Goal: Feedback & Contribution: Contribute content

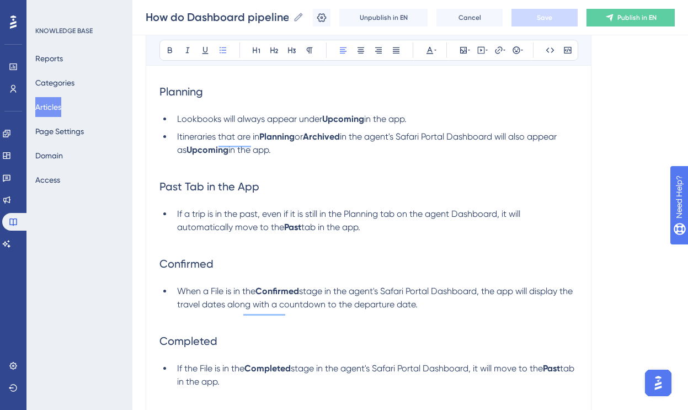
scroll to position [458, 0]
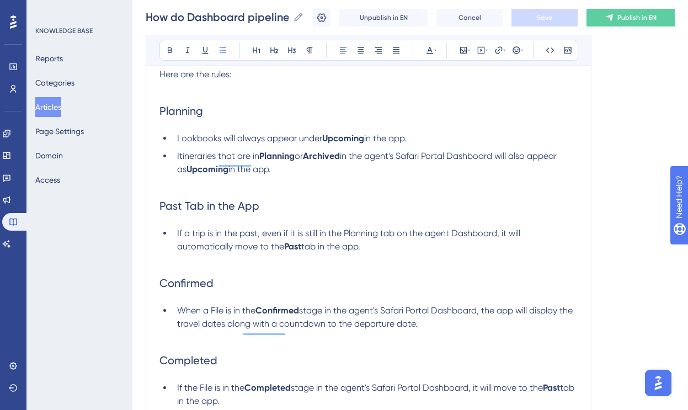
click at [237, 211] on span "Past Tab in the App" at bounding box center [209, 205] width 100 height 13
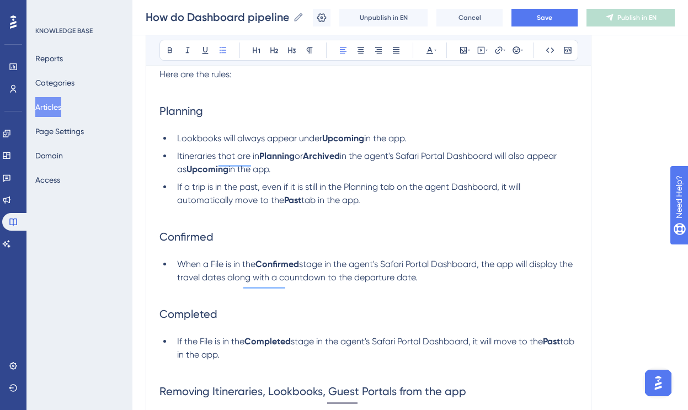
click at [176, 189] on li "If a trip is in the past, even if it is still in the Planning tab on the agent …" at bounding box center [375, 193] width 405 height 26
click at [204, 194] on span "Note: If a trip is in the past, even if it is still in the Planning tab on the …" at bounding box center [380, 193] width 370 height 24
click at [313, 205] on strong "Past" at bounding box center [310, 200] width 17 height 10
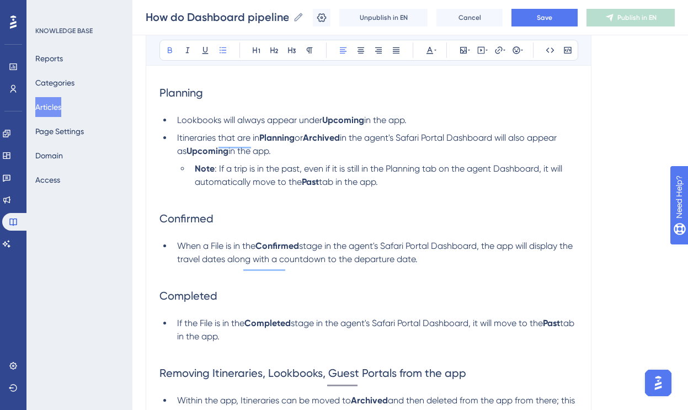
scroll to position [478, 0]
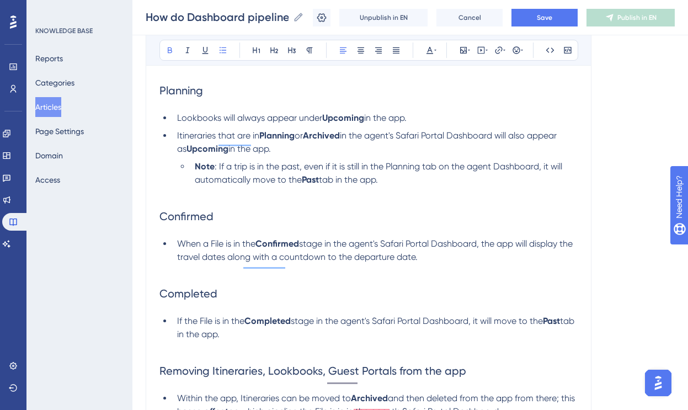
click at [248, 172] on span ": If a trip is in the past, even if it is still in the Planning tab on the agen…" at bounding box center [380, 173] width 370 height 24
click at [278, 172] on span ": If a trip dates is in the past, even if it is still in the Planning tab on th…" at bounding box center [385, 173] width 381 height 24
click at [347, 233] on h2 "Confirmed" at bounding box center [368, 216] width 418 height 33
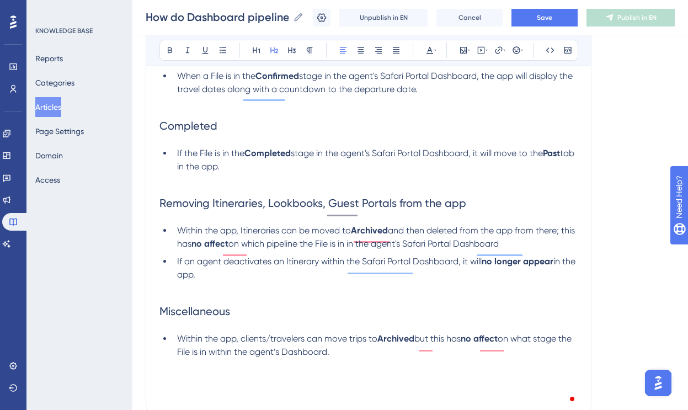
scroll to position [659, 0]
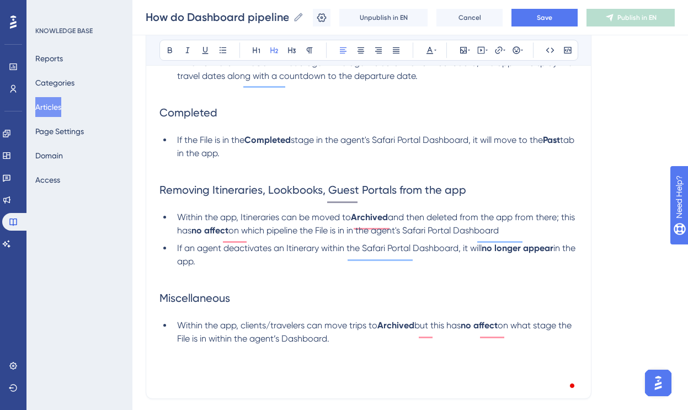
click at [250, 267] on li "If an agent deactivates an Itinerary within the Safari Portal Dashboard, it wil…" at bounding box center [375, 255] width 405 height 26
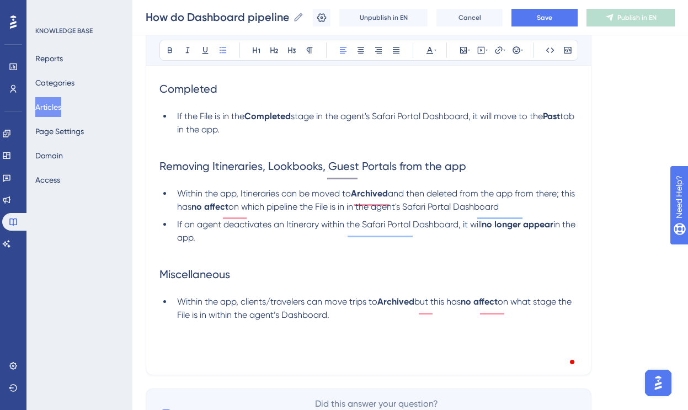
scroll to position [683, 0]
click at [360, 321] on li "Within the app, clients/travelers can move trips to Archived but this has no af…" at bounding box center [375, 308] width 405 height 26
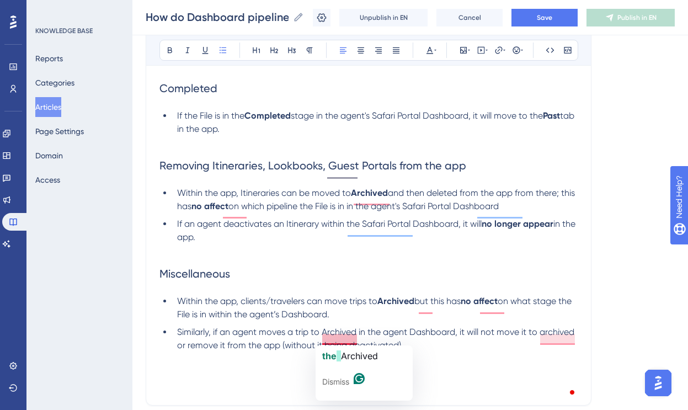
click at [309, 341] on span "Similarly, if an agent moves a trip to Archived in the agent Dashboard, it will…" at bounding box center [376, 339] width 399 height 24
click at [424, 346] on li "Similarly, if an agent moves a trip to Archived in the agent Dashboard, it will…" at bounding box center [375, 338] width 405 height 26
click at [542, 341] on span "Similarly, if an agent moves a trip to Archived in the agent Dashboard, it will…" at bounding box center [376, 339] width 399 height 24
click at [573, 337] on span "Similarly, if an agent moves a trip to Archived in the agent Dashboard, it will…" at bounding box center [376, 339] width 399 height 24
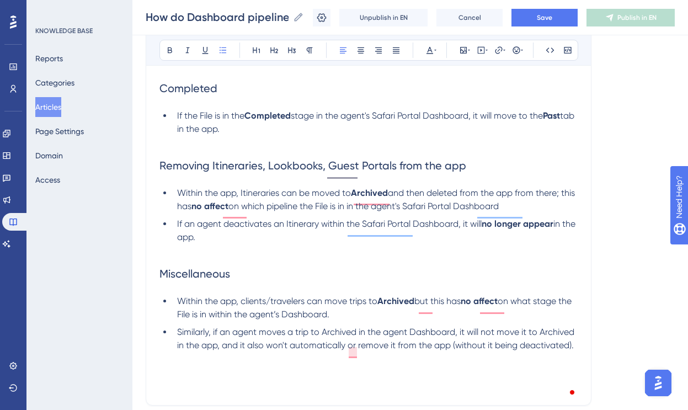
click at [357, 346] on span "Similarly, if an agent moves a trip to Archived in the agent Dashboard, it will…" at bounding box center [376, 339] width 399 height 24
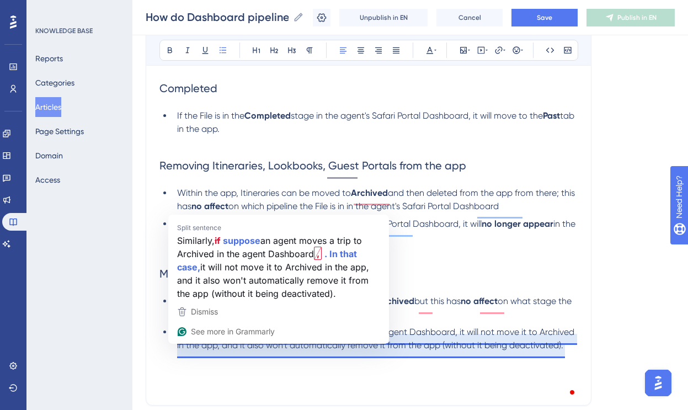
click at [446, 346] on span "Similarly, if an agent moves a trip to Archived in the agent Dashboard, it will…" at bounding box center [376, 339] width 399 height 24
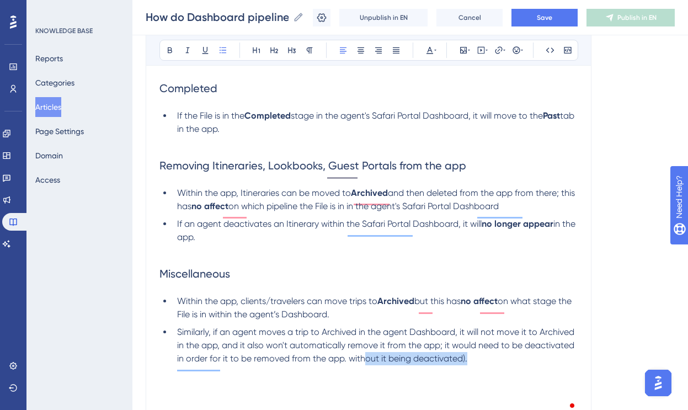
drag, startPoint x: 476, startPoint y: 362, endPoint x: 354, endPoint y: 366, distance: 121.4
click at [354, 346] on li "Similarly, if an agent moves a trip to Archived in the agent Dashboard, it will…" at bounding box center [375, 345] width 405 height 40
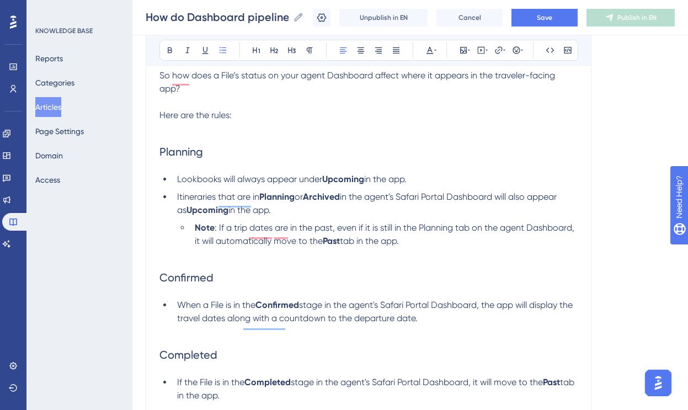
scroll to position [410, 0]
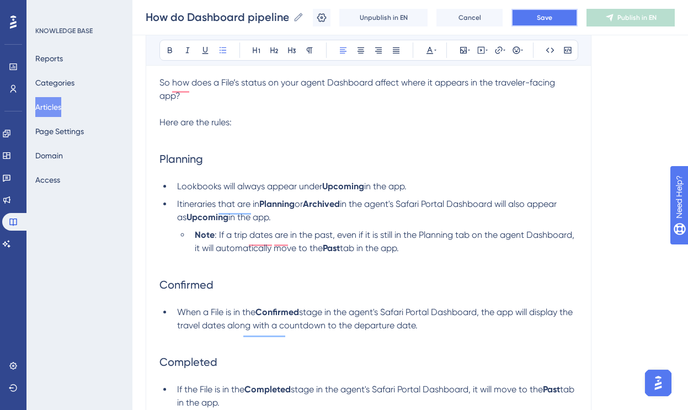
click at [545, 17] on span "Save" at bounding box center [544, 17] width 15 height 9
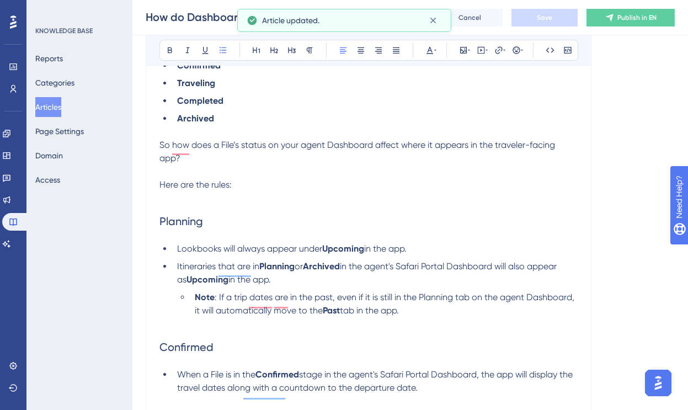
scroll to position [336, 0]
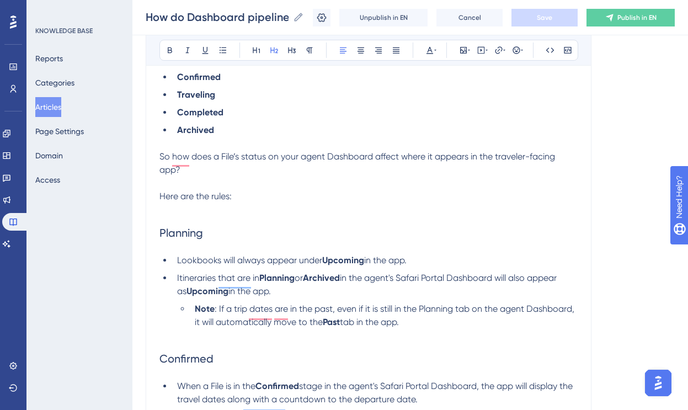
click at [161, 236] on span "Planning" at bounding box center [181, 232] width 44 height 13
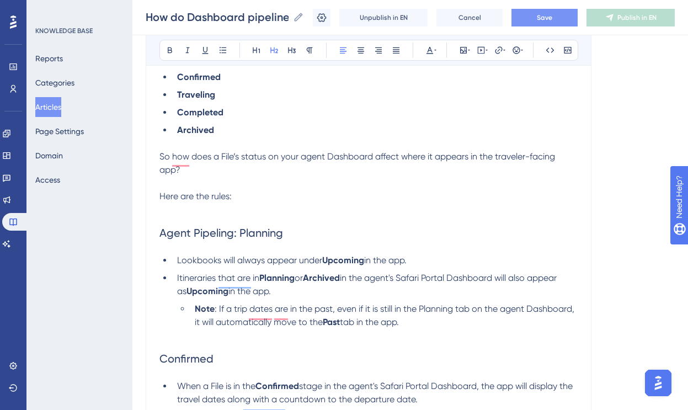
click at [229, 236] on span "Agent Pipeling: Planning" at bounding box center [221, 232] width 124 height 13
drag, startPoint x: 238, startPoint y: 236, endPoint x: 145, endPoint y: 238, distance: 93.3
click at [145, 238] on div "Performance Users Engagement Widgets Feedback Product Updates Knowledge Base AI…" at bounding box center [409, 257] width 555 height 1186
copy span "Agent Pipeline:"
click at [162, 346] on span "Confirmed" at bounding box center [186, 358] width 54 height 13
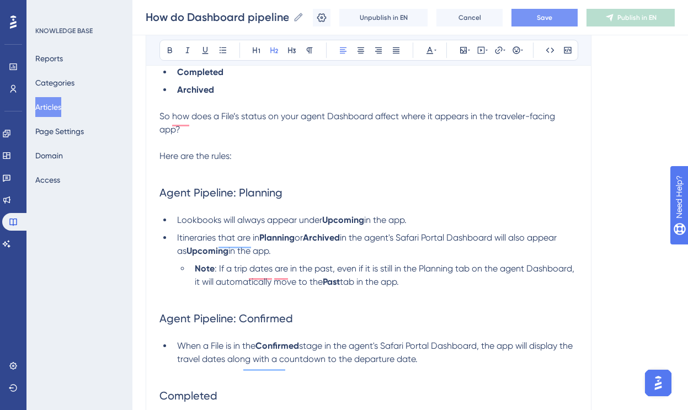
scroll to position [437, 0]
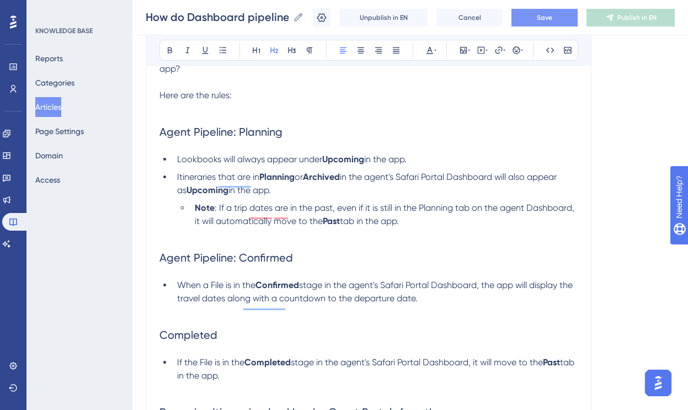
click at [161, 341] on span "Completed" at bounding box center [188, 334] width 58 height 13
drag, startPoint x: 308, startPoint y: 346, endPoint x: 141, endPoint y: 345, distance: 167.1
click at [141, 345] on div "Performance Users Engagement Widgets Feedback Product Updates Knowledge Base AI…" at bounding box center [409, 156] width 555 height 1186
copy span "Agent Pipeline: Completed"
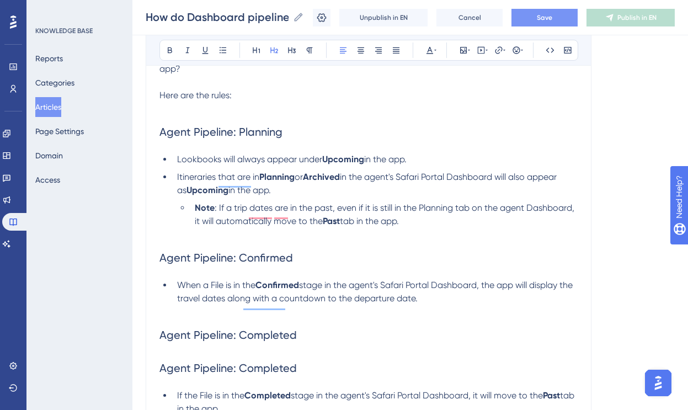
click at [284, 339] on span "Agent Pipeline: Completed" at bounding box center [227, 334] width 137 height 13
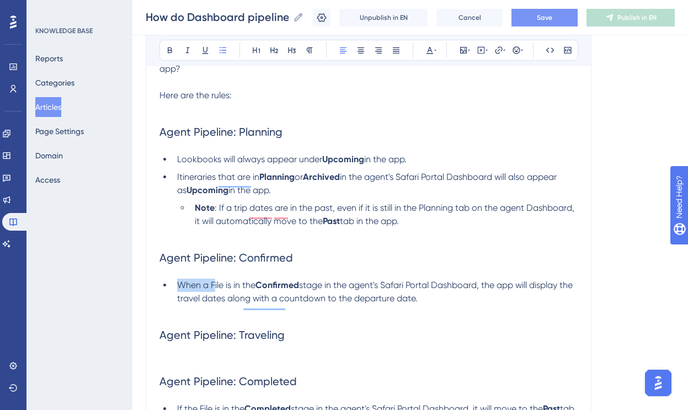
drag, startPoint x: 213, startPoint y: 291, endPoint x: 136, endPoint y: 292, distance: 77.2
click at [136, 292] on div "Performance Users Engagement Widgets Feedback Product Updates Knowledge Base AI…" at bounding box center [409, 179] width 555 height 1232
copy span "When a F"
click at [204, 346] on h2 "Agent Pipeline: Traveling" at bounding box center [368, 334] width 418 height 33
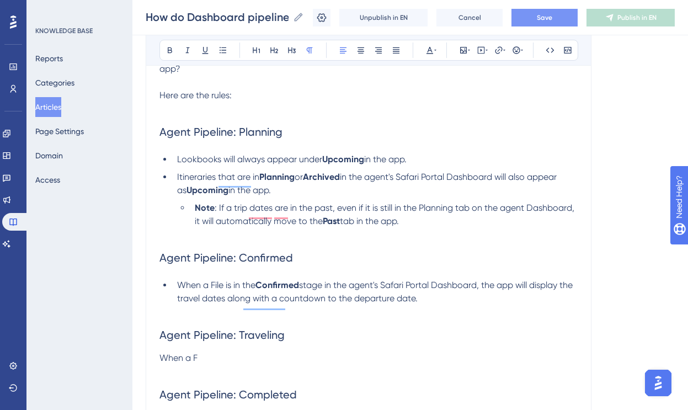
click at [160, 346] on span "When a F" at bounding box center [178, 357] width 38 height 10
click at [225, 48] on icon at bounding box center [222, 50] width 9 height 9
drag, startPoint x: 221, startPoint y: 366, endPoint x: 179, endPoint y: 367, distance: 41.9
click at [179, 346] on li "When a F" at bounding box center [375, 362] width 405 height 13
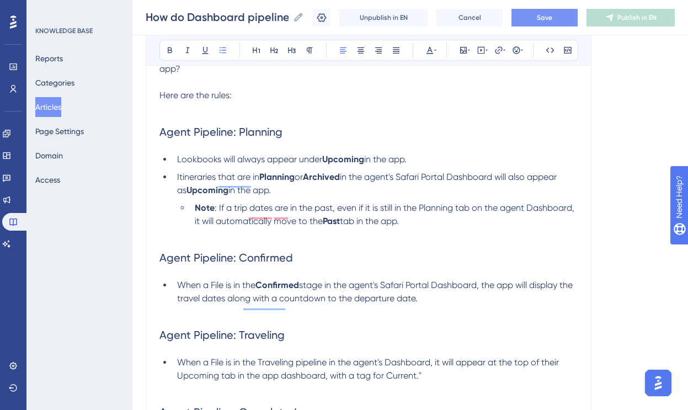
click at [386, 346] on span "When a File is in the Traveling pipeline in the agent's Dashboard, it will appe…" at bounding box center [369, 369] width 384 height 24
click at [418, 346] on span "When a File is in the Traveling pipeline in the agent's Dashboard, it will appe…" at bounding box center [369, 369] width 384 height 24
click at [367, 346] on span "When a File is in the Traveling pipeline in the agent's Dashboard, it will appe…" at bounding box center [369, 369] width 384 height 24
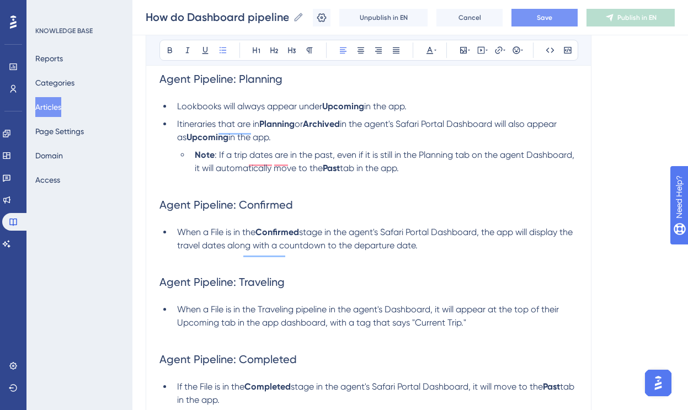
scroll to position [495, 0]
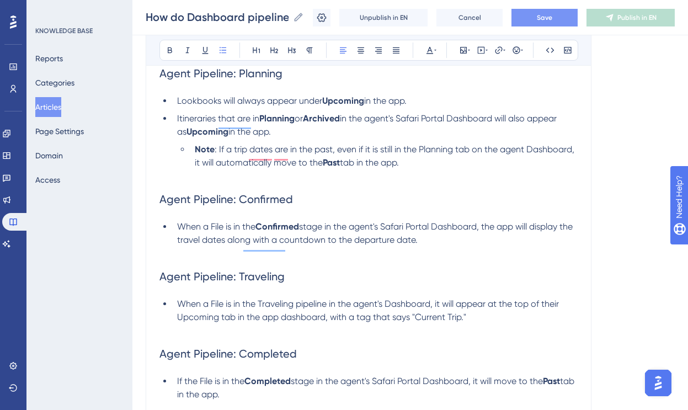
click at [192, 269] on h2 "Agent Pipeline: Traveling" at bounding box center [368, 276] width 418 height 33
click at [206, 258] on p "To enrich screen reader interactions, please activate Accessibility in Grammarl…" at bounding box center [368, 253] width 418 height 13
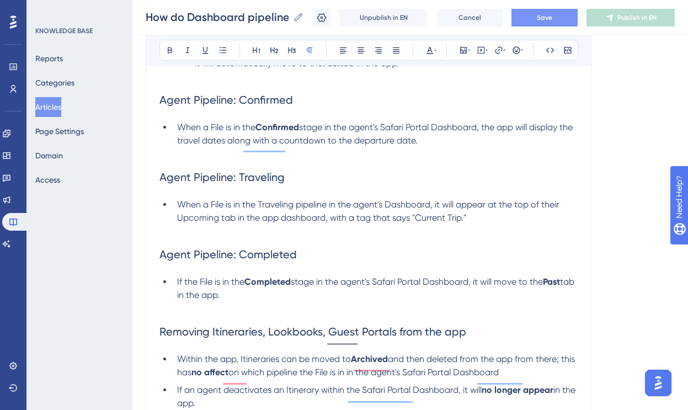
scroll to position [595, 0]
click at [253, 314] on p "To enrich screen reader interactions, please activate Accessibility in Grammarl…" at bounding box center [368, 307] width 418 height 13
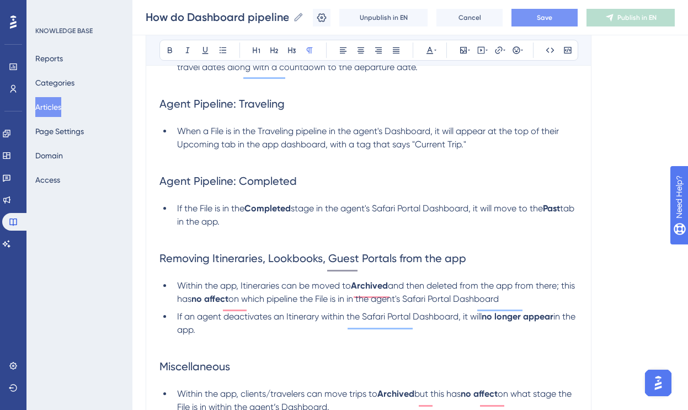
scroll to position [671, 0]
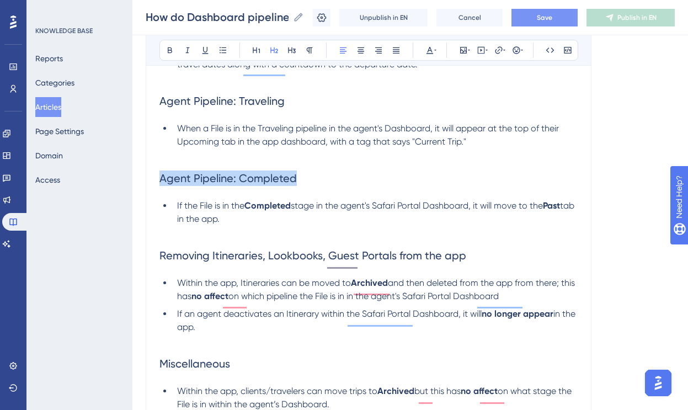
drag, startPoint x: 306, startPoint y: 180, endPoint x: 156, endPoint y: 180, distance: 150.6
copy span "Agent Pipeline: Completed"
click at [257, 226] on li "If the File is in the Completed stage in the agent's Safari Portal Dashboard, i…" at bounding box center [375, 212] width 405 height 26
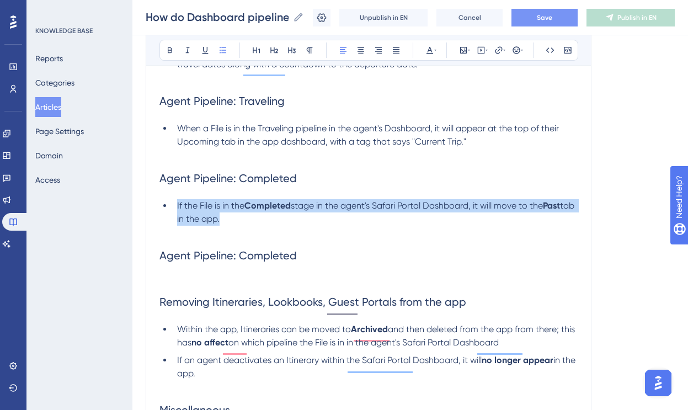
drag, startPoint x: 242, startPoint y: 219, endPoint x: 169, endPoint y: 210, distance: 73.3
click at [169, 210] on ul "If the File is in the Completed stage in the agent's Safari Portal Dashboard, i…" at bounding box center [368, 212] width 418 height 26
copy li "If the File is in the Completed stage in the agent's Safari Portal Dashboard, i…"
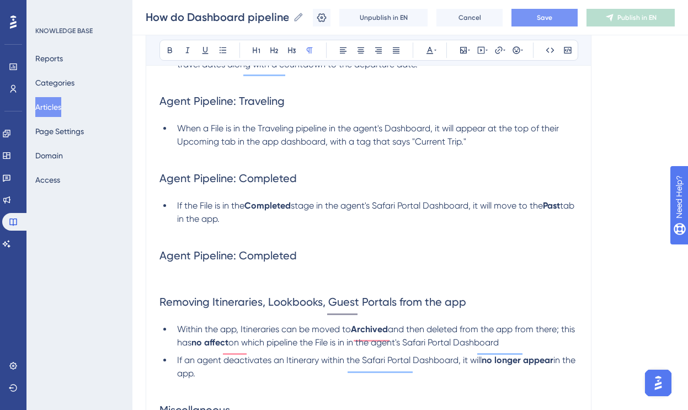
click at [189, 279] on p "To enrich screen reader interactions, please activate Accessibility in Grammarl…" at bounding box center [368, 278] width 418 height 13
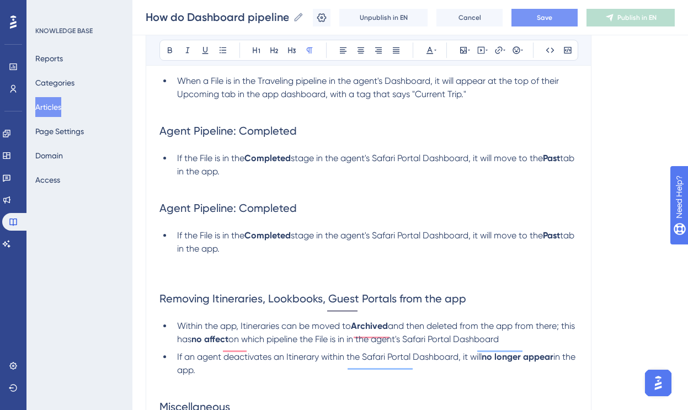
scroll to position [720, 0]
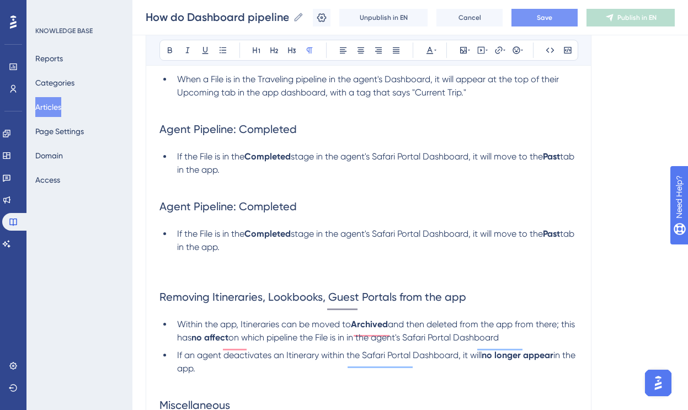
click at [262, 212] on span "Agent Pipeline: Completed" at bounding box center [227, 206] width 137 height 13
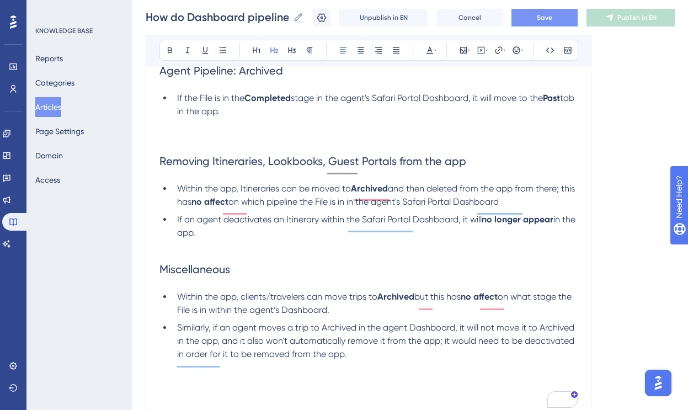
scroll to position [859, 0]
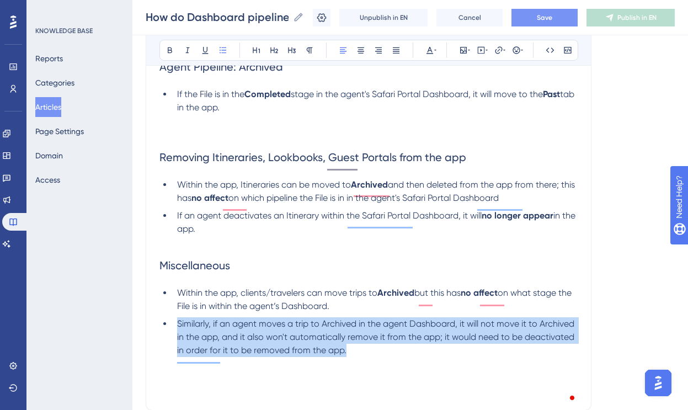
drag, startPoint x: 359, startPoint y: 356, endPoint x: 174, endPoint y: 327, distance: 186.5
click at [174, 327] on li "Similarly, if an agent moves a trip to Archived in the agent Dashboard, it will…" at bounding box center [375, 337] width 405 height 40
copy span "Similarly, if an agent moves a trip to Archived in the agent Dashboard, it will…"
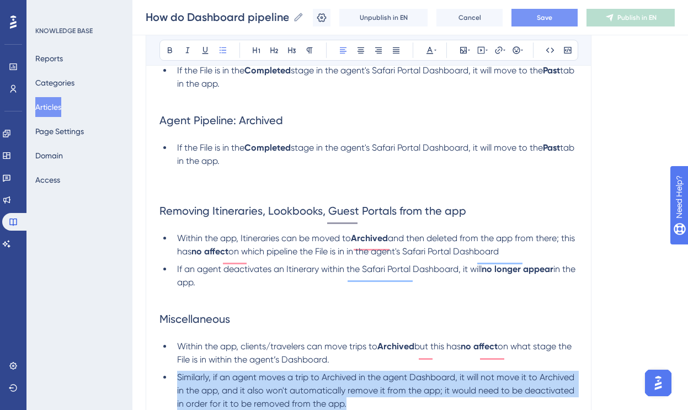
scroll to position [804, 0]
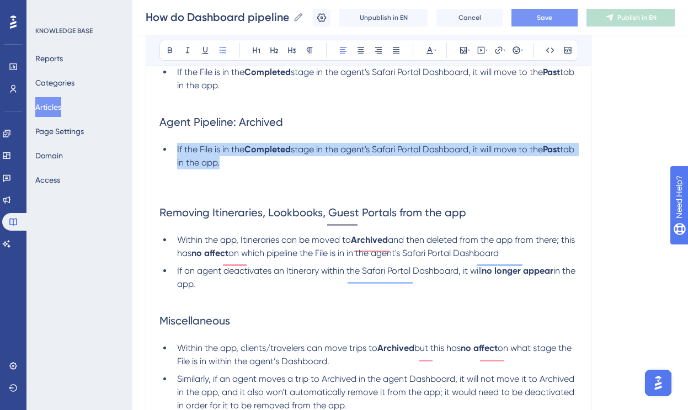
drag, startPoint x: 254, startPoint y: 167, endPoint x: 175, endPoint y: 156, distance: 79.1
click at [175, 156] on li "If the File is in the Completed stage in the agent's Safari Portal Dashboard, i…" at bounding box center [375, 156] width 405 height 26
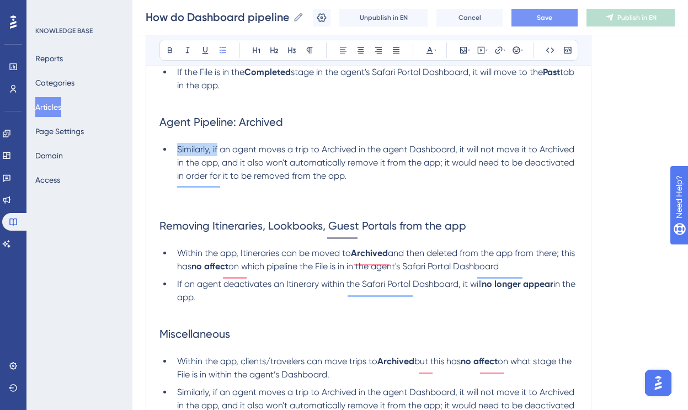
drag, startPoint x: 217, startPoint y: 155, endPoint x: 177, endPoint y: 155, distance: 39.7
click at [177, 155] on span "Similarly, if an agent moves a trip to Archived in the agent Dashboard, it will…" at bounding box center [376, 162] width 399 height 37
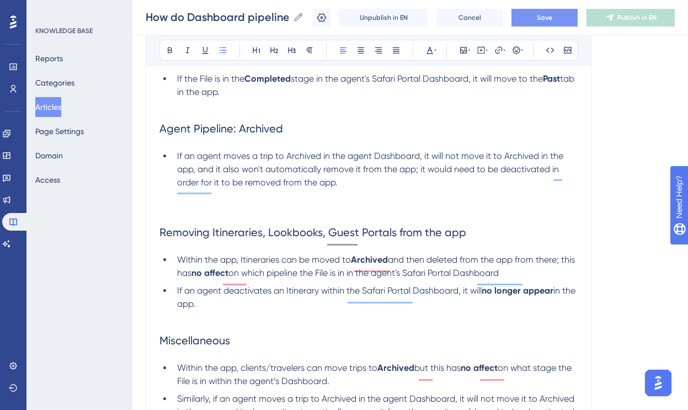
click at [389, 188] on li "If an agent moves a trip to Archived in the agent Dashboard, it will not move i…" at bounding box center [375, 169] width 405 height 40
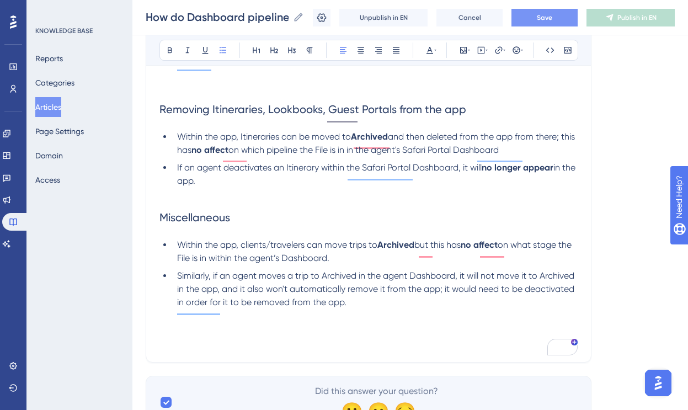
scroll to position [927, 0]
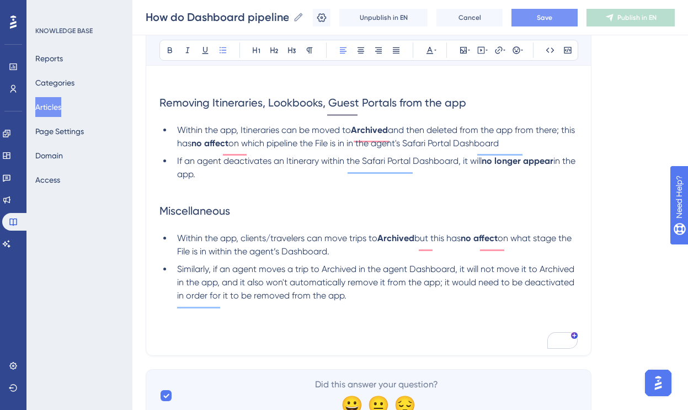
click at [306, 290] on span "Similarly, if an agent moves a trip to Archived in the agent Dashboard, it will…" at bounding box center [376, 282] width 399 height 37
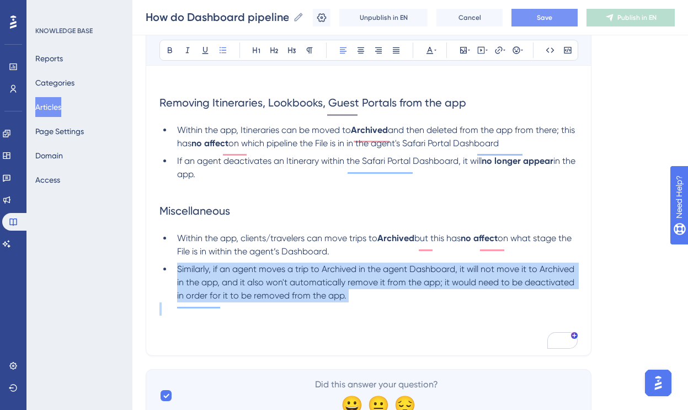
click at [306, 290] on span "Similarly, if an agent moves a trip to Archived in the agent Dashboard, it will…" at bounding box center [376, 282] width 399 height 37
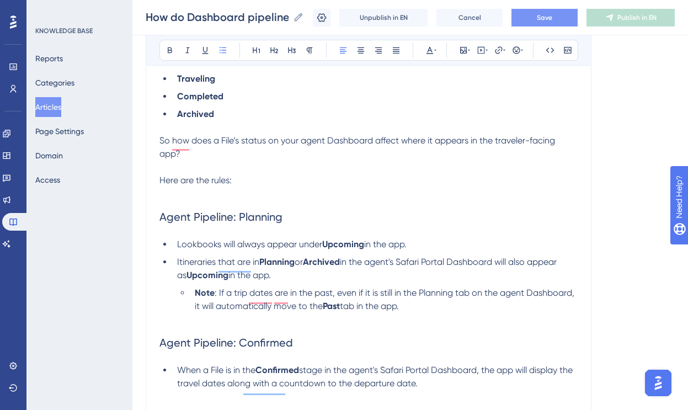
scroll to position [409, 0]
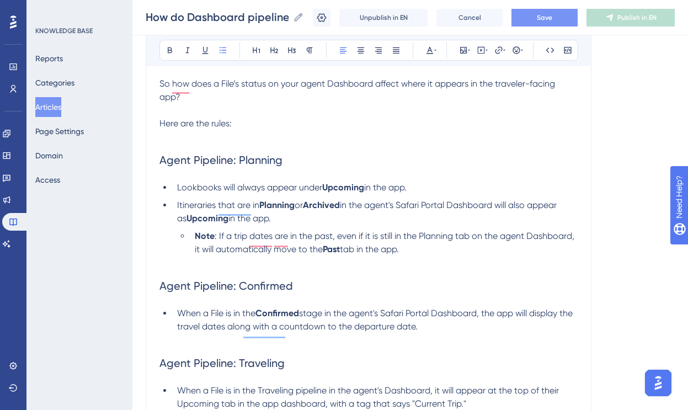
click at [541, 19] on span "Save" at bounding box center [544, 17] width 15 height 9
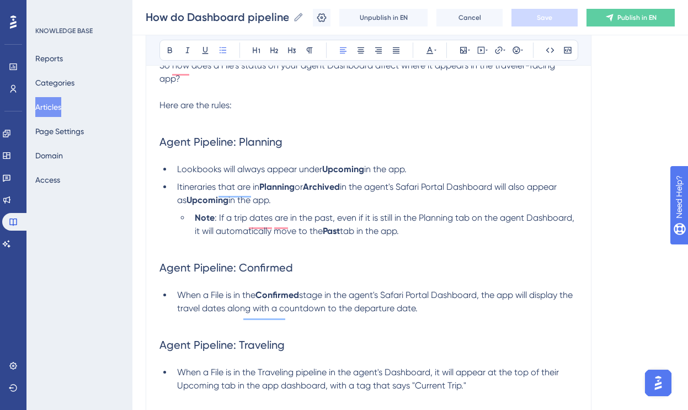
scroll to position [428, 0]
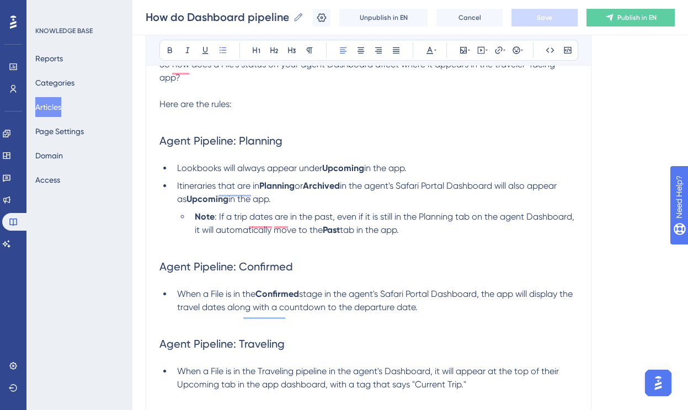
click at [407, 244] on p "To enrich screen reader interactions, please activate Accessibility in Grammarl…" at bounding box center [368, 243] width 418 height 13
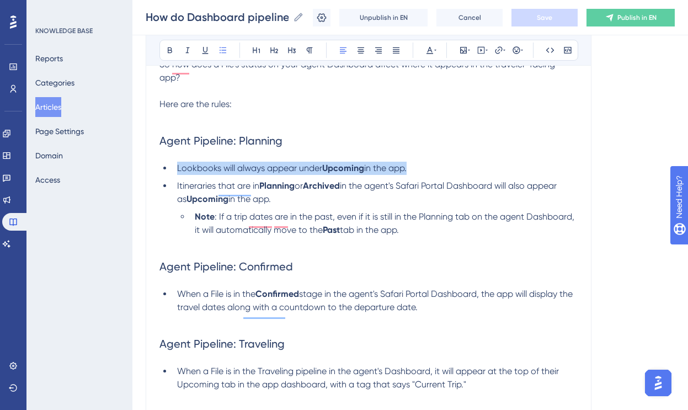
drag, startPoint x: 420, startPoint y: 172, endPoint x: 174, endPoint y: 175, distance: 246.0
click at [174, 175] on li "Lookbooks will always appear under Upcoming in the app." at bounding box center [375, 168] width 405 height 13
copy li "Lookbooks will always appear under Upcoming in the app."
click at [426, 171] on li "Lookbooks will always appear under Upcoming in the app." at bounding box center [375, 168] width 405 height 13
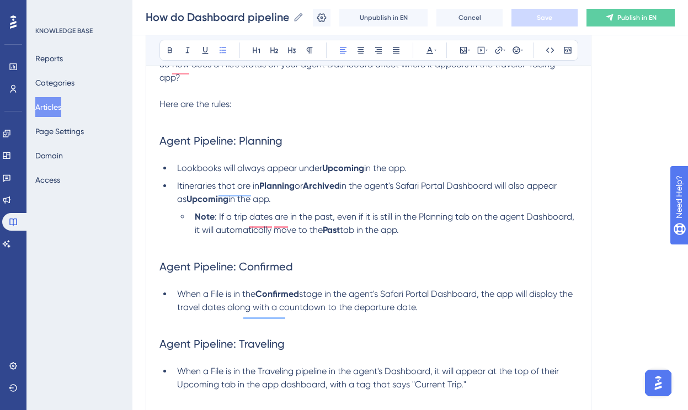
click at [297, 204] on li "Itineraries that are in Planning or Archived in the agent's Safari Portal Dashb…" at bounding box center [375, 192] width 405 height 26
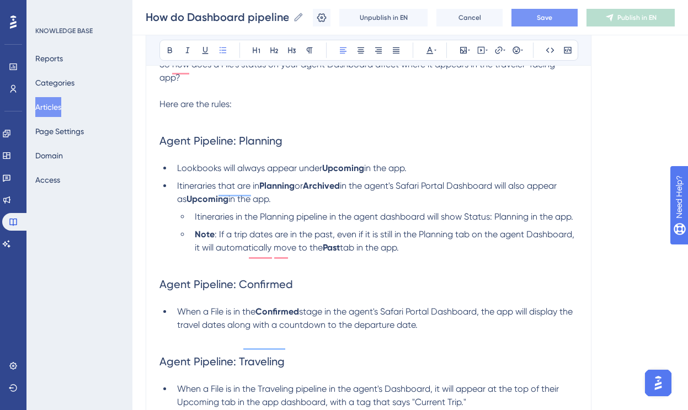
click at [469, 222] on span "Itineraries in the Planning pipeline in the agent dashboard will show Status: P…" at bounding box center [384, 216] width 378 height 10
click at [535, 222] on span "Itineraries in the Planning pipeline in the agent dashboard will show "Status: …" at bounding box center [385, 216] width 381 height 10
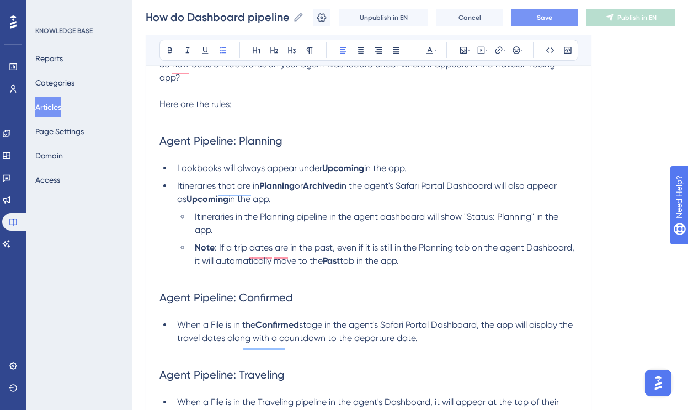
click at [317, 233] on li "Itineraries in the Planning pipeline in the agent dashboard will show "Status: …" at bounding box center [383, 223] width 387 height 26
click at [539, 14] on span "Save" at bounding box center [544, 17] width 15 height 9
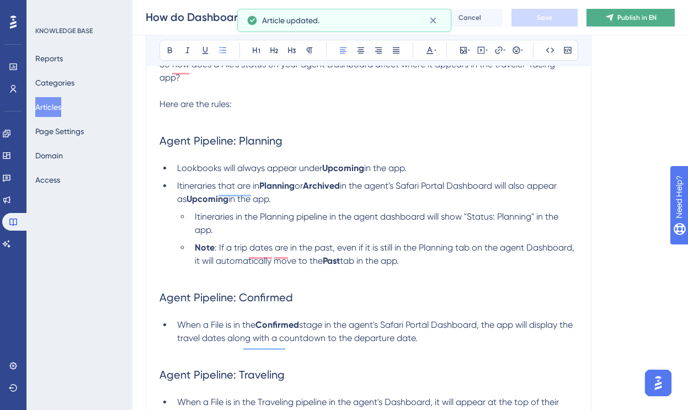
click at [628, 14] on span "Publish in EN" at bounding box center [636, 17] width 39 height 9
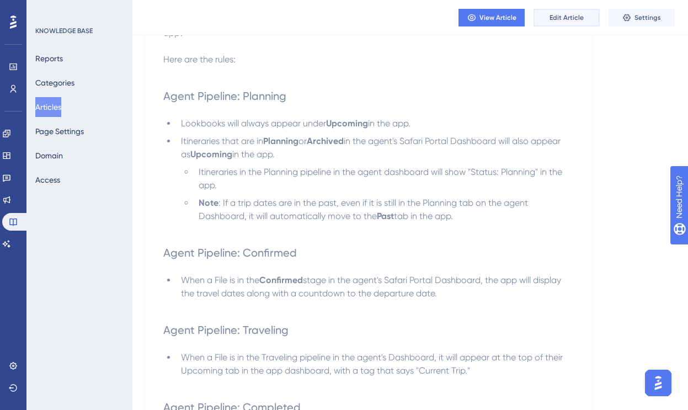
click at [569, 21] on span "Edit Article" at bounding box center [566, 17] width 34 height 9
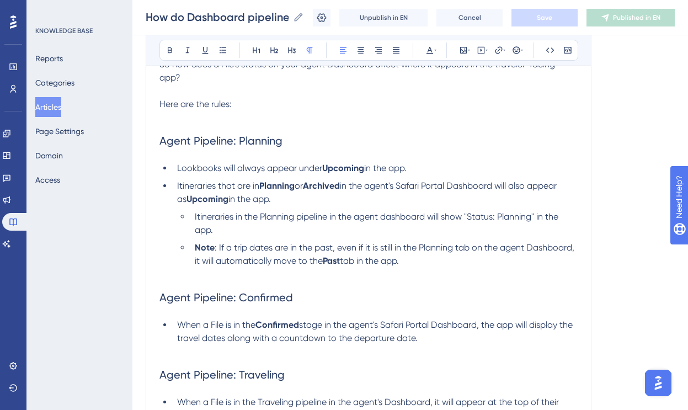
scroll to position [838, 0]
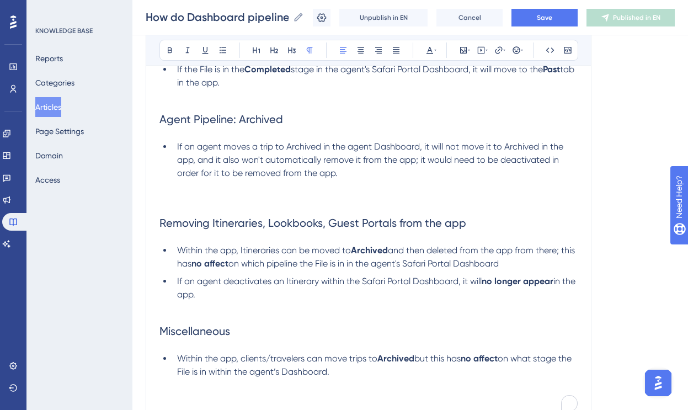
click at [341, 120] on h2 "Agent Pipeline: Archived" at bounding box center [368, 119] width 418 height 33
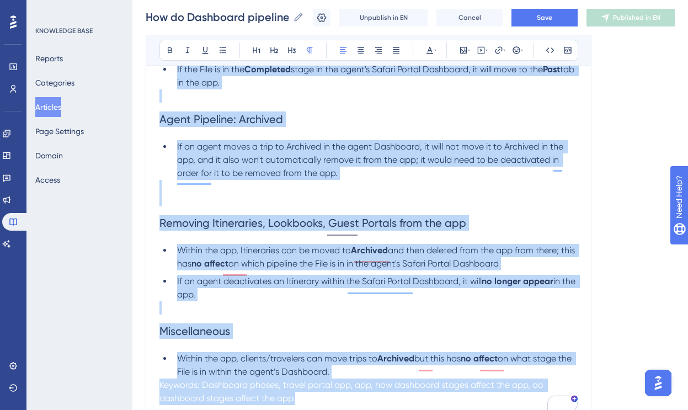
copy div "We’ve been very intentional about how Itineraries, Lookbooks, and Guest Portals…"
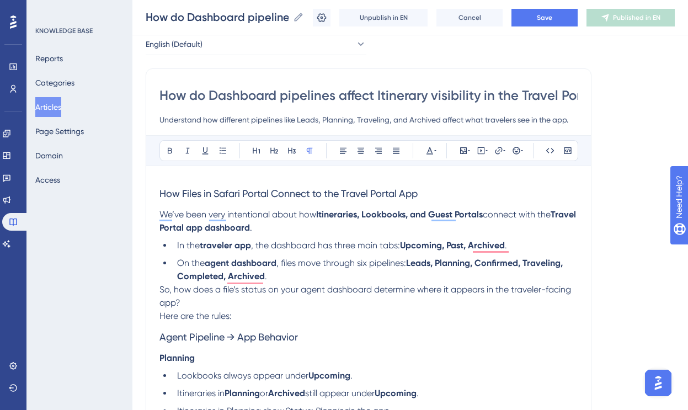
scroll to position [64, 0]
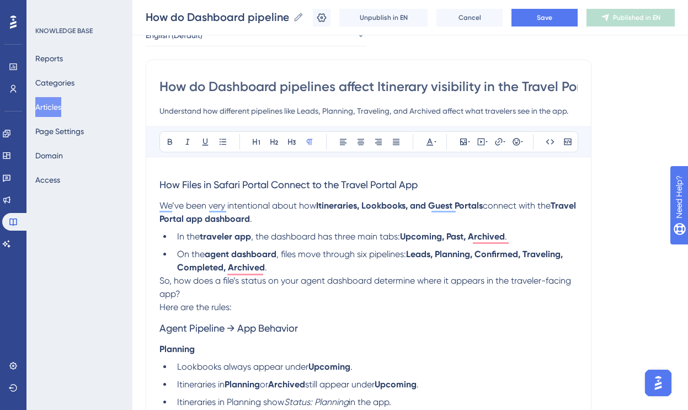
click at [332, 185] on span "How Files in Safari Portal Connect to the Travel Portal App" at bounding box center [288, 185] width 258 height 12
click at [345, 85] on input "How do Dashboard pipelines affect Itinerary visibility in the Travel Portal app?" at bounding box center [368, 87] width 418 height 18
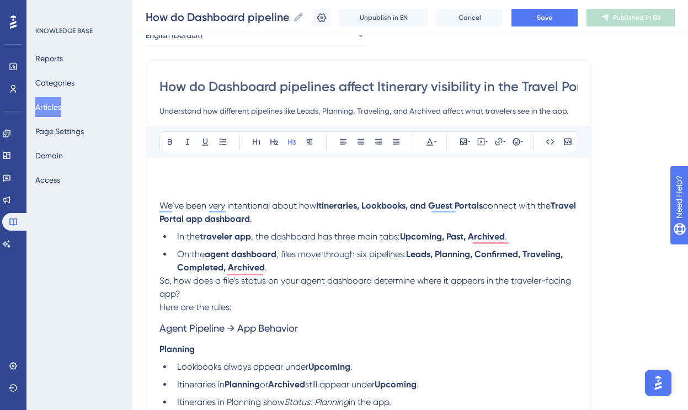
click at [345, 85] on input "How do Dashboard pipelines affect Itinerary visibility in the Travel Portal app?" at bounding box center [368, 87] width 418 height 18
paste input "Files in Safari Portal Connect to the Travel Portal App"
type input "How Files in Safari Portal Connect to the Travel Portal App"
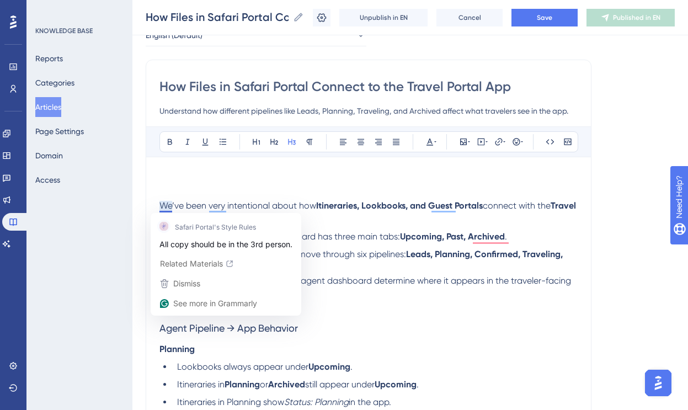
type input "How Files in Safari Portal Connect to the Travel Portal App"
click at [159, 206] on span "We’ve been very intentional about how" at bounding box center [237, 205] width 157 height 10
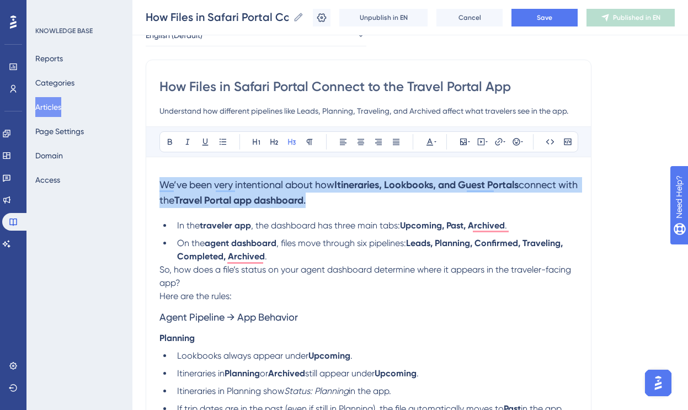
drag, startPoint x: 341, startPoint y: 200, endPoint x: 91, endPoint y: 167, distance: 252.5
click at [132, 167] on div "Performance Users Engagement Widgets Feedback Product Updates Knowledge Base AI…" at bounding box center [409, 377] width 555 height 882
click at [310, 142] on icon at bounding box center [309, 141] width 9 height 9
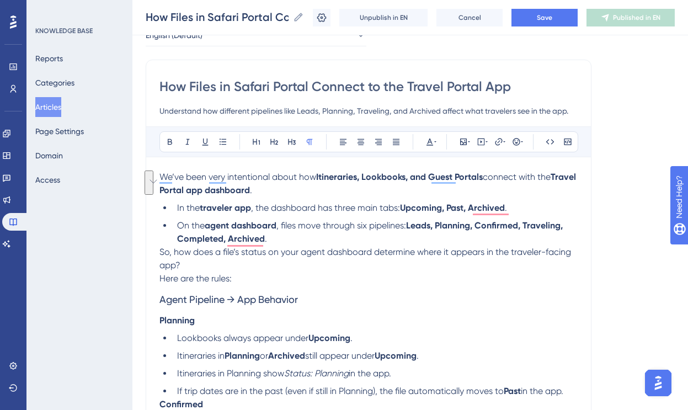
click at [323, 194] on p "We’ve been very intentional about how Itineraries, Lookbooks, and Guest Portals…" at bounding box center [368, 183] width 418 height 26
click at [291, 241] on li "On the agent dashboard , files move through six pipelines: Leads, Planning, Con…" at bounding box center [375, 232] width 405 height 26
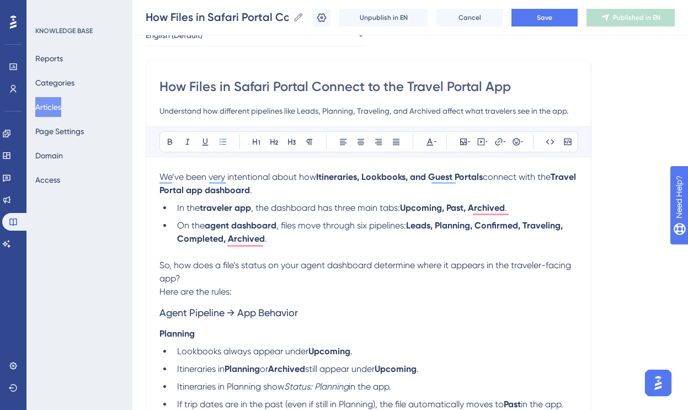
click at [315, 195] on p "We’ve been very intentional about how Itineraries, Lookbooks, and Guest Portals…" at bounding box center [368, 183] width 418 height 26
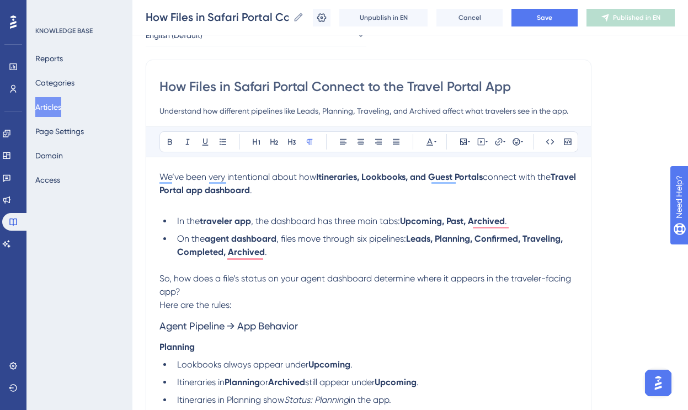
click at [216, 297] on p "So, how does a file’s status on your agent dashboard determine where it appears…" at bounding box center [368, 285] width 418 height 26
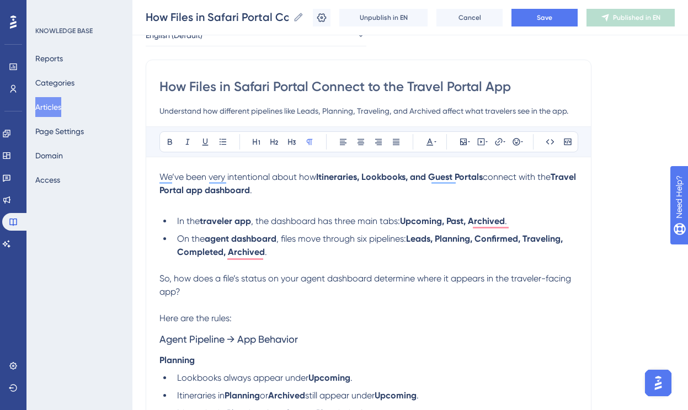
click at [250, 323] on p "Here are the rules:" at bounding box center [368, 318] width 418 height 13
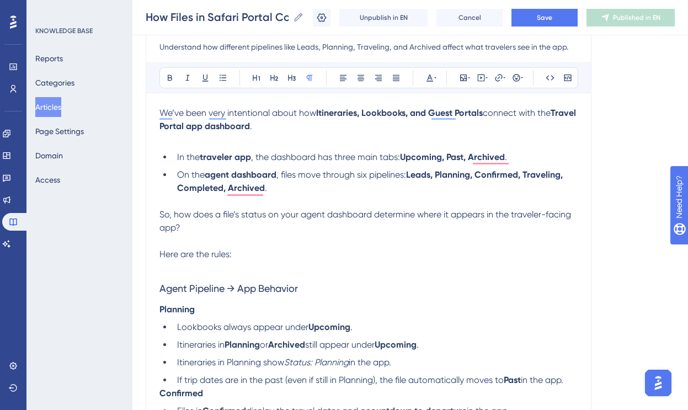
scroll to position [136, 0]
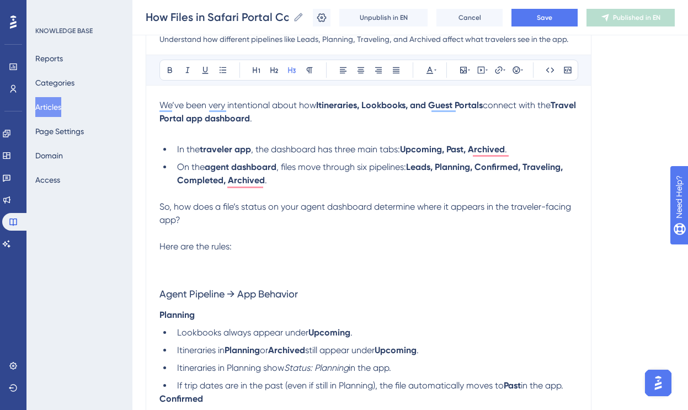
click at [260, 292] on span "Agent Pipeline → App Behavior" at bounding box center [228, 294] width 138 height 12
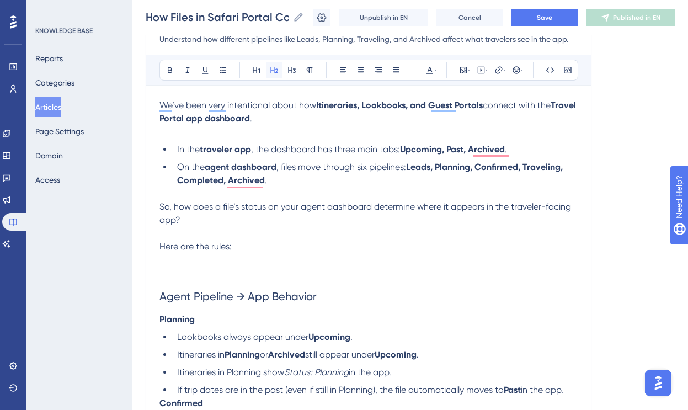
click at [275, 68] on icon at bounding box center [274, 70] width 9 height 9
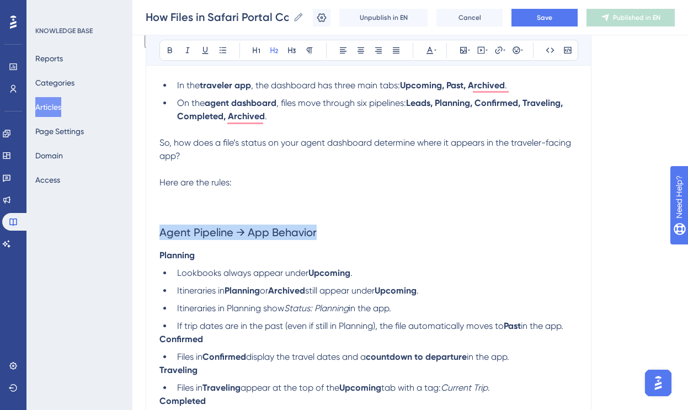
scroll to position [201, 0]
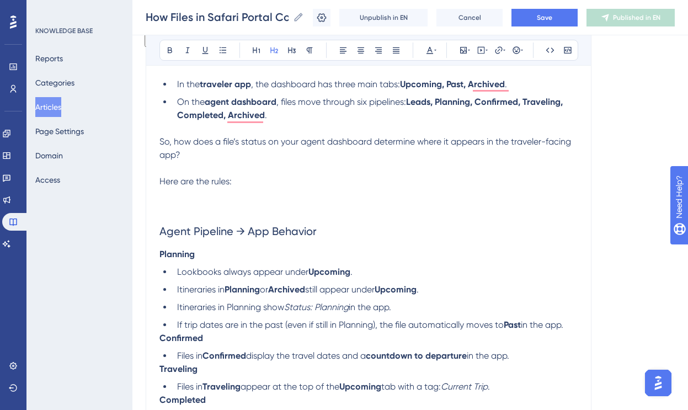
click at [172, 254] on strong "Planning" at bounding box center [176, 254] width 35 height 10
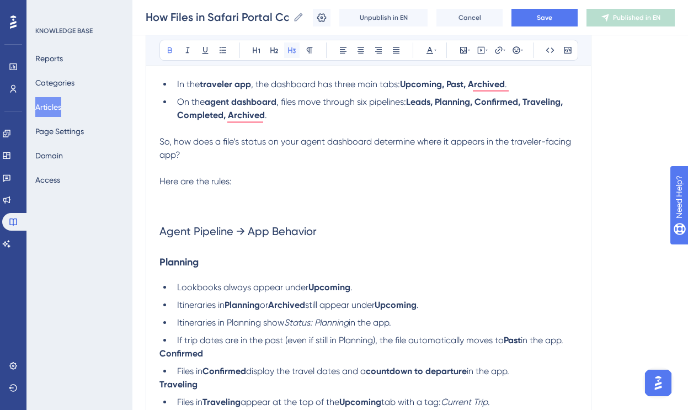
click at [292, 50] on icon at bounding box center [292, 50] width 8 height 6
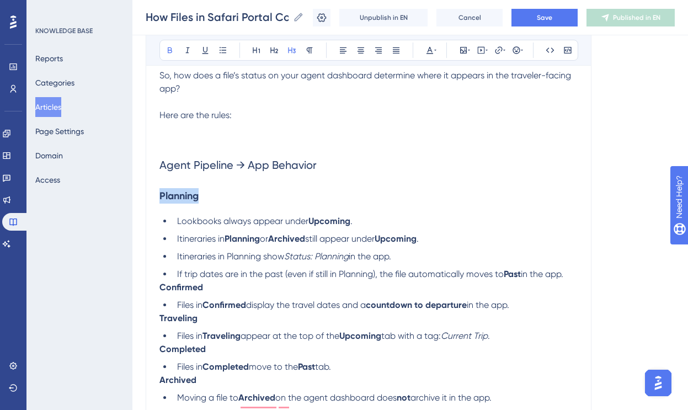
scroll to position [268, 0]
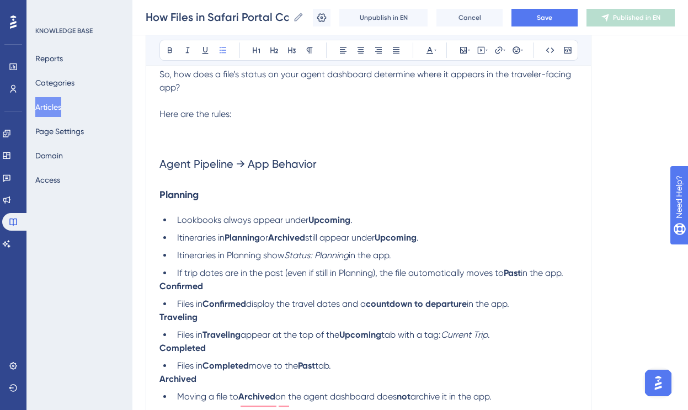
click at [571, 274] on li "If trip dates are in the past (even if still in Planning), the file automatical…" at bounding box center [375, 272] width 405 height 13
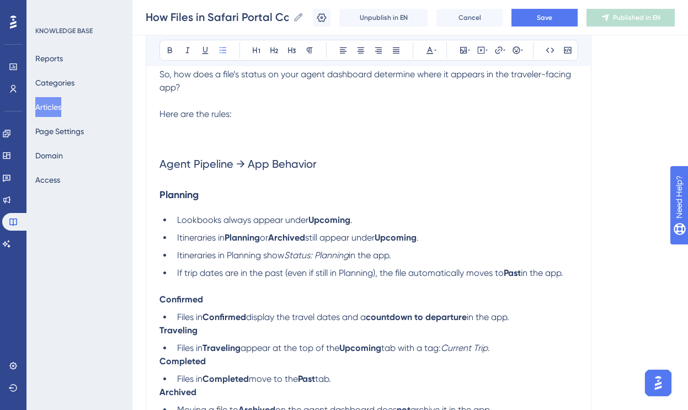
click at [181, 298] on strong "Confirmed" at bounding box center [181, 299] width 44 height 10
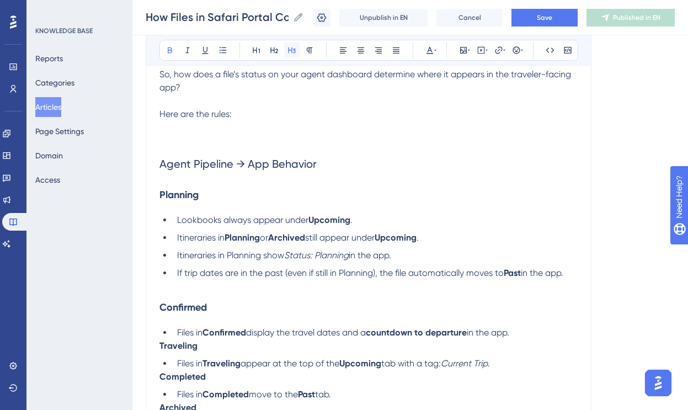
click at [293, 50] on icon at bounding box center [291, 50] width 9 height 9
click at [226, 309] on h3 "Confirmed" at bounding box center [368, 307] width 418 height 29
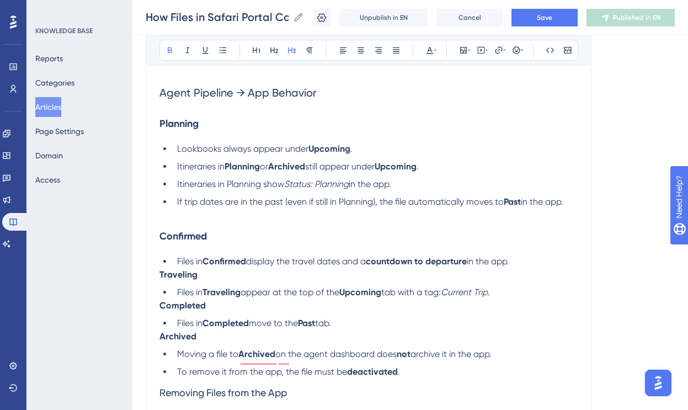
scroll to position [340, 0]
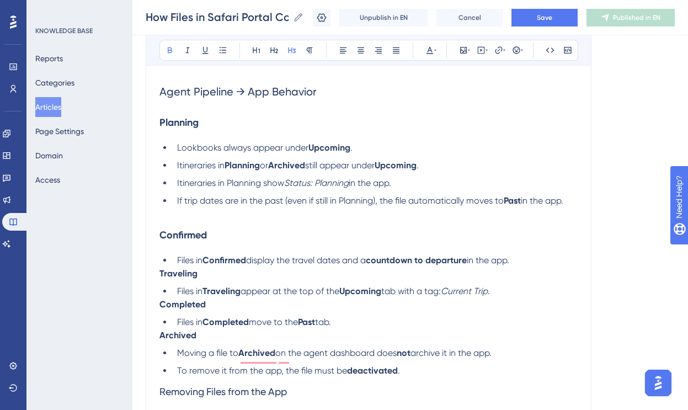
click at [180, 275] on strong "Traveling" at bounding box center [178, 273] width 38 height 10
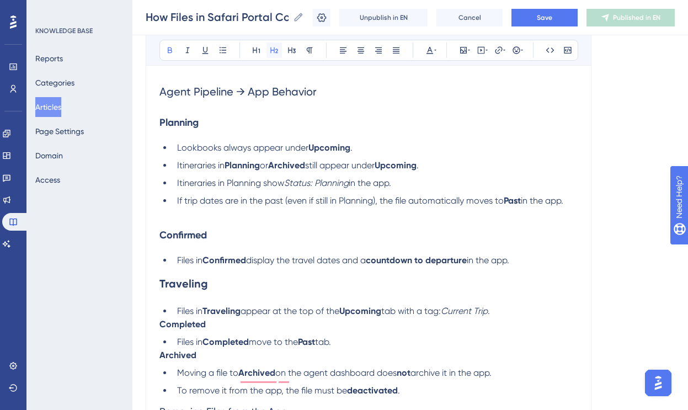
click at [281, 50] on button at bounding box center [273, 49] width 15 height 15
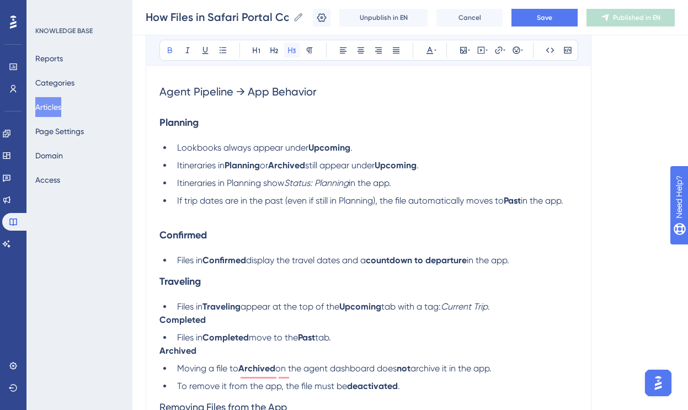
click at [295, 51] on icon at bounding box center [292, 50] width 8 height 6
click at [184, 323] on strong "Completed" at bounding box center [182, 319] width 46 height 10
click at [291, 55] on button at bounding box center [291, 49] width 15 height 15
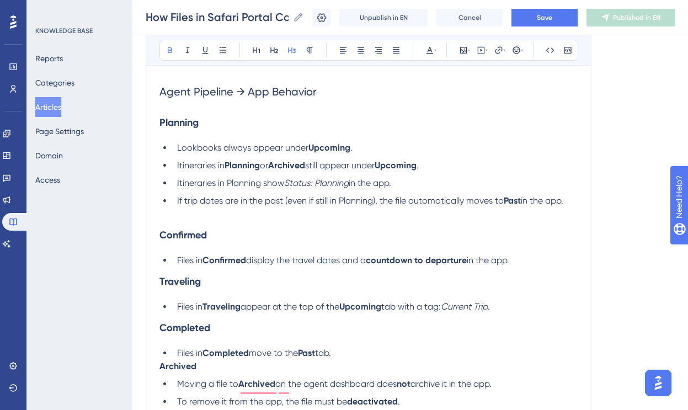
click at [178, 346] on strong "Archived" at bounding box center [177, 366] width 37 height 10
click at [286, 50] on button at bounding box center [291, 49] width 15 height 15
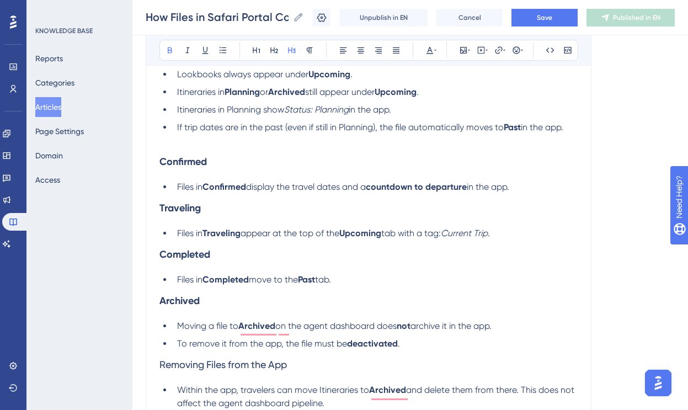
scroll to position [420, 0]
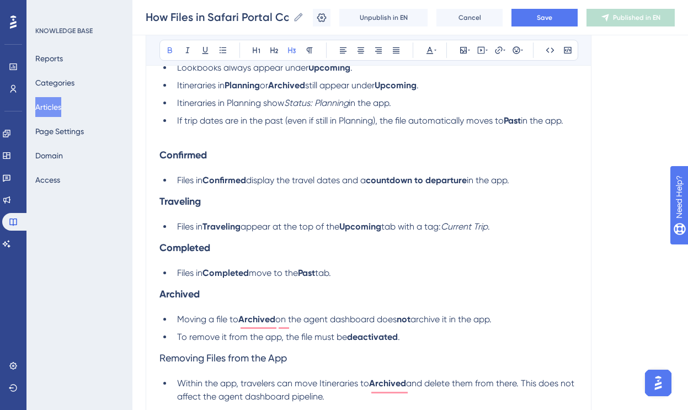
click at [531, 185] on li "Files in Confirmed display the travel dates and a countdown to departure in the…" at bounding box center [375, 180] width 405 height 13
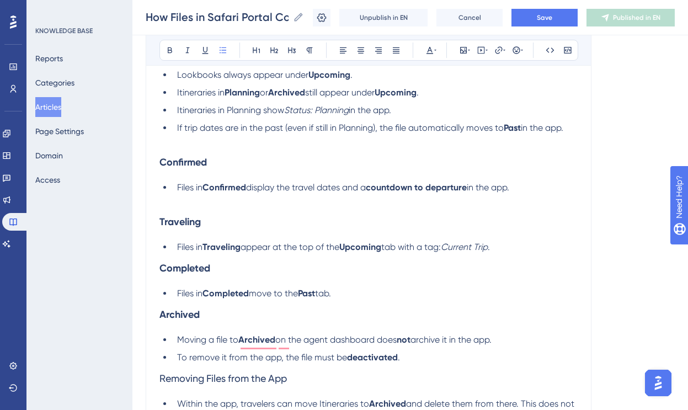
scroll to position [414, 0]
click at [514, 243] on li "Files in Traveling appear at the top of the Upcoming tab with a tag: Current Tr…" at bounding box center [375, 246] width 405 height 13
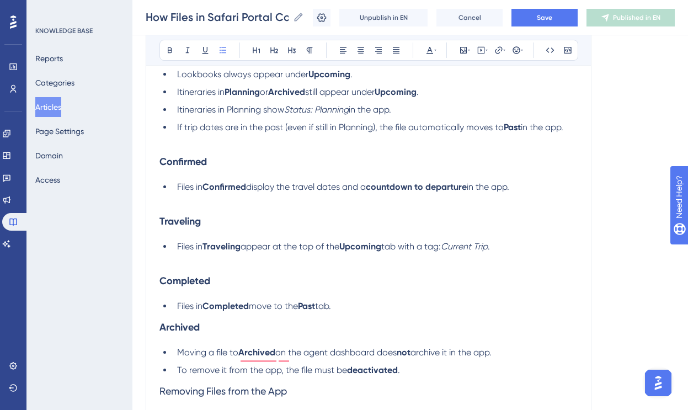
click at [352, 307] on li "Files in Completed move to the Past tab." at bounding box center [375, 306] width 405 height 13
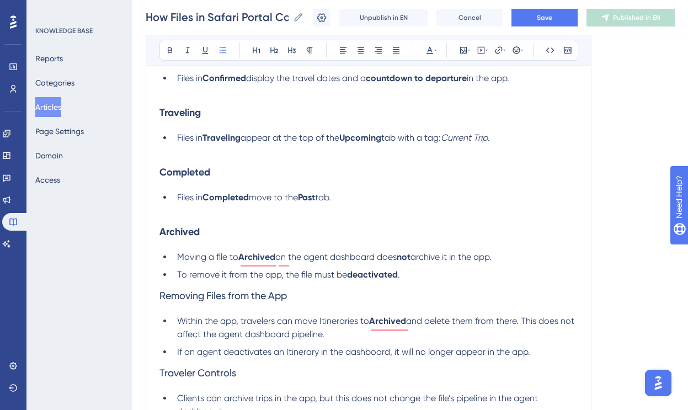
scroll to position [533, 0]
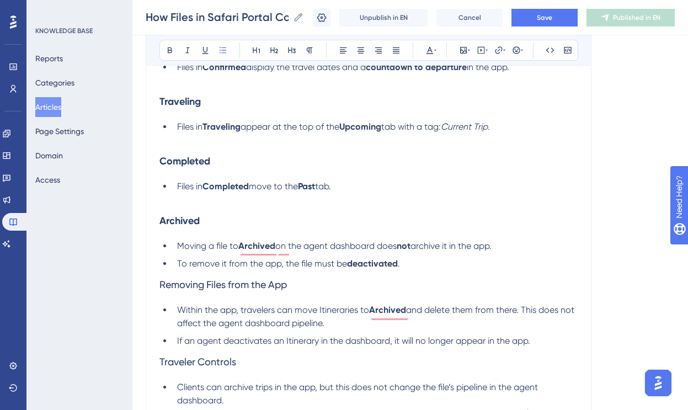
click at [427, 264] on li "To remove it from the app, the file must be deactivated ." at bounding box center [375, 263] width 405 height 13
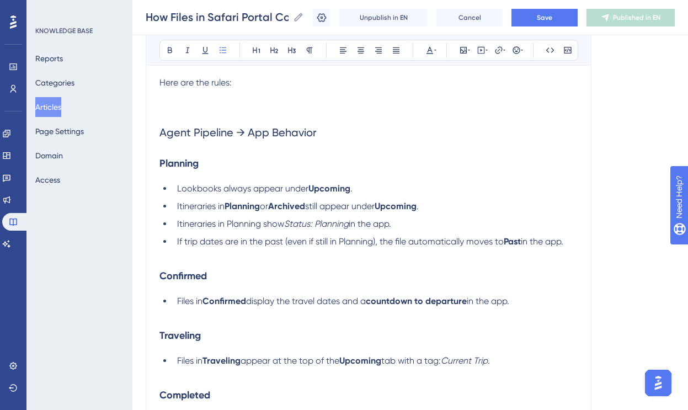
scroll to position [295, 0]
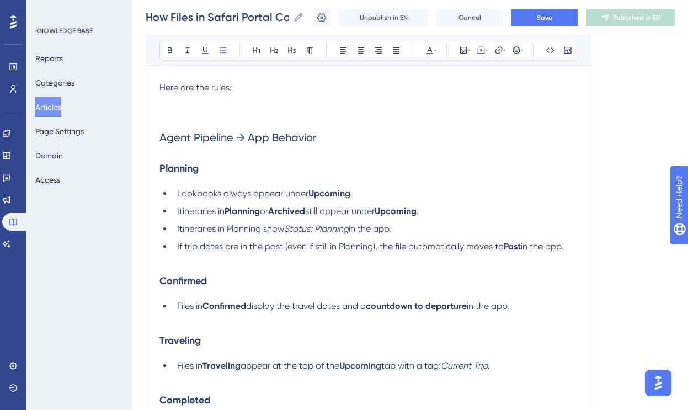
click at [264, 141] on span "Agent Pipeline → App Behavior" at bounding box center [237, 137] width 157 height 13
click at [280, 142] on span "Agent Pipeline → App Behavior" at bounding box center [237, 137] width 157 height 13
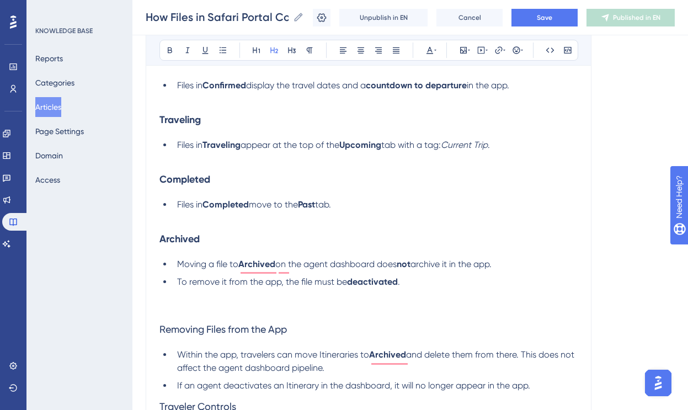
scroll to position [556, 0]
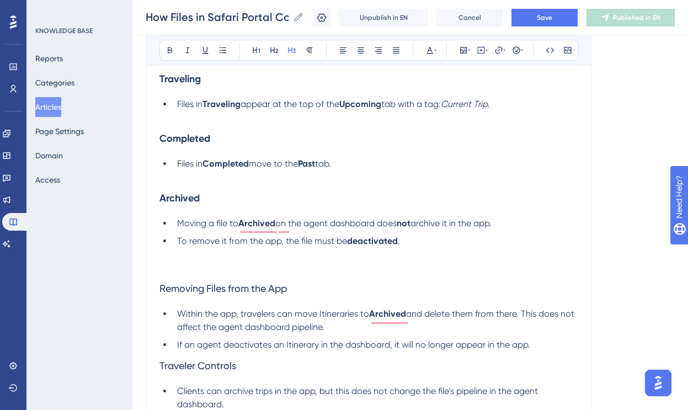
click at [225, 289] on span "Removing Files from the App" at bounding box center [222, 288] width 127 height 12
click at [274, 50] on icon at bounding box center [274, 50] width 8 height 6
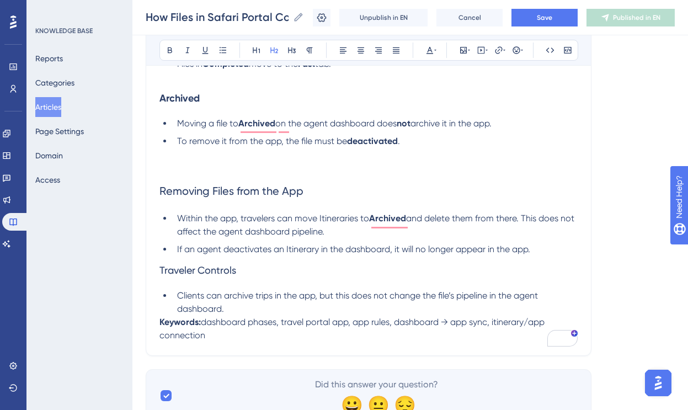
scroll to position [699, 0]
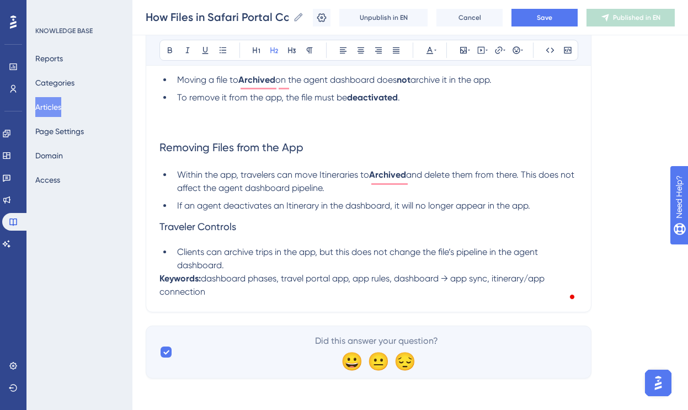
click at [203, 231] on span "Traveler Controls" at bounding box center [197, 227] width 77 height 12
click at [276, 50] on icon at bounding box center [274, 50] width 9 height 9
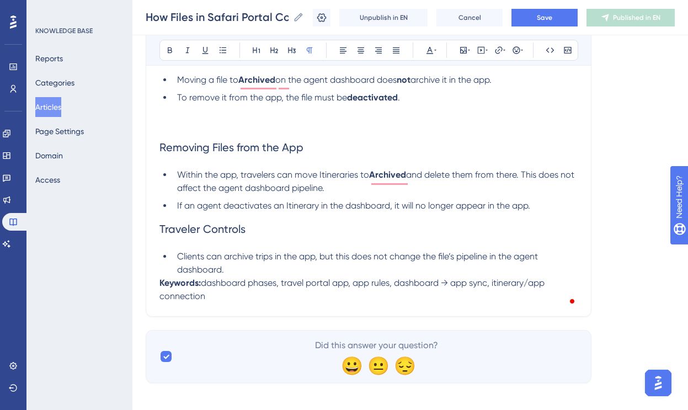
click at [234, 280] on p "Keywords: dashboard phases, travel portal app, app rules, dashboard → app sync,…" at bounding box center [368, 289] width 418 height 26
click at [238, 273] on li "Clients can archive trips in the app, but this does not change the file’s pipel…" at bounding box center [375, 263] width 405 height 26
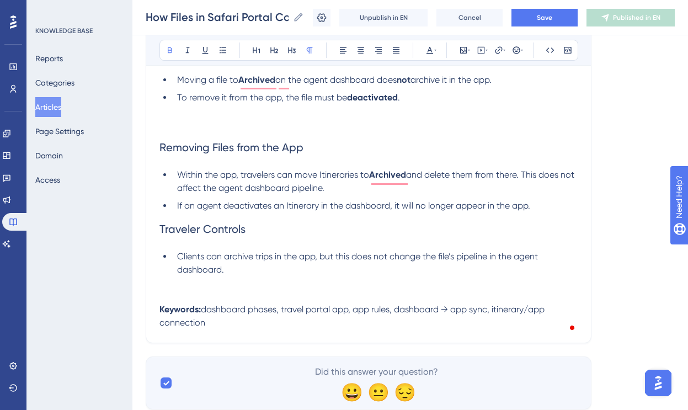
click at [193, 314] on strong "Keywords:" at bounding box center [179, 309] width 41 height 10
click at [431, 47] on icon at bounding box center [429, 50] width 9 height 9
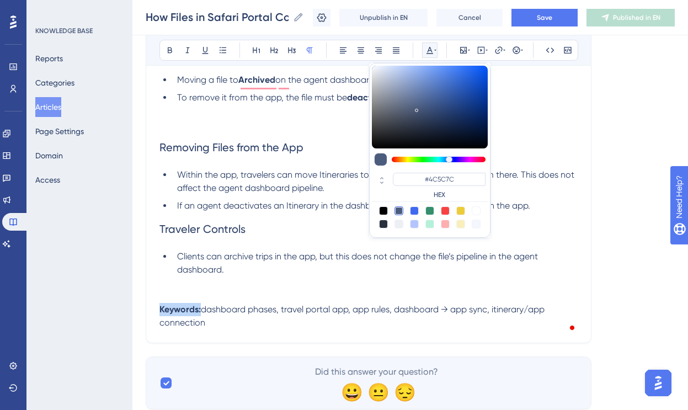
click at [477, 210] on div at bounding box center [476, 210] width 9 height 9
type input "#FFFFFF"
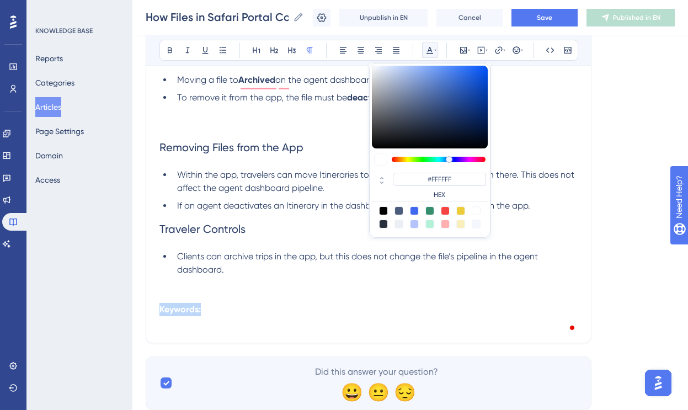
click at [273, 329] on p "Keywords: dashboard phases, travel portal app, app rules, dashboard → app sync,…" at bounding box center [368, 316] width 418 height 26
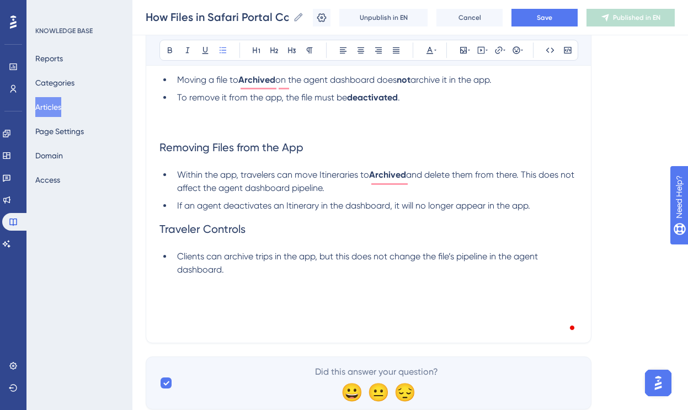
click at [246, 274] on li "Clients can archive trips in the app, but this does not change the file’s pipel…" at bounding box center [375, 276] width 405 height 53
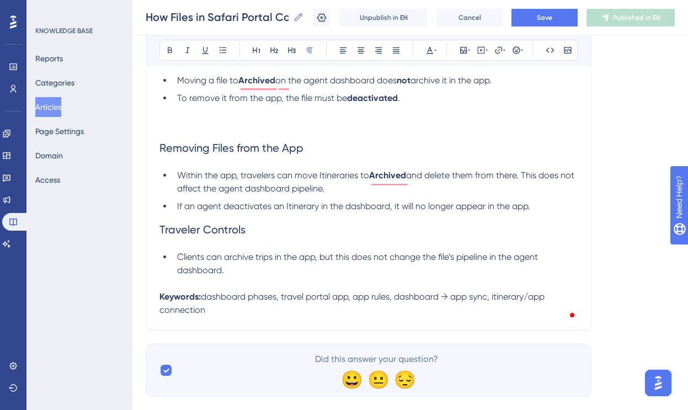
click at [285, 302] on span "dashboard phases, travel portal app, app rules, dashboard → app sync, itinerary…" at bounding box center [352, 303] width 387 height 24
click at [282, 301] on span "dashboard phases, travel portal app, app rules, dashboard → app sync, itinerary…" at bounding box center [352, 303] width 387 height 24
click at [216, 306] on span "dashboard phases, dashboard pipeline, travel portal app, app rules, dashboard →…" at bounding box center [366, 303] width 414 height 24
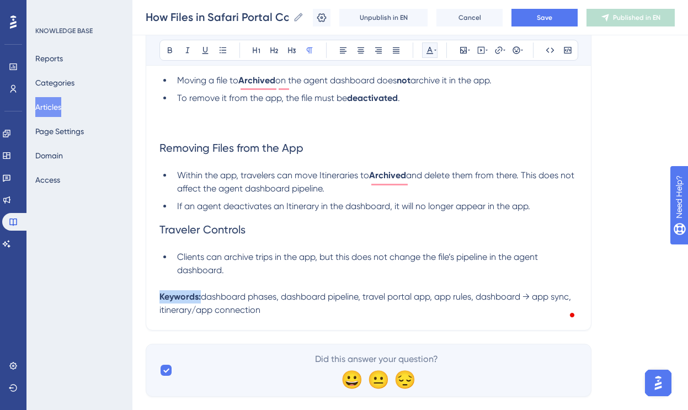
click at [430, 49] on icon at bounding box center [429, 50] width 7 height 7
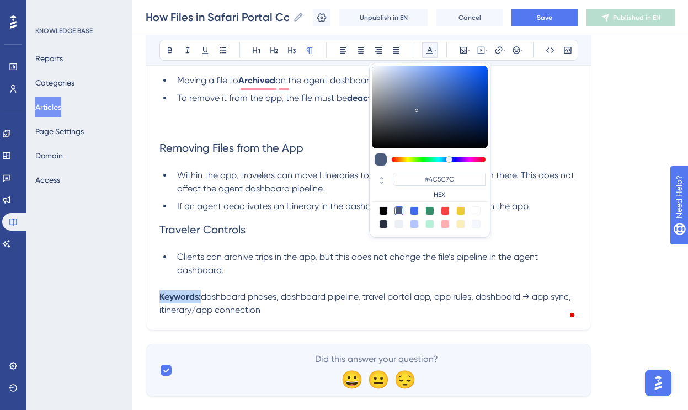
click at [476, 211] on div at bounding box center [476, 210] width 9 height 9
type input "#FFFFFF"
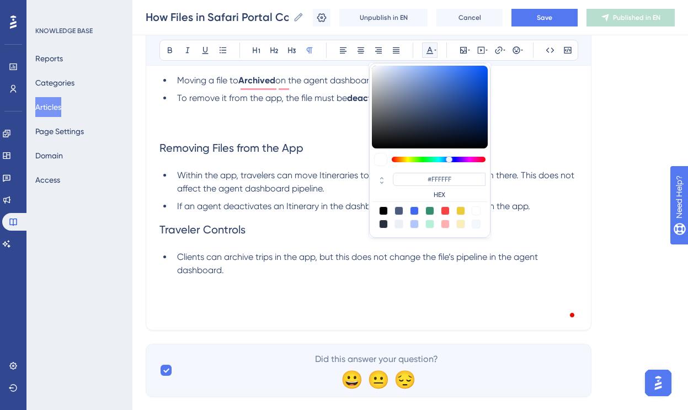
click at [313, 282] on li "Clients can archive trips in the app, but this does not change the file’s pipel…" at bounding box center [375, 270] width 405 height 40
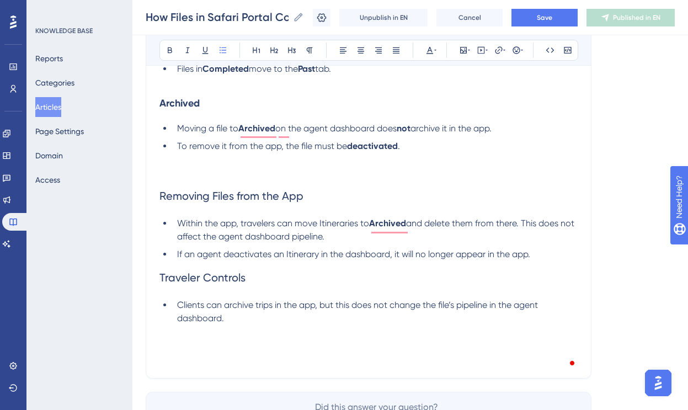
scroll to position [648, 0]
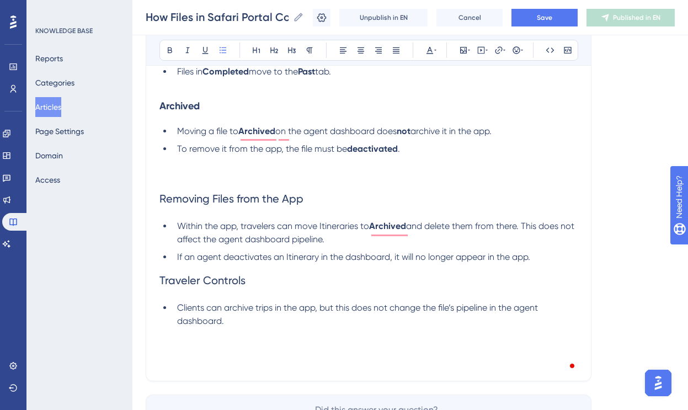
click at [223, 205] on span "Removing Files from the App" at bounding box center [231, 198] width 144 height 13
click at [201, 285] on span "Traveler Controls" at bounding box center [202, 280] width 86 height 13
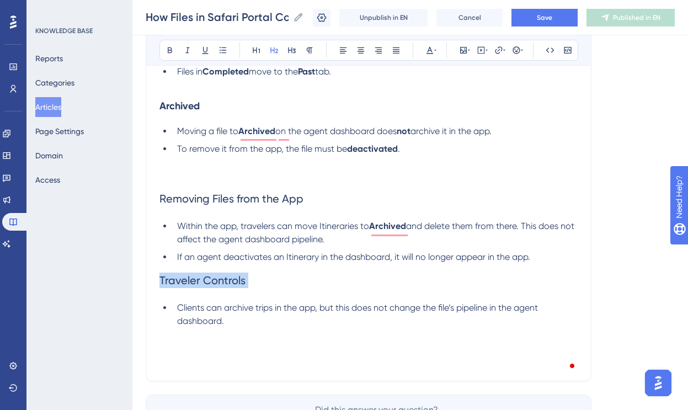
click at [201, 285] on span "Traveler Controls" at bounding box center [202, 280] width 86 height 13
click at [552, 262] on li "If an agent deactivates an Itinerary in the dashboard, it will no longer appear…" at bounding box center [375, 256] width 405 height 13
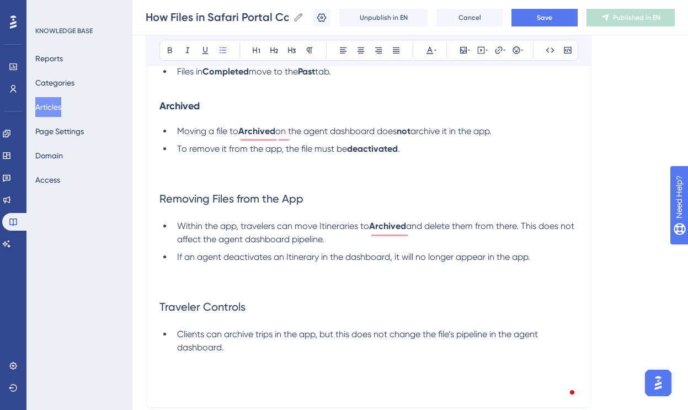
click at [317, 177] on li "To remove it from the app, the file must be deactivated ." at bounding box center [375, 162] width 405 height 40
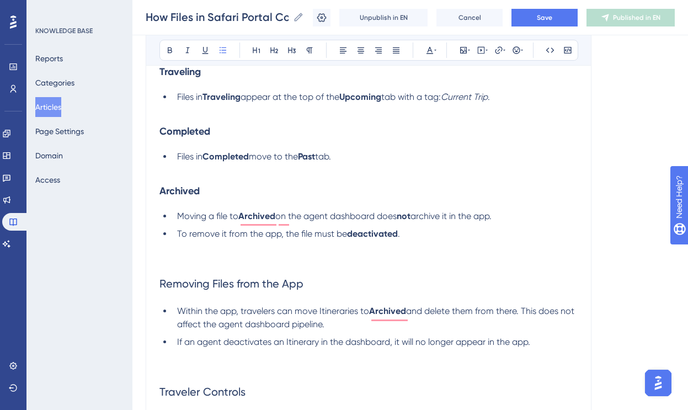
scroll to position [558, 0]
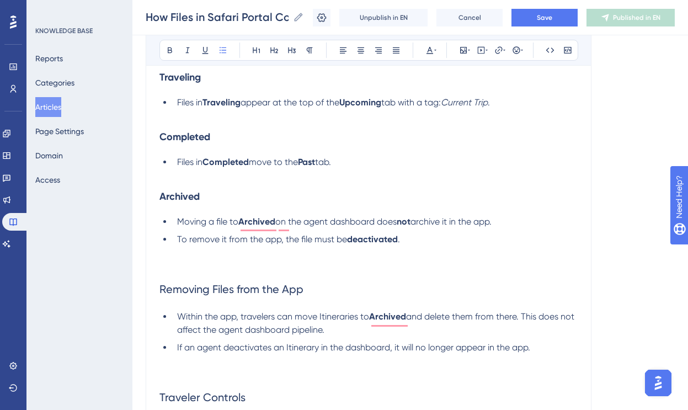
click at [204, 179] on li "Files in Completed move to the Past tab." at bounding box center [375, 169] width 405 height 26
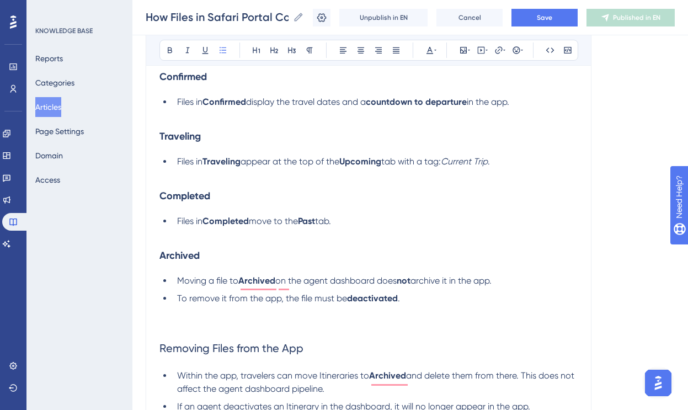
scroll to position [497, 0]
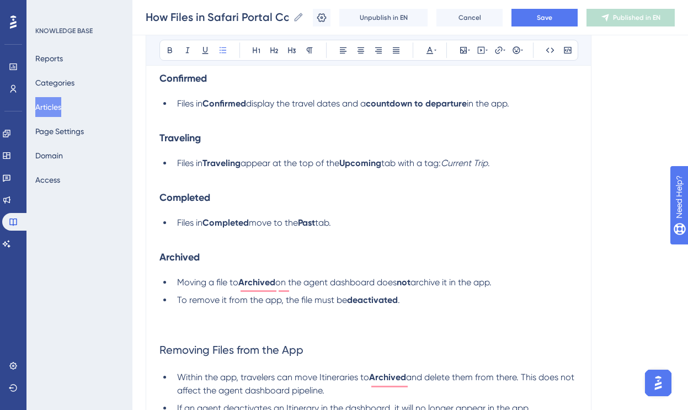
click at [331, 225] on span "tab." at bounding box center [323, 222] width 16 height 10
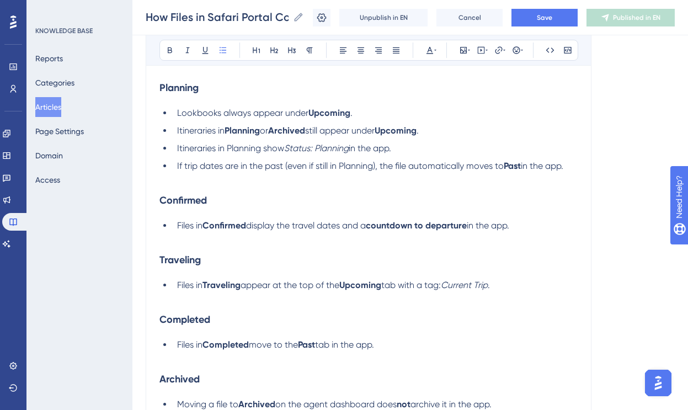
scroll to position [375, 0]
click at [509, 231] on span "in the app." at bounding box center [488, 226] width 42 height 10
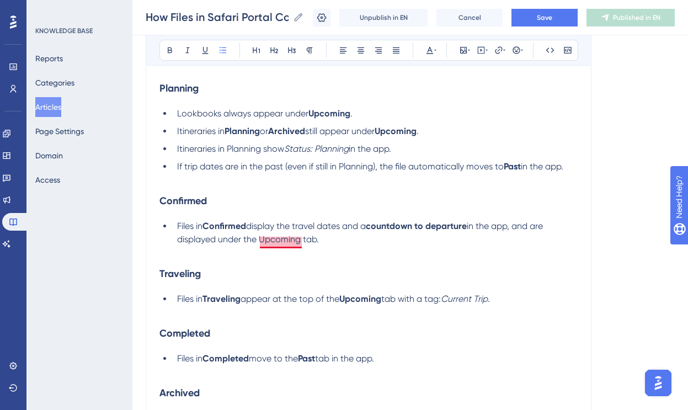
click at [285, 242] on span "in the app, and are displayed under the Upcoming tab." at bounding box center [361, 233] width 368 height 24
click at [352, 228] on span "display the travel dates and a" at bounding box center [306, 226] width 120 height 10
click at [280, 229] on span "display the travel dates and a" at bounding box center [306, 226] width 120 height 10
drag, startPoint x: 538, startPoint y: 229, endPoint x: 317, endPoint y: 242, distance: 221.6
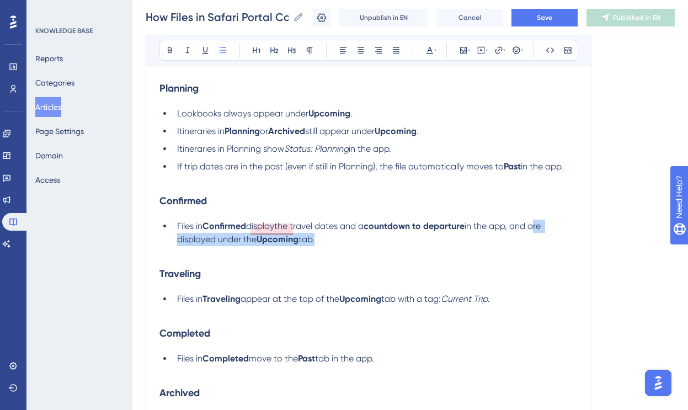
click at [317, 242] on li "Files in Confirmed displaythe travel dates and a countdown to departure in the …" at bounding box center [375, 240] width 405 height 40
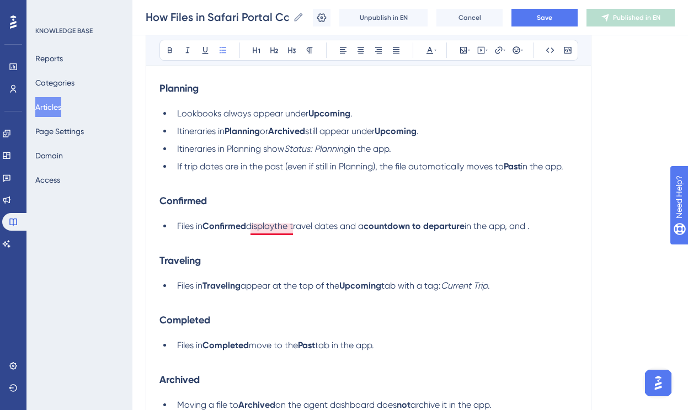
click at [275, 226] on span "displaythe travel dates and a" at bounding box center [304, 226] width 117 height 10
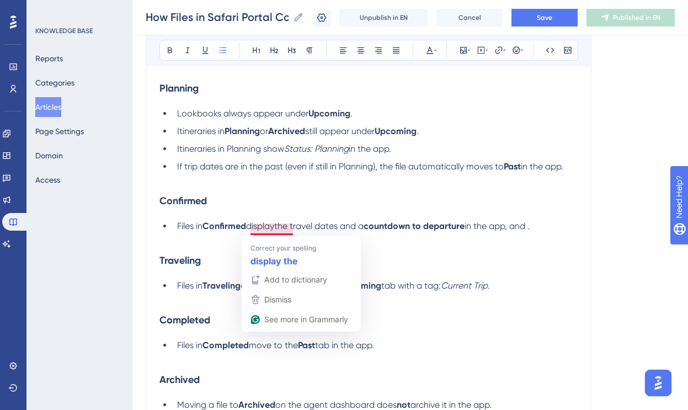
click at [275, 226] on span "displaythe travel dates and a" at bounding box center [304, 226] width 117 height 10
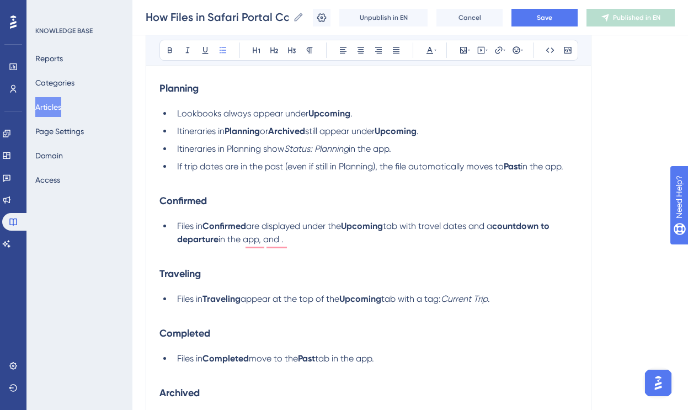
drag, startPoint x: 296, startPoint y: 242, endPoint x: 218, endPoint y: 247, distance: 77.9
click at [218, 247] on li "Files in Confirmed are displayed under the Upcoming tab with travel dates and a…" at bounding box center [375, 240] width 405 height 40
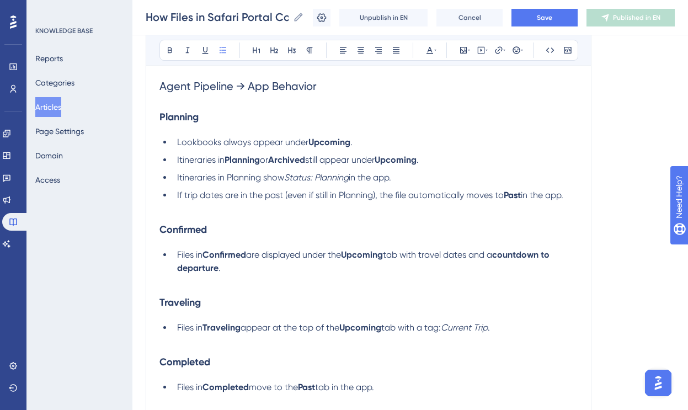
scroll to position [329, 0]
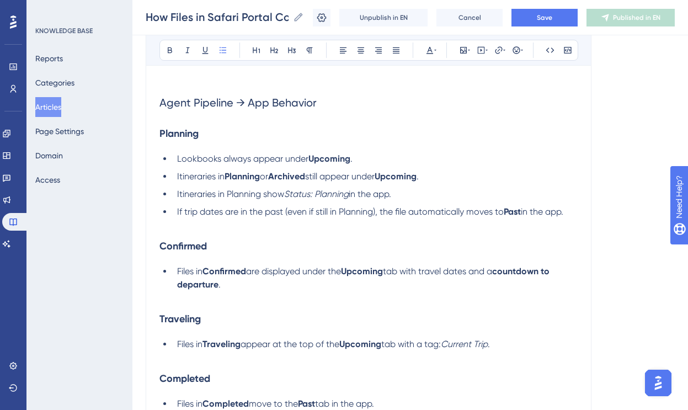
click at [177, 196] on span "Itineraries in Planning show" at bounding box center [230, 194] width 107 height 10
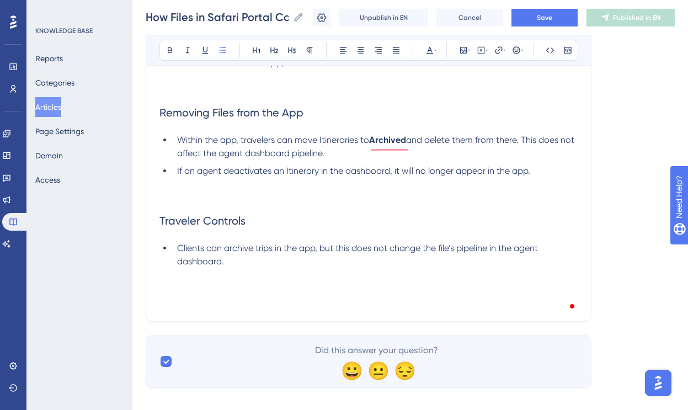
scroll to position [749, 0]
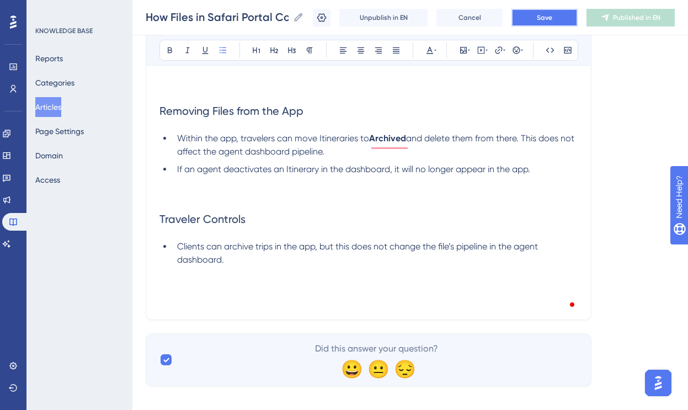
click at [538, 17] on span "Save" at bounding box center [544, 17] width 15 height 9
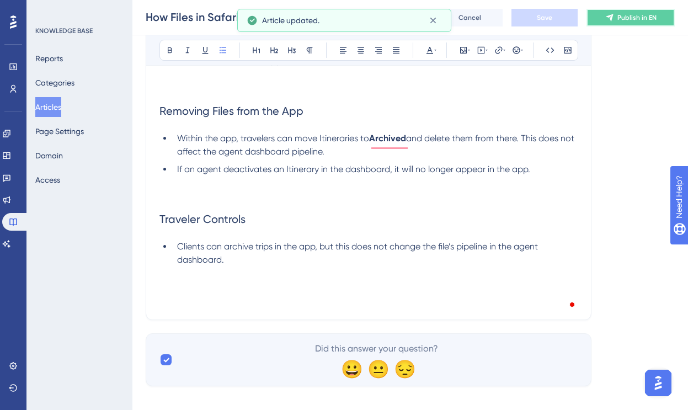
click at [633, 20] on span "Publish in EN" at bounding box center [636, 17] width 39 height 9
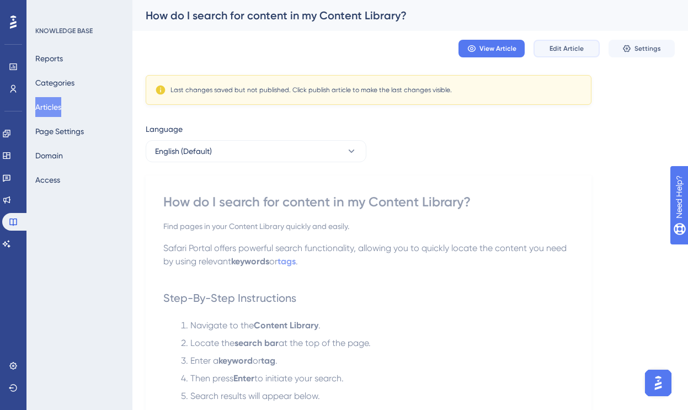
click at [557, 49] on span "Edit Article" at bounding box center [566, 48] width 34 height 9
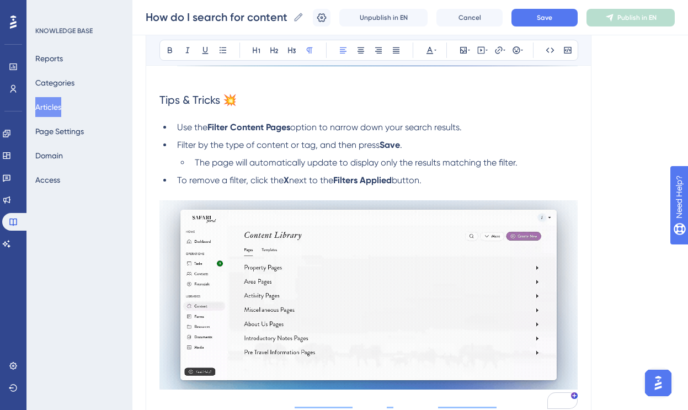
scroll to position [514, 0]
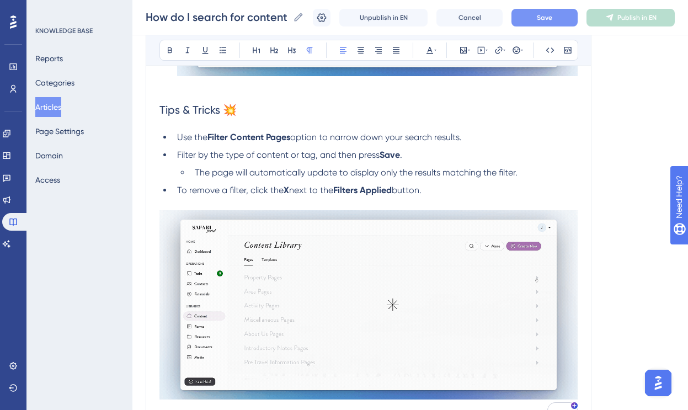
click at [545, 17] on span "Save" at bounding box center [544, 17] width 15 height 9
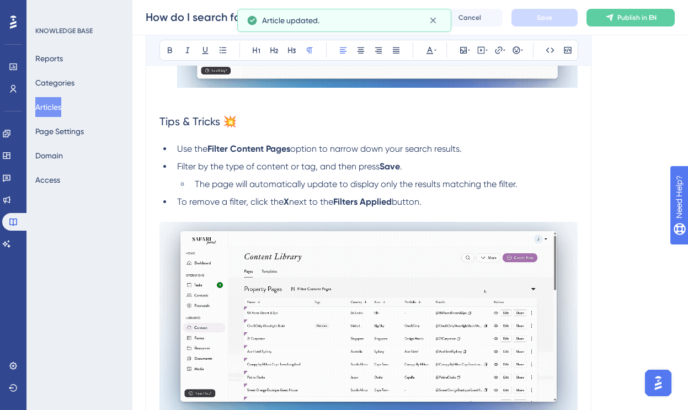
scroll to position [502, 0]
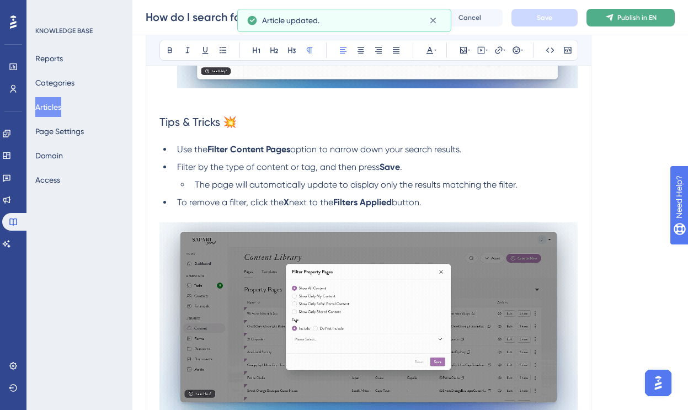
click at [632, 12] on button "Publish in EN" at bounding box center [630, 18] width 88 height 18
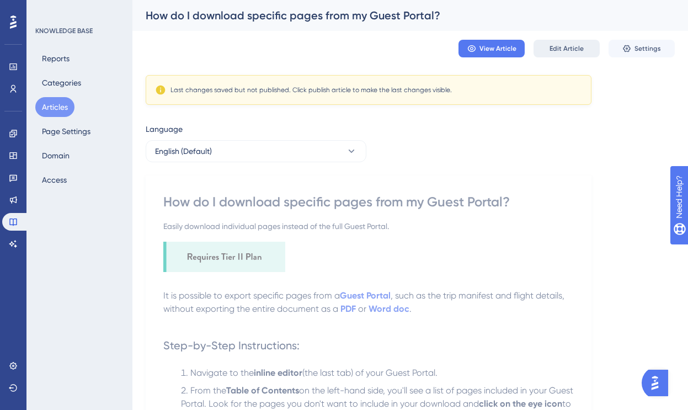
click at [552, 51] on span "Edit Article" at bounding box center [566, 48] width 34 height 9
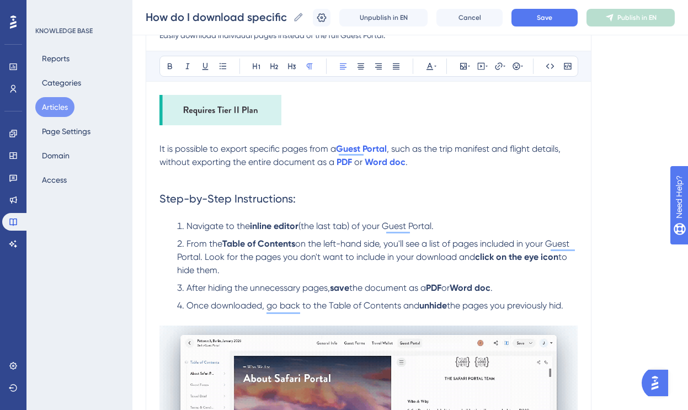
scroll to position [140, 0]
click at [494, 151] on span ", such as the trip manifest and flight details, without exporting the entire do…" at bounding box center [360, 155] width 403 height 24
click at [446, 146] on span ", such as the trip manifest or Travel Brief and flight details, without exporti…" at bounding box center [362, 155] width 407 height 24
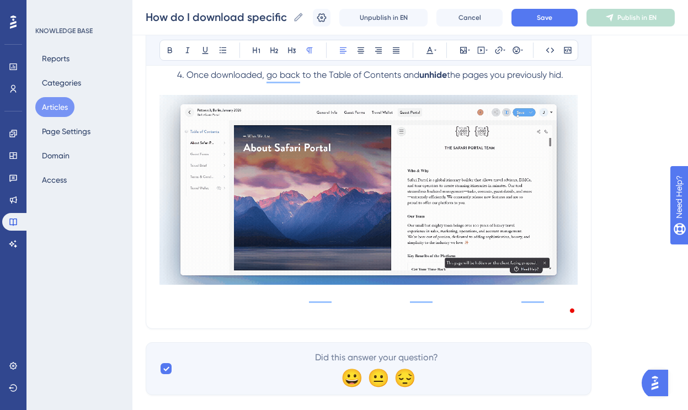
scroll to position [381, 0]
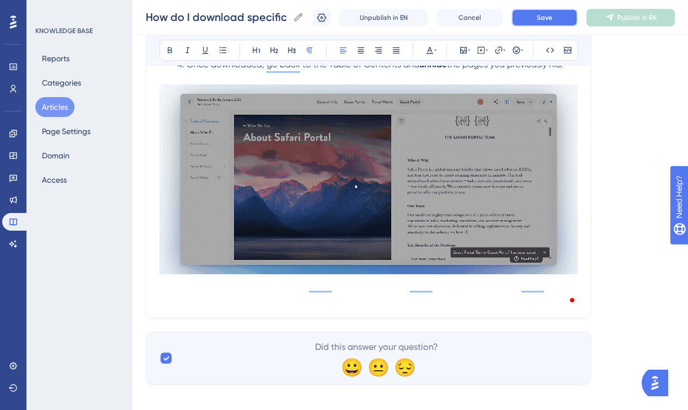
click at [535, 16] on button "Save" at bounding box center [544, 18] width 66 height 18
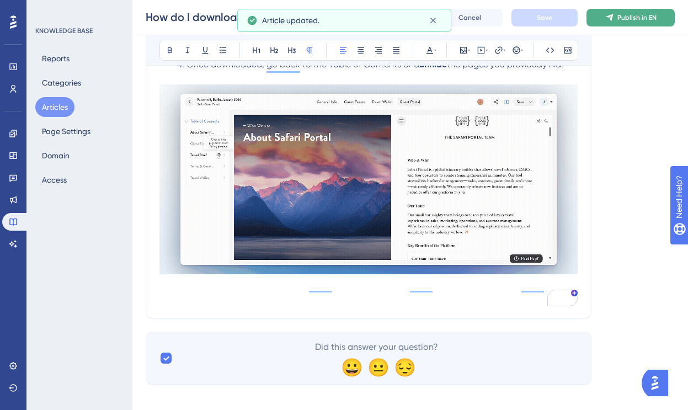
click at [618, 19] on span "Publish in EN" at bounding box center [636, 17] width 39 height 9
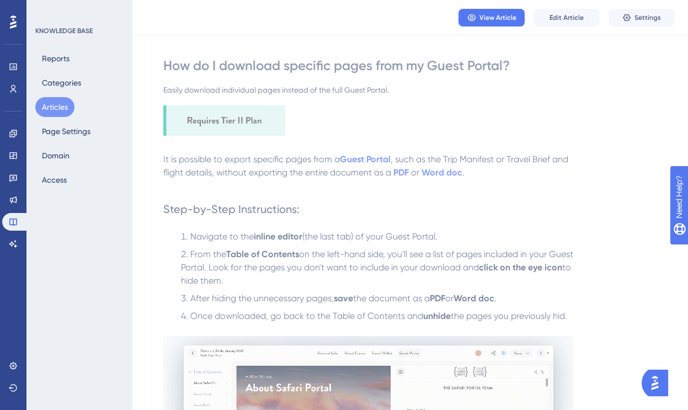
scroll to position [0, 0]
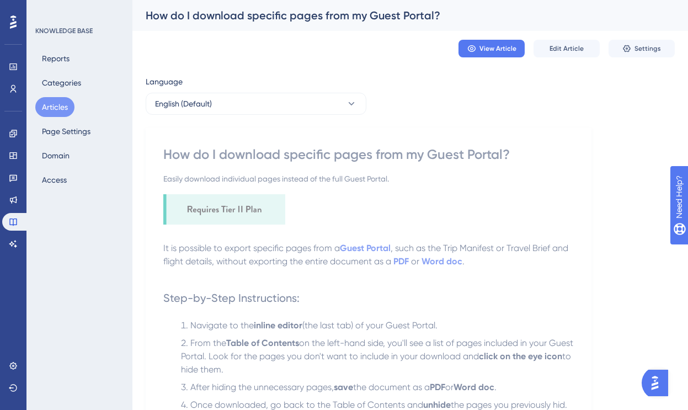
click at [57, 106] on button "Articles" at bounding box center [54, 107] width 39 height 20
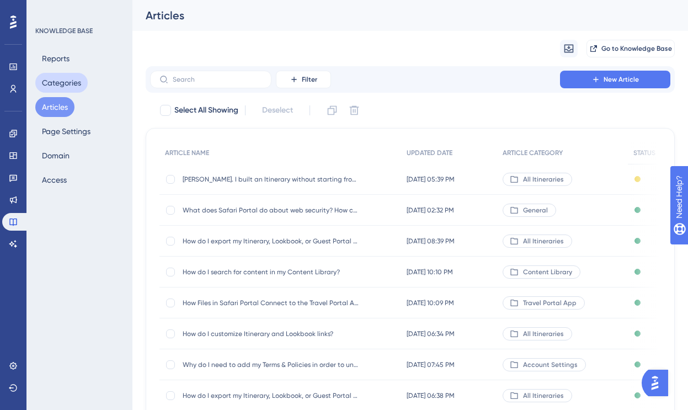
click at [67, 80] on button "Categories" at bounding box center [61, 83] width 52 height 20
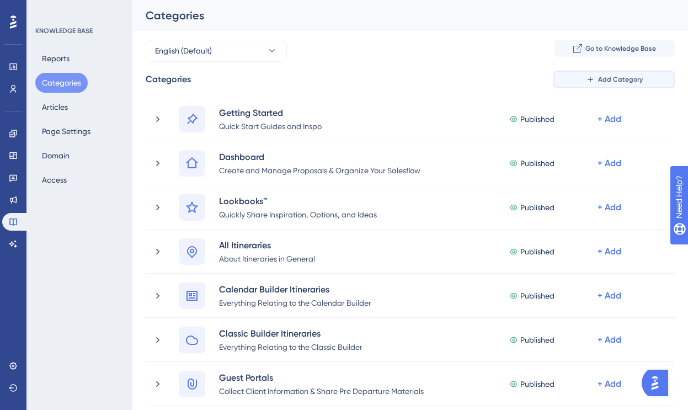
click at [593, 76] on icon at bounding box center [590, 79] width 9 height 9
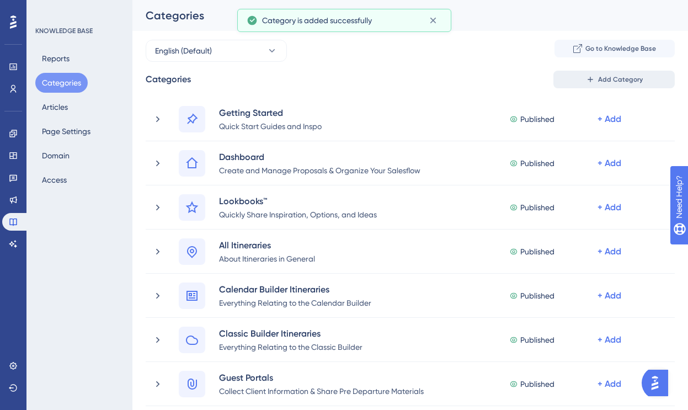
scroll to position [664, 0]
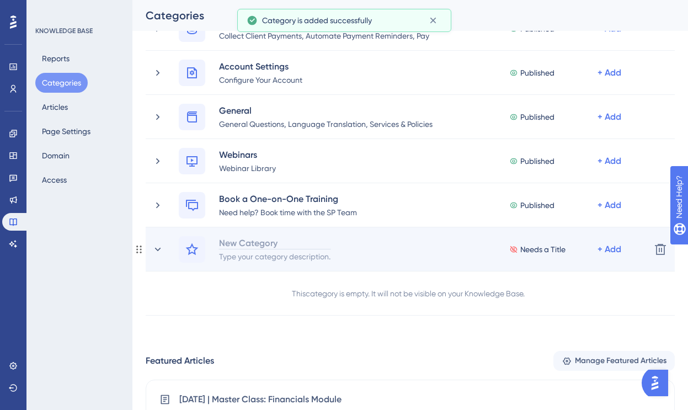
click at [259, 244] on div "New Category" at bounding box center [274, 242] width 113 height 13
click at [193, 245] on icon at bounding box center [192, 249] width 13 height 12
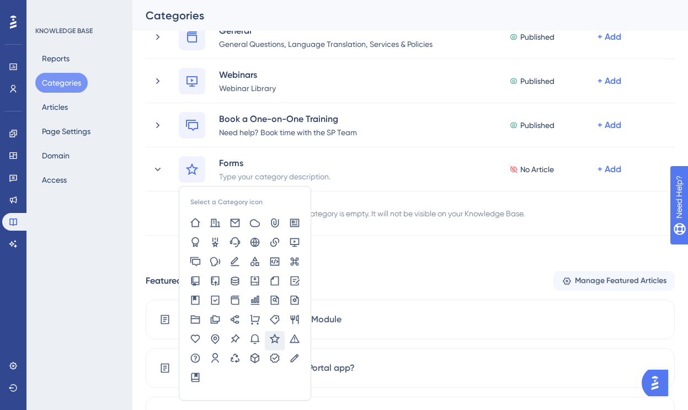
scroll to position [753, 0]
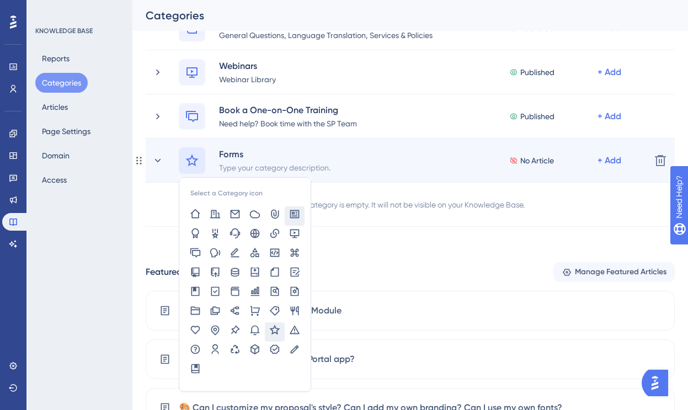
click at [293, 211] on icon at bounding box center [294, 214] width 11 height 11
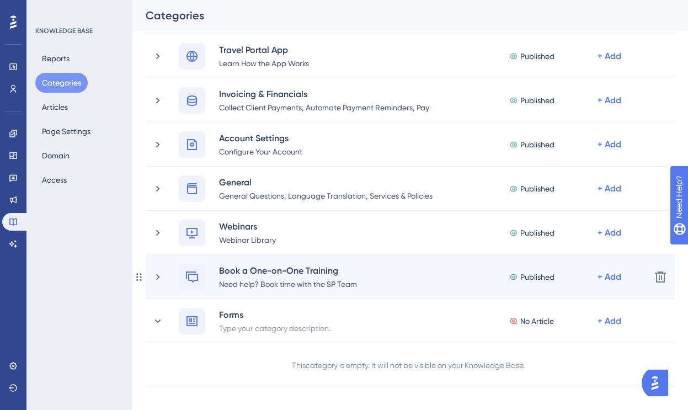
scroll to position [595, 0]
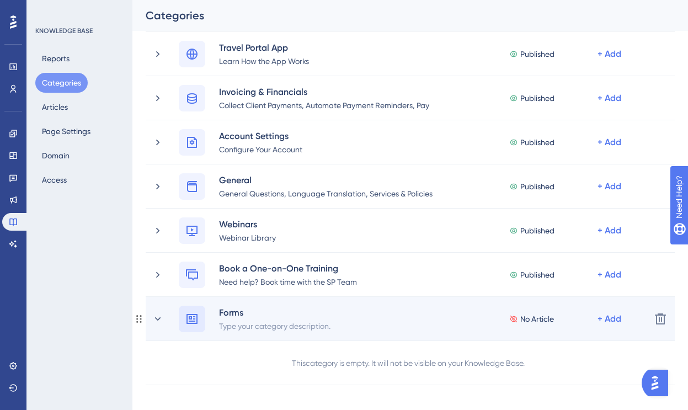
click at [194, 318] on icon at bounding box center [191, 319] width 11 height 10
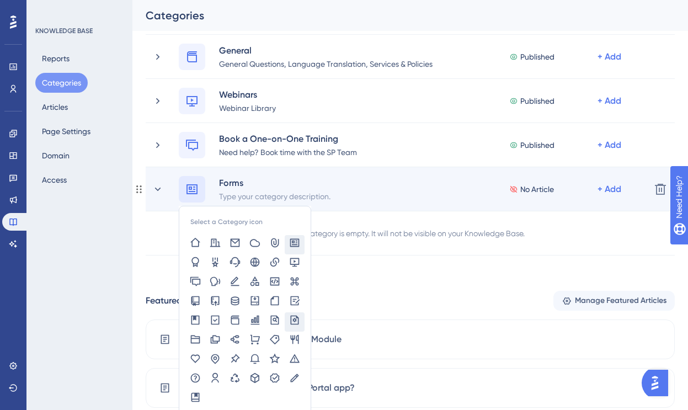
scroll to position [734, 0]
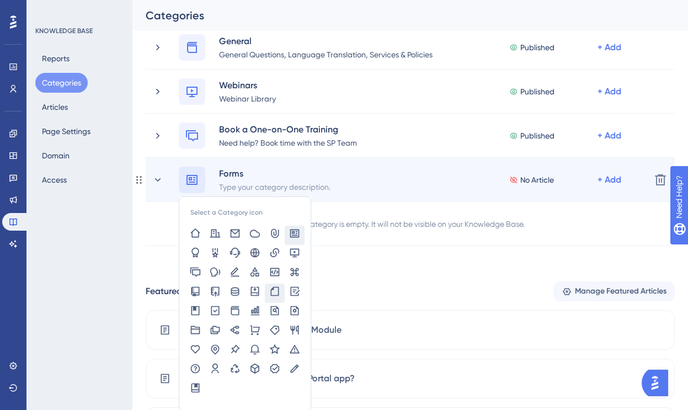
click at [273, 290] on icon at bounding box center [274, 291] width 11 height 11
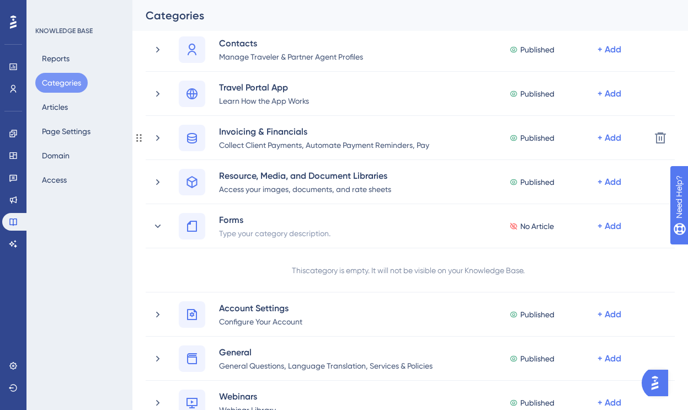
scroll to position [512, 0]
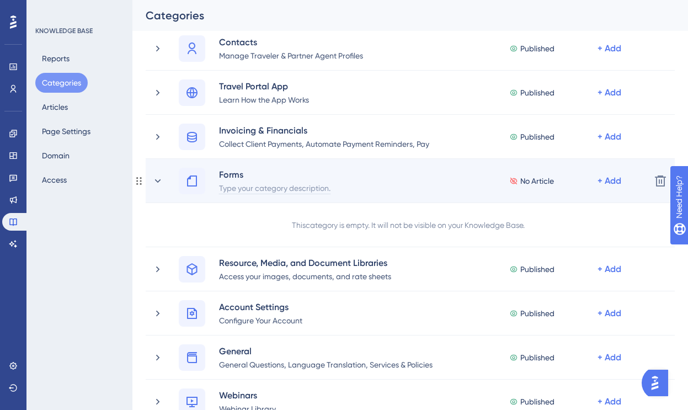
click at [247, 189] on div "Type your category description." at bounding box center [274, 187] width 113 height 13
click at [246, 189] on div "Create Custom Forms" at bounding box center [256, 187] width 77 height 13
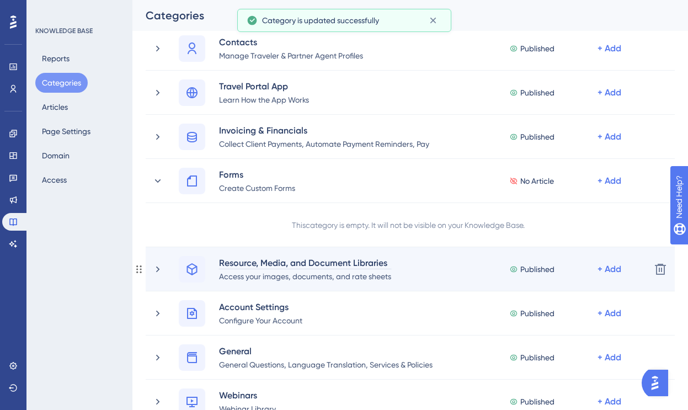
click at [297, 261] on div "Resource, Media, and Document Libraries" at bounding box center [304, 262] width 173 height 13
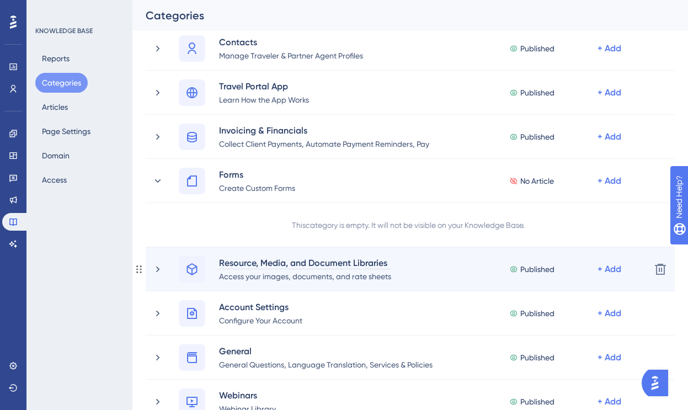
click at [297, 261] on div "Resource, Media, and Document Libraries" at bounding box center [304, 262] width 173 height 13
click at [298, 261] on div "Resource, Media, and Document Libraries" at bounding box center [304, 262] width 173 height 13
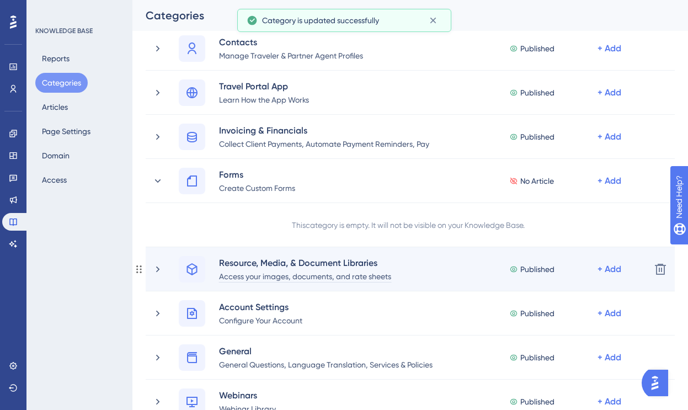
click at [248, 275] on div "Access your images, documents, and rate sheets" at bounding box center [304, 275] width 173 height 13
click at [250, 276] on div "Access your images, documents, and rate sheets" at bounding box center [304, 275] width 173 height 13
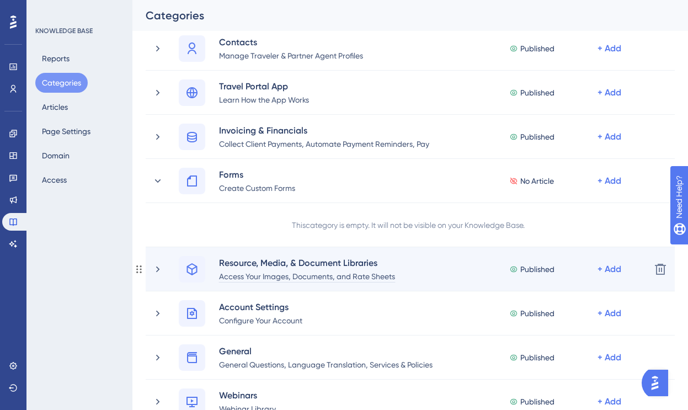
click at [233, 275] on div "Access Your Images, Documents, and Rate Sheets" at bounding box center [306, 275] width 177 height 13
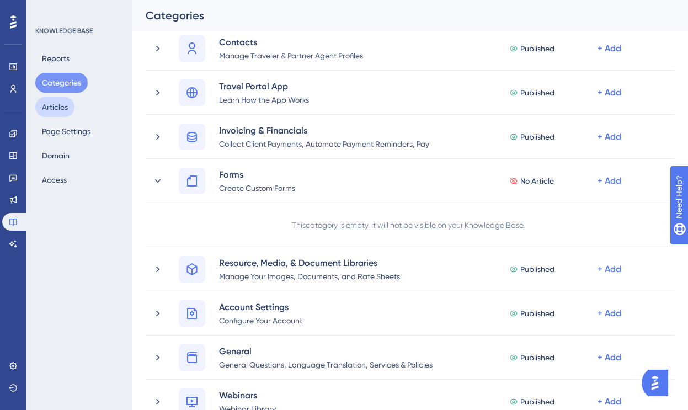
click at [56, 108] on button "Articles" at bounding box center [54, 107] width 39 height 20
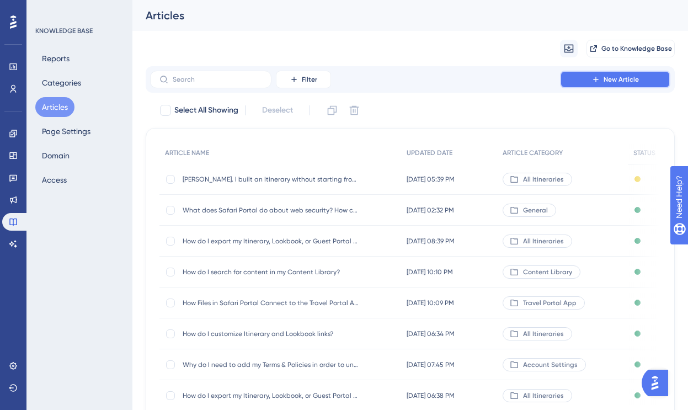
click at [597, 76] on icon at bounding box center [595, 79] width 9 height 9
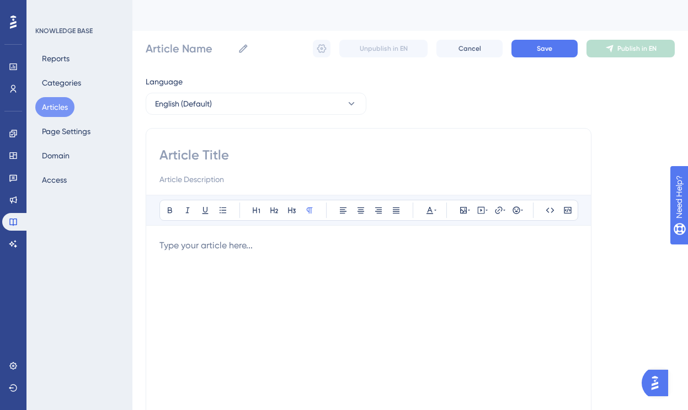
click at [209, 248] on p "To enrich screen reader interactions, please activate Accessibility in Grammarl…" at bounding box center [368, 245] width 418 height 13
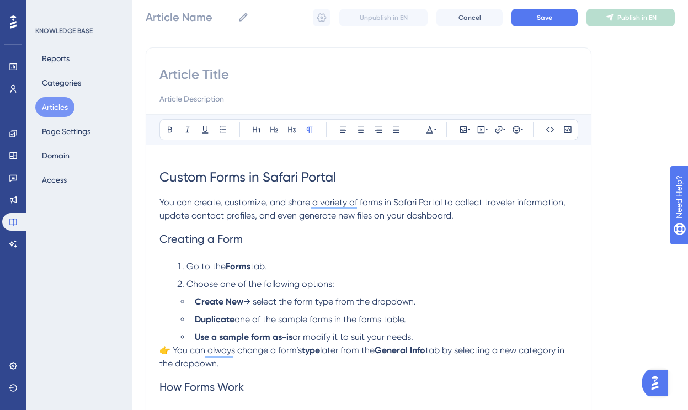
scroll to position [72, 0]
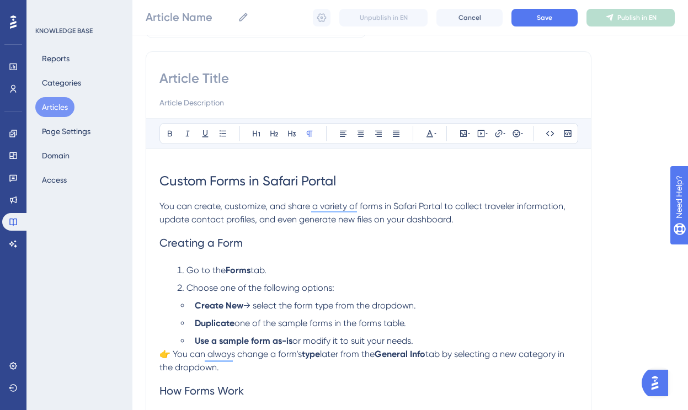
click at [218, 183] on span "Custom Forms in Safari Portal" at bounding box center [247, 180] width 177 height 15
click at [183, 82] on input at bounding box center [368, 79] width 418 height 18
paste input "Custom Forms in Safari Portal"
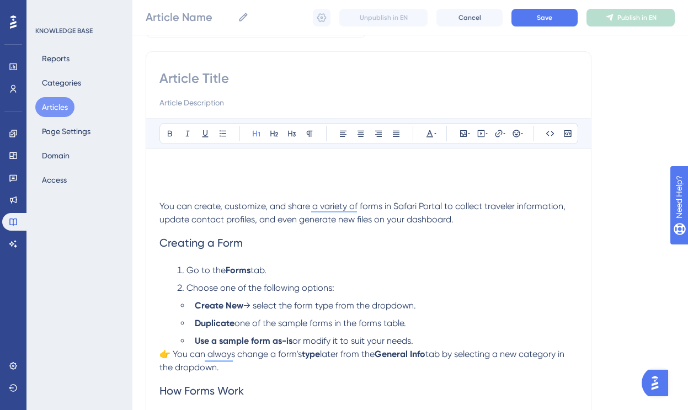
type input "Custom Forms in Safari Portal"
click at [197, 102] on input at bounding box center [368, 102] width 418 height 13
click at [162, 207] on span "You can create, customize, and share a variety of forms in Safari Portal to col…" at bounding box center [363, 213] width 408 height 24
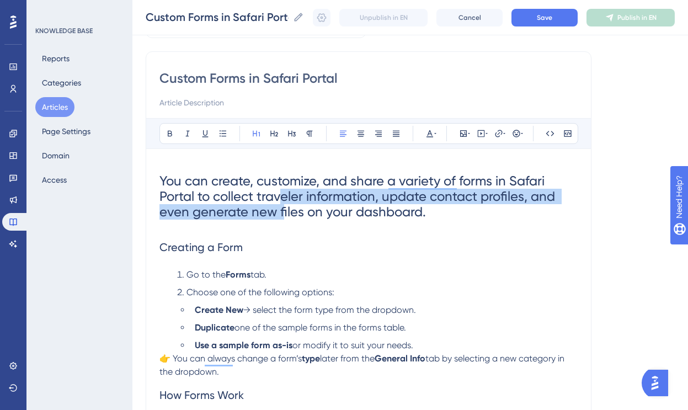
click at [283, 204] on span "You can create, customize, and share a variety of forms in Safari Portal to col…" at bounding box center [358, 196] width 399 height 46
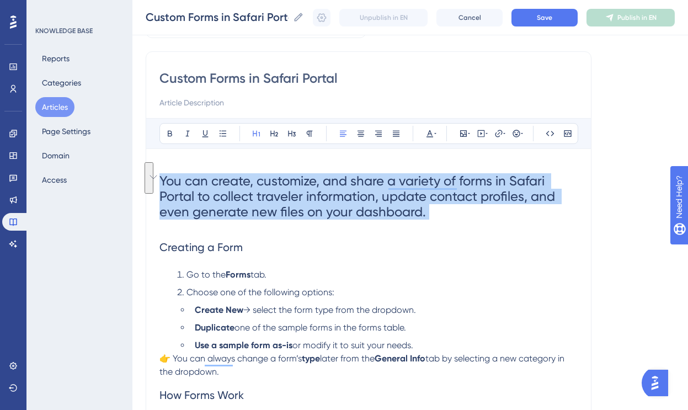
click at [283, 204] on span "You can create, customize, and share a variety of forms in Safari Portal to col…" at bounding box center [358, 196] width 399 height 46
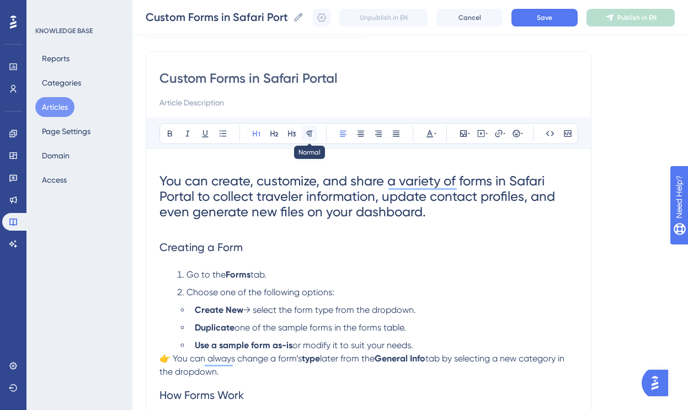
click at [307, 132] on icon at bounding box center [310, 134] width 6 height 6
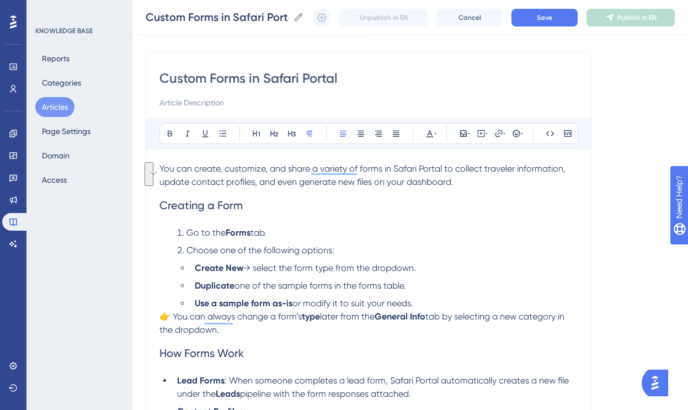
click at [189, 101] on input at bounding box center [368, 102] width 418 height 13
type input "How to create, customize, and share different types of forms in Safari Portal"
click at [468, 181] on p "You can create, customize, and share a variety of forms in Safari Portal to col…" at bounding box center [368, 175] width 418 height 26
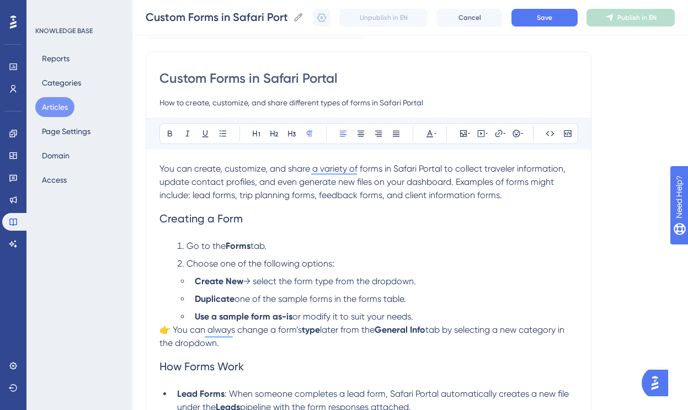
click at [416, 194] on span "You can create, customize, and share a variety of forms in Safari Portal to col…" at bounding box center [363, 181] width 408 height 37
click at [515, 193] on p "You can create, customize, and share a variety of forms in Safari Portal to col…" at bounding box center [368, 182] width 418 height 40
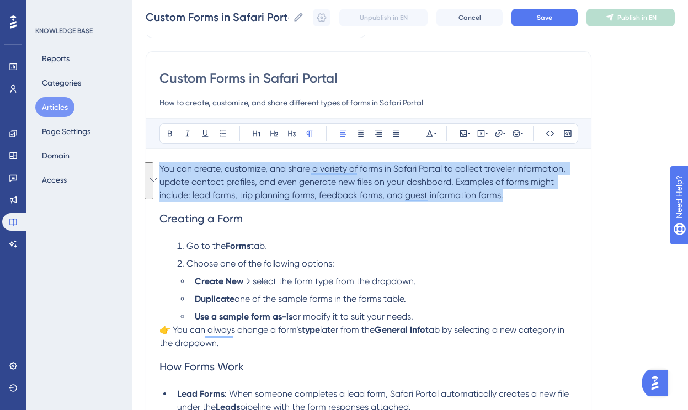
drag, startPoint x: 512, startPoint y: 193, endPoint x: 147, endPoint y: 165, distance: 366.2
copy span "You can create, customize, and share a variety of forms in Safari Portal to col…"
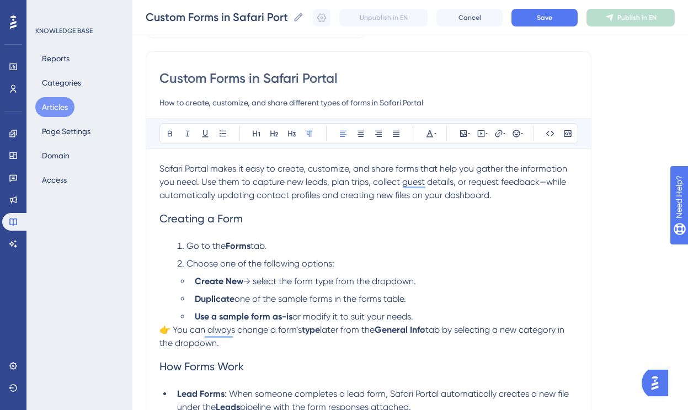
click at [541, 181] on span "Safari Portal makes it easy to create, customize, and share forms that help you…" at bounding box center [364, 181] width 410 height 37
click at [258, 196] on span "Safari Portal makes it easy to create, customize, and share forms that help you…" at bounding box center [365, 181] width 413 height 37
click at [375, 196] on span "Safari Portal makes it easy to create, customize, and share forms that help you…" at bounding box center [365, 181] width 413 height 37
drag, startPoint x: 370, startPoint y: 196, endPoint x: 543, endPoint y: 196, distance: 172.7
click at [543, 196] on p "Safari Portal makes it easy to create, customize, and share forms that help you…" at bounding box center [368, 182] width 418 height 40
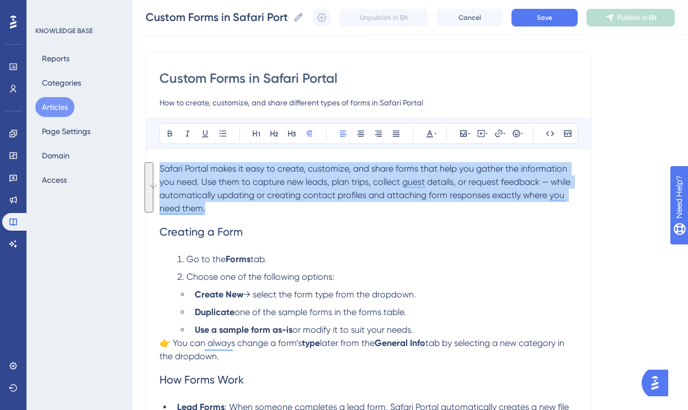
drag, startPoint x: 251, startPoint y: 209, endPoint x: 127, endPoint y: 166, distance: 130.8
copy span "Safari Portal makes it easy to create, customize, and share forms that help you…"
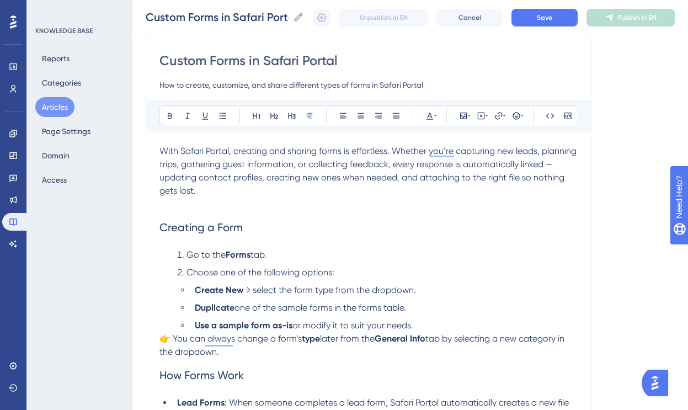
scroll to position [90, 0]
click at [367, 149] on span "With Safari Portal, creating and sharing forms is effortless. Whether you’re ca…" at bounding box center [368, 170] width 419 height 50
drag, startPoint x: 369, startPoint y: 151, endPoint x: 145, endPoint y: 148, distance: 224.0
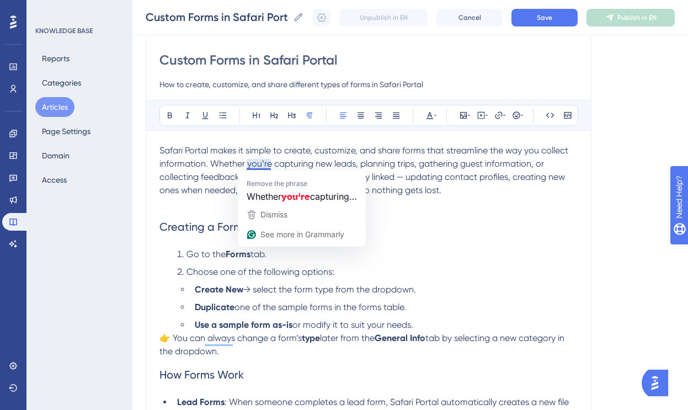
click at [261, 153] on span "Safari Portal makes it simple to create, customize, and share forms that stream…" at bounding box center [364, 170] width 411 height 50
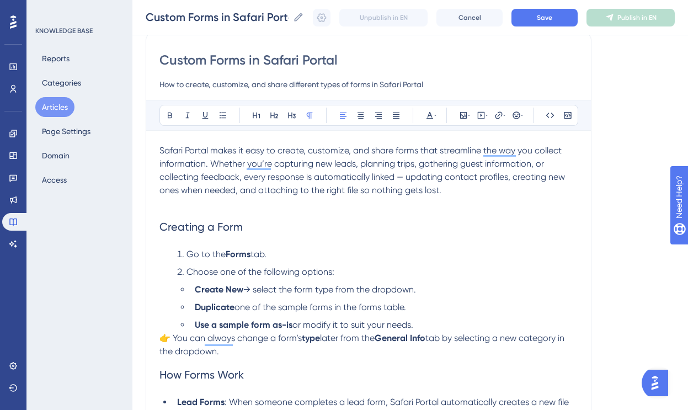
click at [483, 188] on p "Safari Portal makes it easy to create, customize, and share forms that streamli…" at bounding box center [368, 177] width 418 height 66
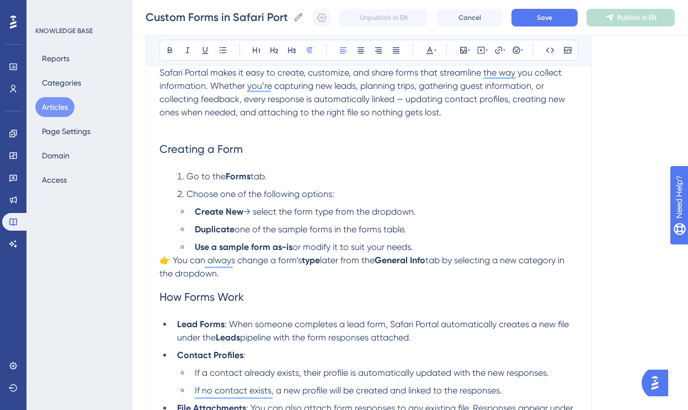
scroll to position [195, 0]
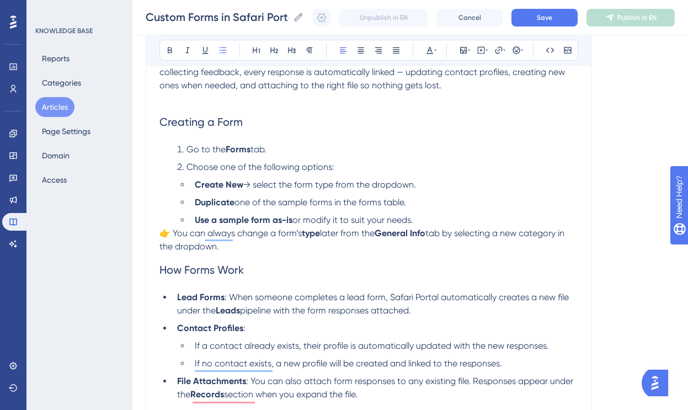
click at [436, 220] on li "Use a sample form as-is or modify it to suit your needs." at bounding box center [383, 219] width 387 height 13
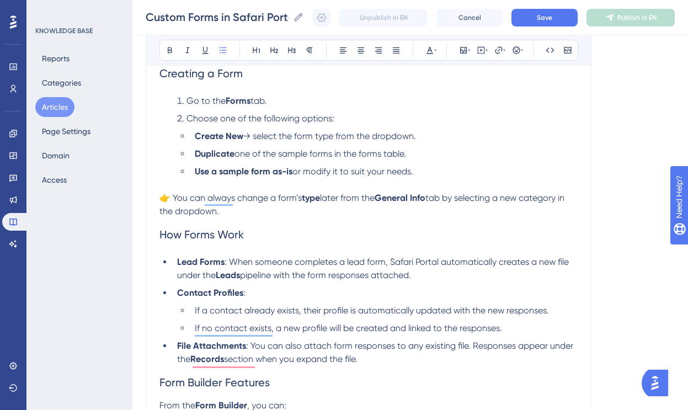
scroll to position [248, 0]
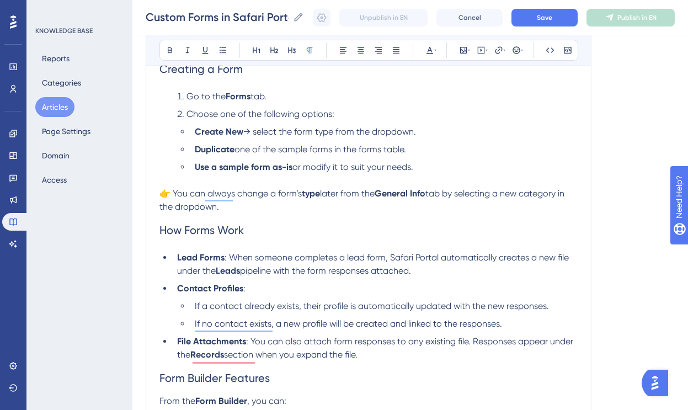
click at [235, 211] on p "👉 You can always change a form’s type later from the General Info tab by select…" at bounding box center [368, 200] width 418 height 26
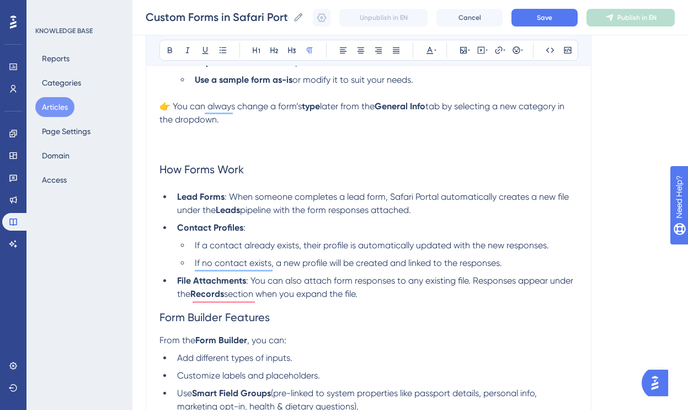
scroll to position [346, 0]
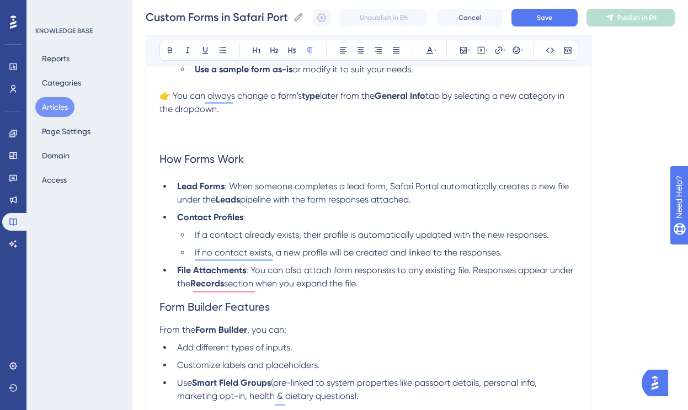
click at [243, 202] on span "pipeline with the form responses attached." at bounding box center [325, 199] width 171 height 10
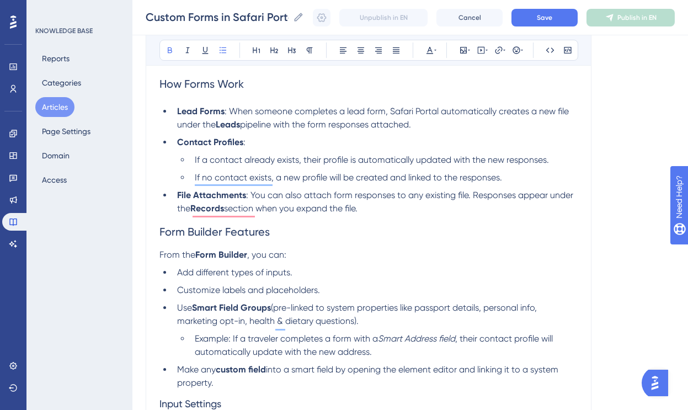
scroll to position [424, 0]
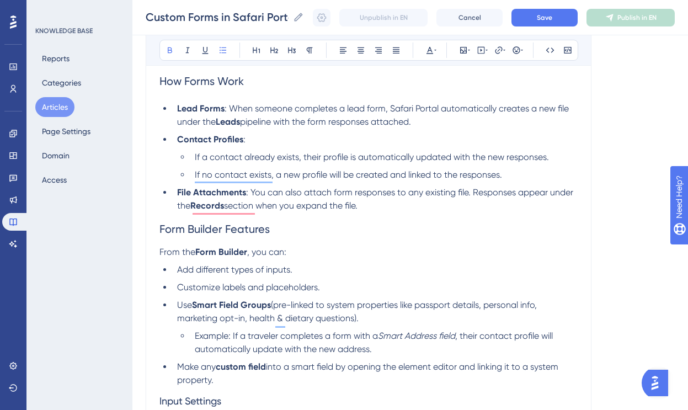
click at [404, 208] on li "File Attachments : You can also attach form responses to any existing file. Res…" at bounding box center [375, 199] width 405 height 26
click at [226, 195] on strong "File Attachments" at bounding box center [211, 192] width 69 height 10
click at [357, 205] on span "section when you expand the file." at bounding box center [290, 205] width 133 height 10
click at [226, 207] on span "section when you expand the file." at bounding box center [290, 205] width 133 height 10
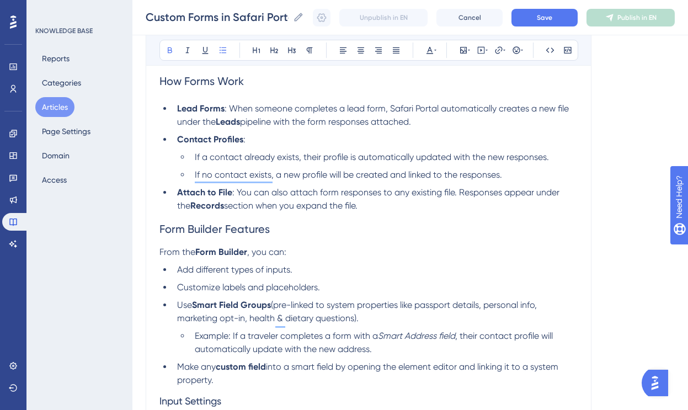
click at [384, 207] on li "Attach to File : You can also attach form responses to any existing file. Respo…" at bounding box center [375, 199] width 405 height 26
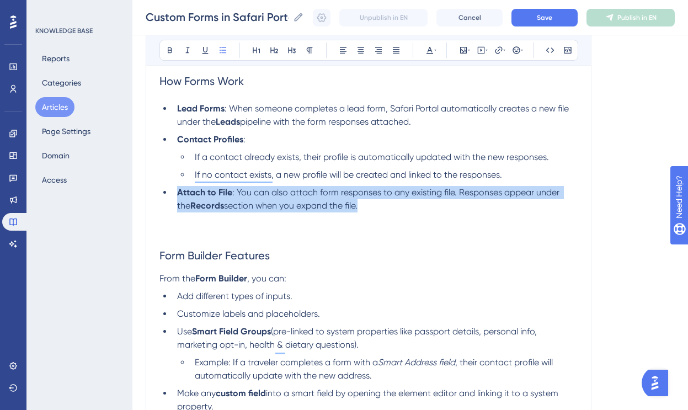
click at [157, 194] on div "Performance Users Engagement Widgets Feedback Product Updates Knowledge Base AI…" at bounding box center [344, 246] width 688 height 1340
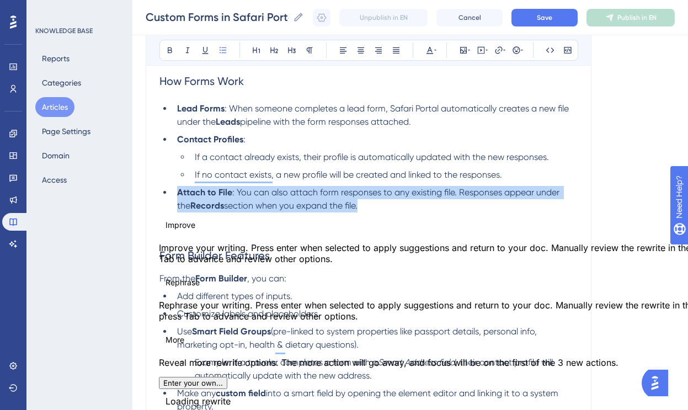
copy li "Attach to File : You can also attach form responses to any existing file. Respo…"
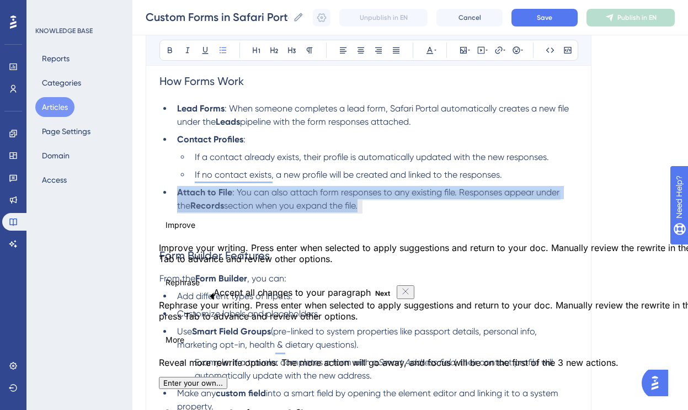
click at [196, 196] on strong "Attach to File" at bounding box center [204, 192] width 55 height 10
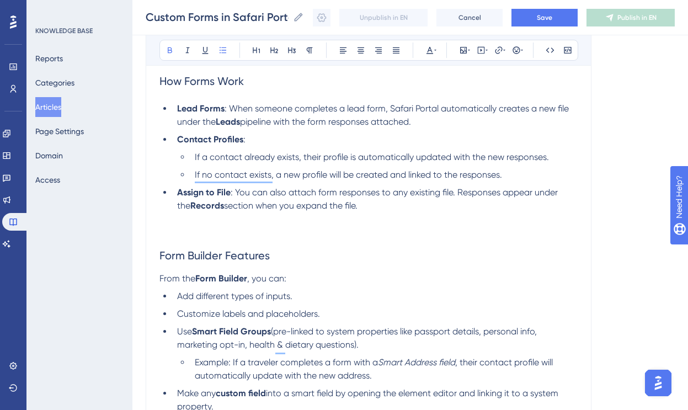
click at [218, 194] on strong "Assign to File" at bounding box center [204, 192] width 54 height 10
click at [418, 211] on li "Assign to Specifc Files : You can also attach form responses to any existing fi…" at bounding box center [375, 212] width 405 height 53
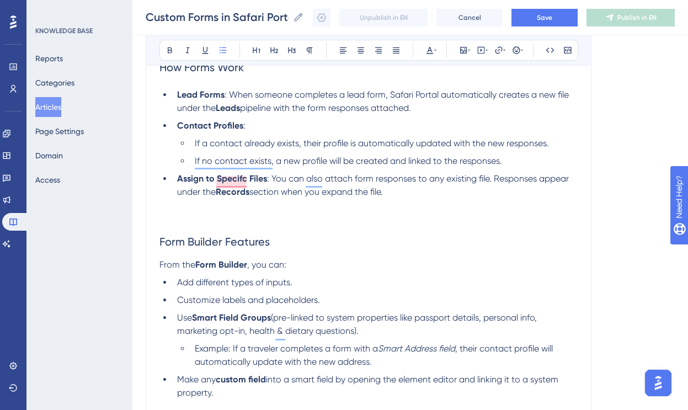
scroll to position [439, 0]
click at [247, 217] on li "Assign to Specifc Files : You can also attach form responses to any existing fi…" at bounding box center [375, 197] width 405 height 53
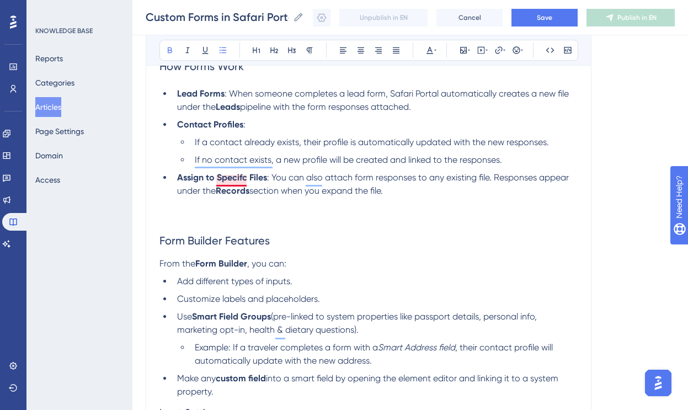
click at [242, 179] on strong "Assign to Specifc Files" at bounding box center [222, 177] width 90 height 10
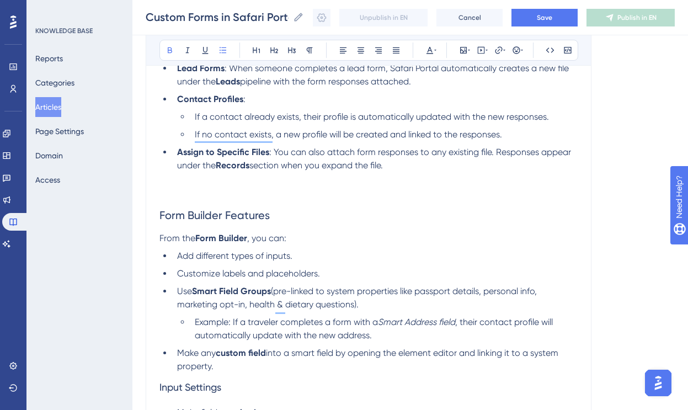
scroll to position [500, 0]
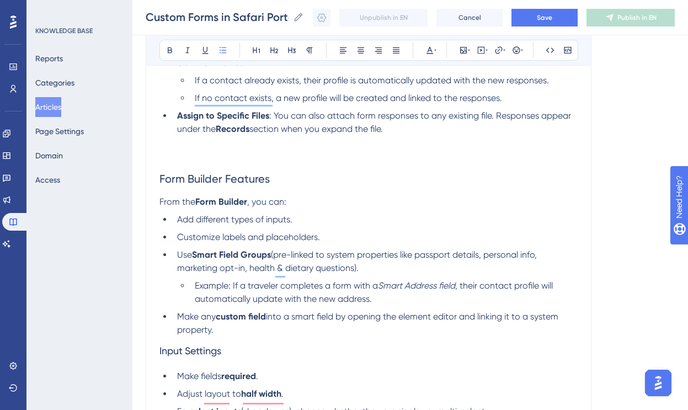
click at [213, 146] on li "Assign to Specific Files : You can also attach form responses to any existing f…" at bounding box center [375, 135] width 405 height 53
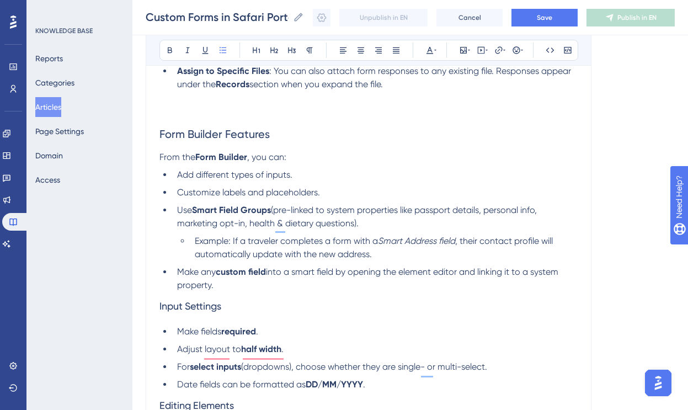
scroll to position [569, 0]
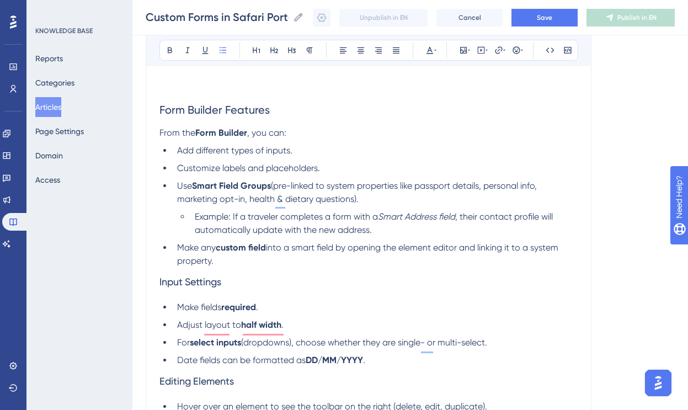
click at [306, 153] on li "Add different types of inputs." at bounding box center [375, 150] width 405 height 13
click at [290, 154] on span "Add different types of inputs, including" at bounding box center [253, 150] width 153 height 10
click at [405, 153] on li "Add different types of inputs and elements, including" at bounding box center [375, 150] width 405 height 13
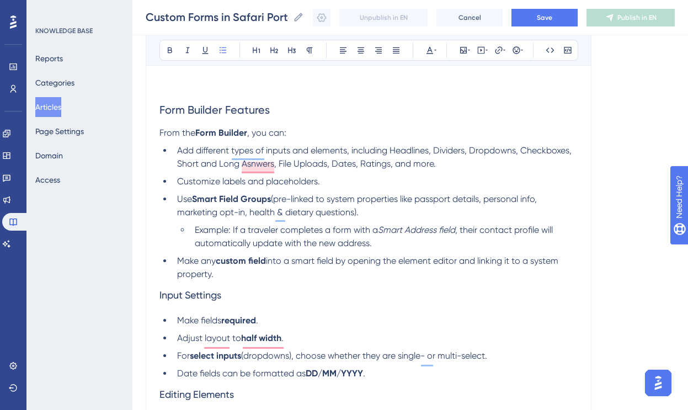
click at [435, 153] on span "Add different types of inputs and elements, including Headlines, Dividers, Drop…" at bounding box center [375, 157] width 397 height 24
click at [425, 167] on span "Add different types of inputs and elements, including Headlines, Text, Dividers…" at bounding box center [359, 157] width 365 height 24
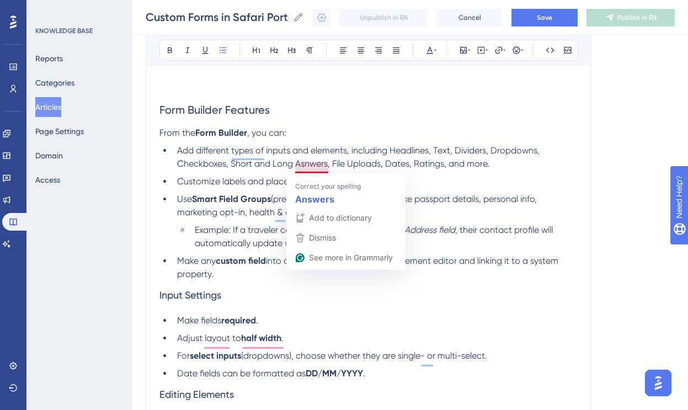
click at [312, 168] on span "Add different types of inputs and elements, including Headlines, Text, Dividers…" at bounding box center [359, 157] width 365 height 24
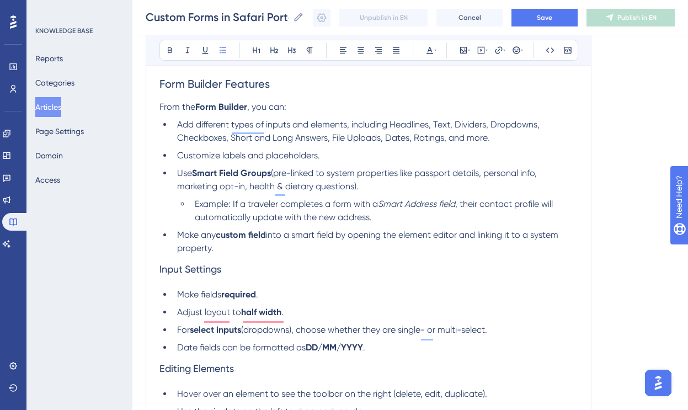
scroll to position [603, 0]
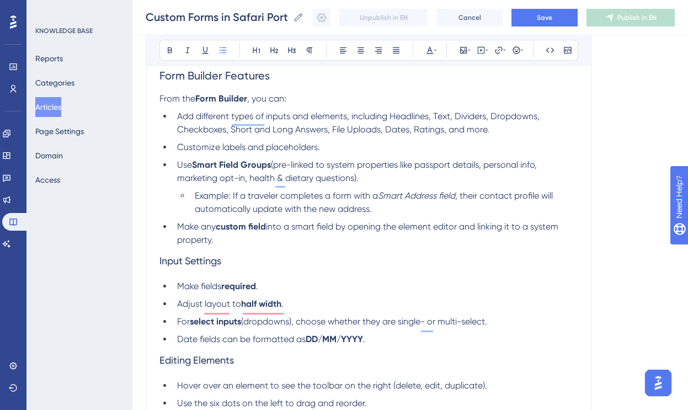
click at [385, 183] on li "Use Smart Field Groups (pre-linked to system properties like passport details, …" at bounding box center [375, 171] width 405 height 26
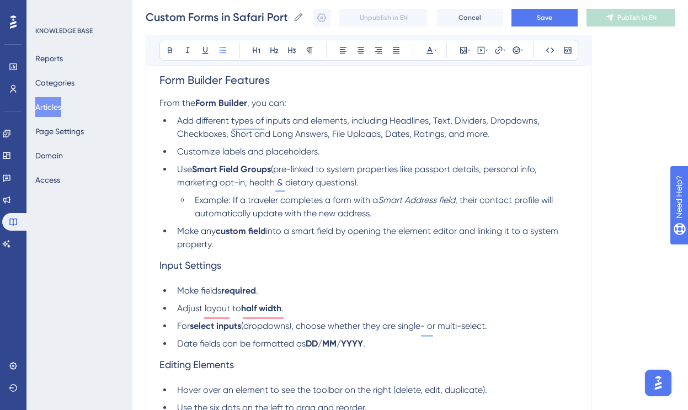
scroll to position [607, 0]
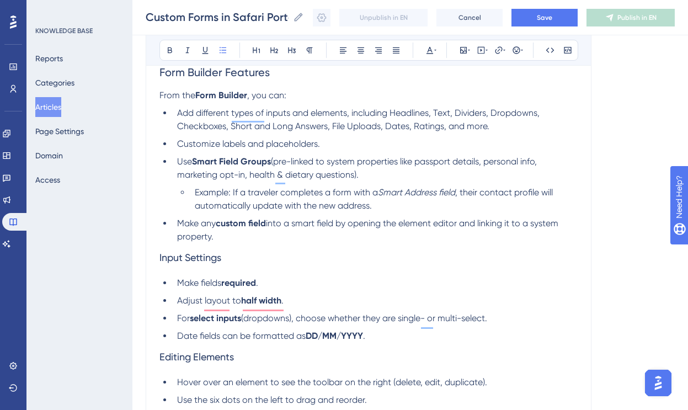
click at [160, 259] on span "Input Settings" at bounding box center [190, 258] width 62 height 12
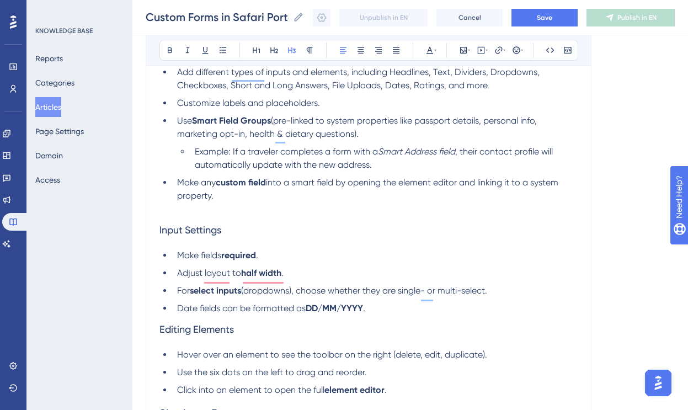
scroll to position [651, 0]
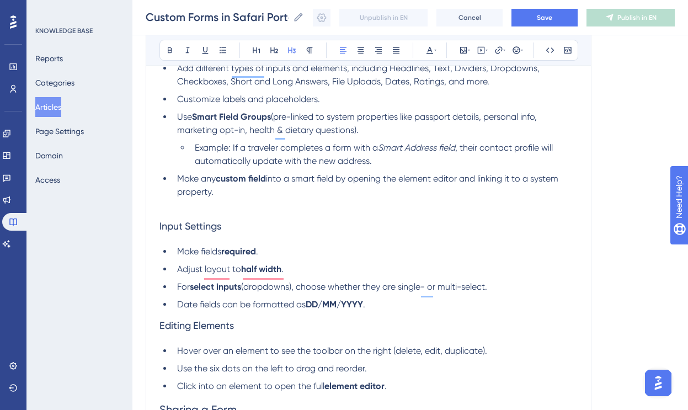
click at [162, 331] on span "Editing Elements" at bounding box center [196, 325] width 74 height 12
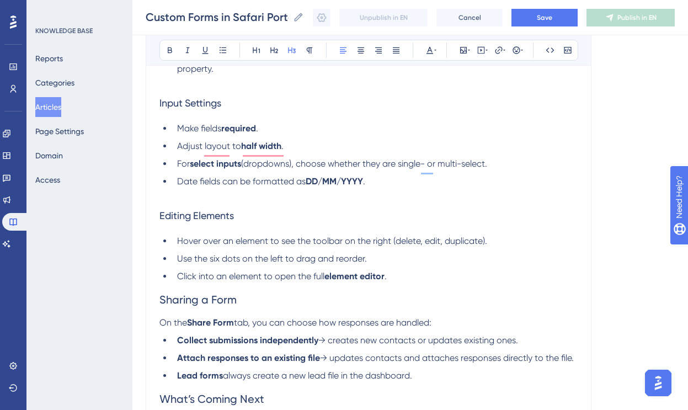
scroll to position [797, 0]
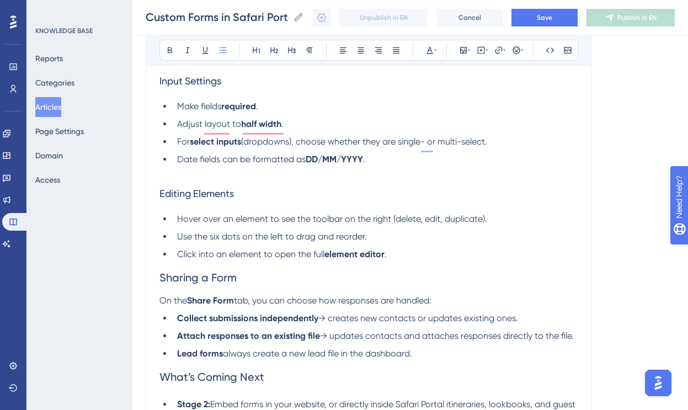
click at [404, 258] on li "Click into an element to open the full element editor ." at bounding box center [375, 254] width 405 height 13
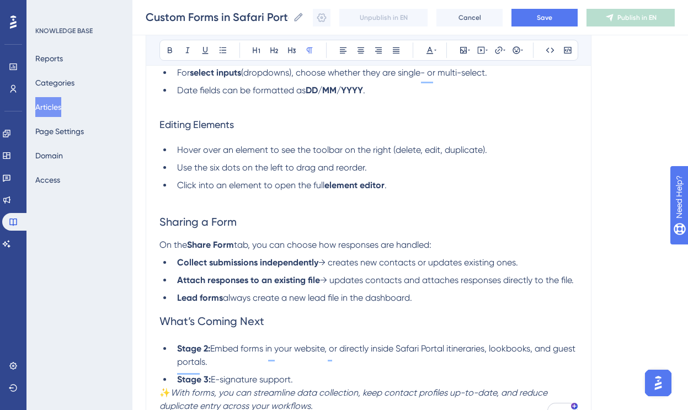
scroll to position [869, 0]
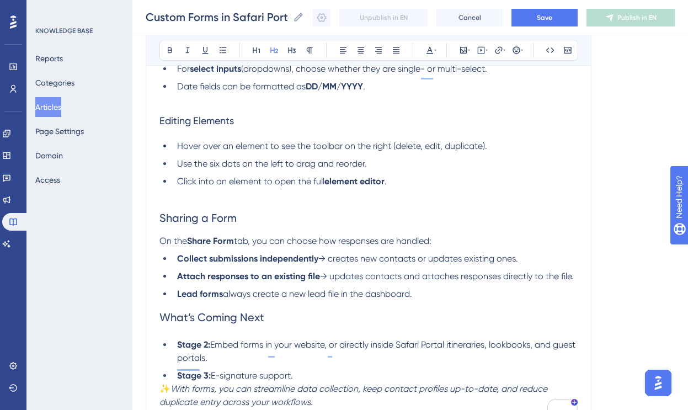
click at [215, 221] on span "Sharing a Form" at bounding box center [197, 217] width 77 height 13
click at [209, 126] on span "Editing Elements" at bounding box center [196, 121] width 74 height 12
click at [220, 225] on span "Sharing a Form" at bounding box center [197, 217] width 77 height 13
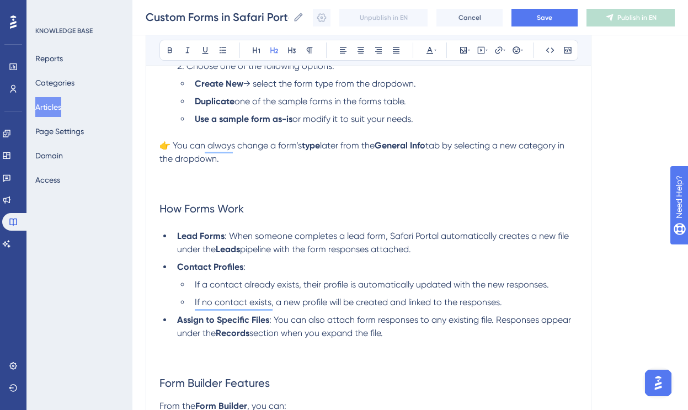
scroll to position [295, 0]
click at [210, 220] on h2 "How Forms Work" at bounding box center [368, 209] width 418 height 33
click at [206, 212] on span "How Forms Work" at bounding box center [201, 209] width 84 height 13
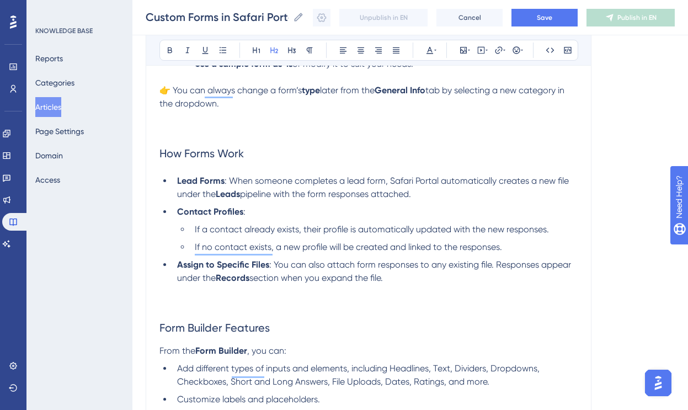
scroll to position [412, 0]
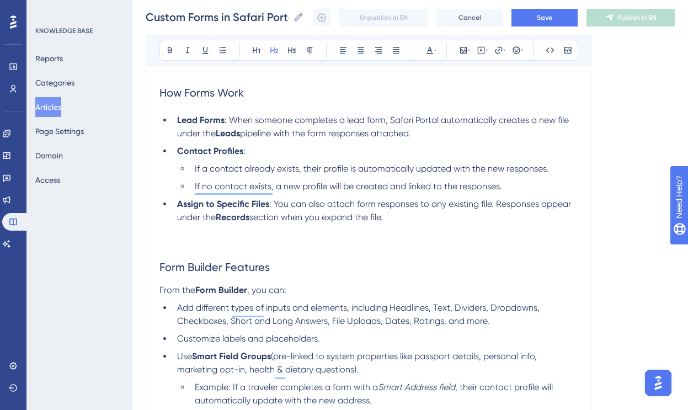
click at [234, 238] on li "Assign to Specific Files : You can also attach form responses to any existing f…" at bounding box center [375, 223] width 405 height 53
click at [233, 248] on li "Assign to Specific Files : You can also attach form responses to any existing f…" at bounding box center [375, 223] width 405 height 53
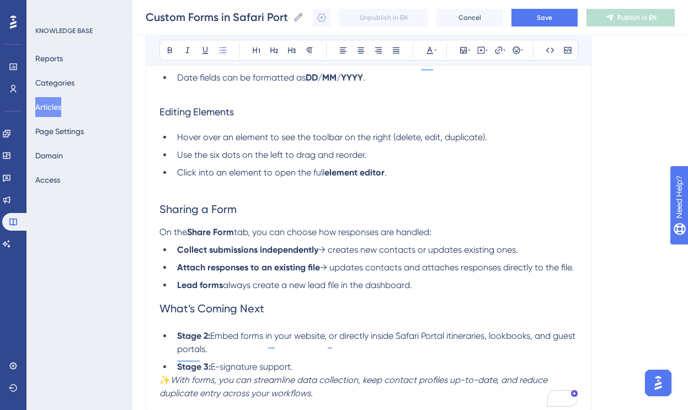
scroll to position [918, 0]
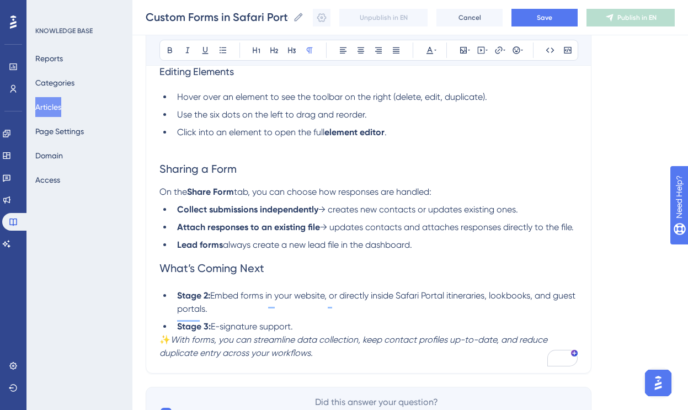
click at [207, 152] on p "To enrich screen reader interactions, please activate Accessibility in Grammarl…" at bounding box center [368, 145] width 418 height 13
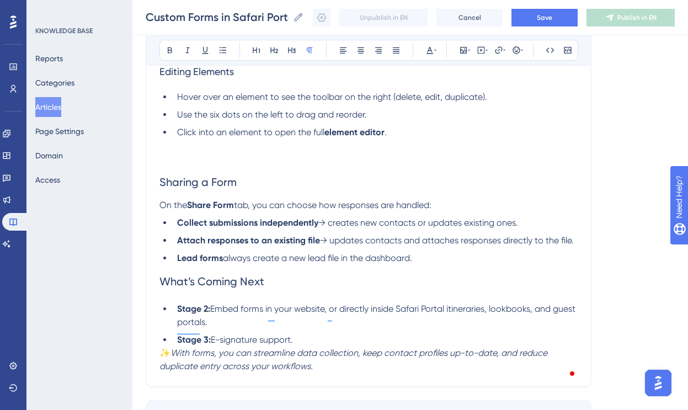
click at [333, 245] on span "→ updates contacts and attaches responses directly to the file." at bounding box center [447, 240] width 254 height 10
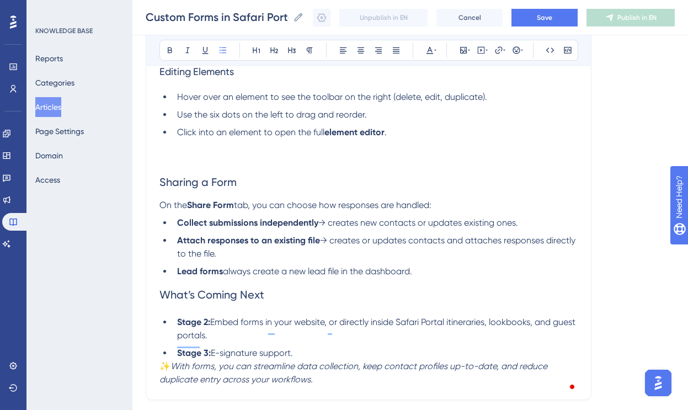
click at [454, 244] on span "→ creates or updates contacts and attaches responses directly to the file." at bounding box center [377, 247] width 400 height 24
click at [426, 245] on span "→ creates or updates contacts" at bounding box center [382, 240] width 125 height 10
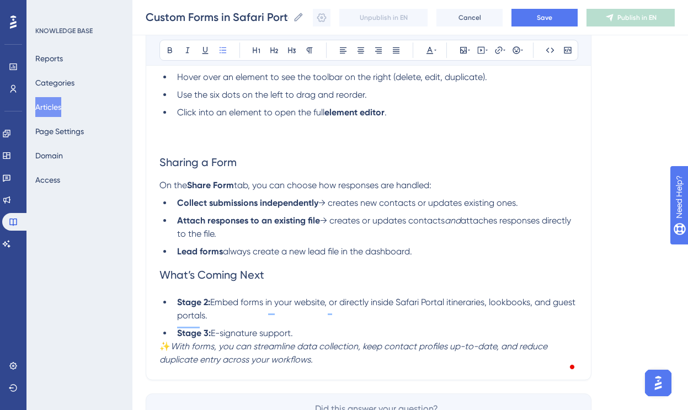
scroll to position [940, 0]
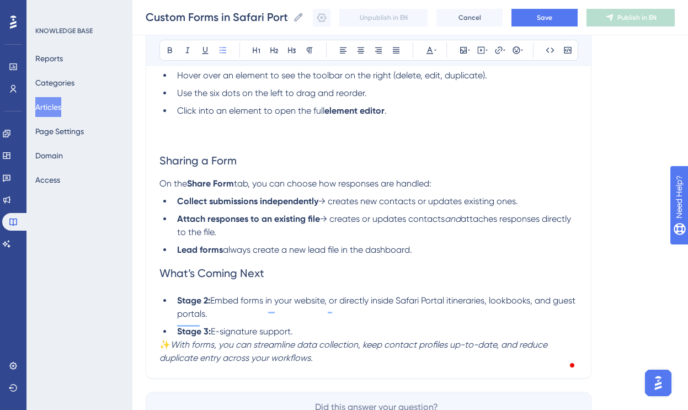
click at [434, 252] on li "Lead forms always create a new lead file in the dashboard." at bounding box center [375, 249] width 405 height 13
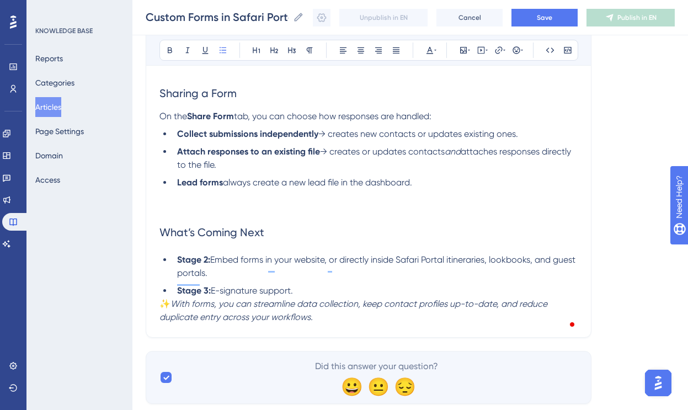
scroll to position [1008, 0]
click at [322, 297] on li "Stage 3: E-signature support." at bounding box center [375, 290] width 405 height 13
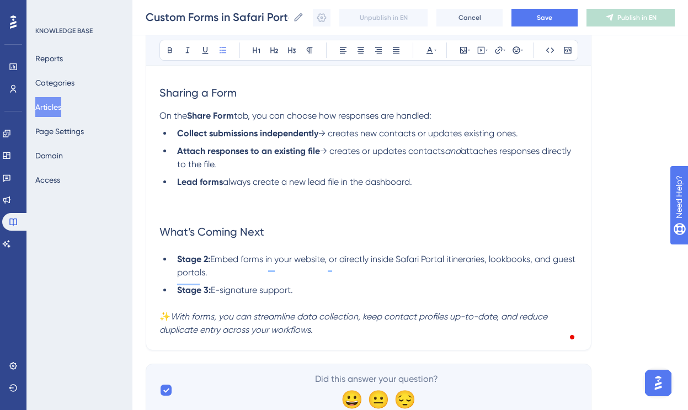
scroll to position [1044, 0]
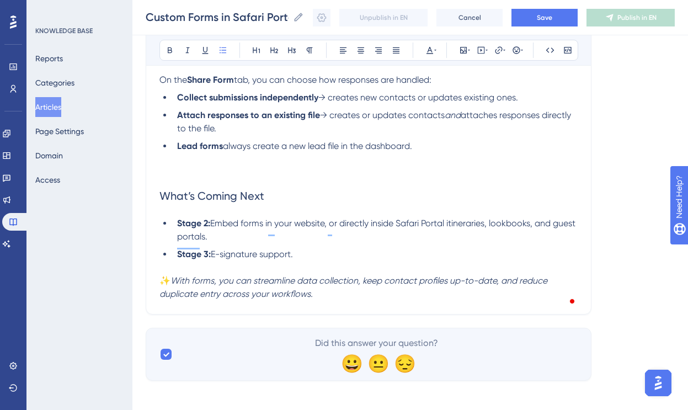
click at [276, 259] on span "E-signature support." at bounding box center [252, 254] width 82 height 10
click at [355, 243] on li "Stage 2: Embed forms in your website, or directly inside Safari Portal itinerar…" at bounding box center [375, 230] width 405 height 26
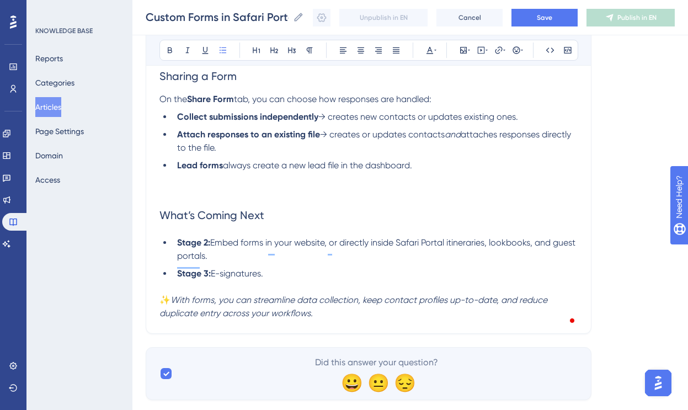
click at [453, 248] on span "Embed forms in your website, or directly inside Safari Portal itineraries, look…" at bounding box center [377, 249] width 400 height 24
click at [496, 249] on span "Embed forms in your website, or directly inside Safari Portal Itineraries, look…" at bounding box center [377, 249] width 401 height 24
click at [184, 261] on span "Embed forms in your website, or directly inside Safari Portal Itineraries, Look…" at bounding box center [366, 249] width 379 height 24
click at [210, 261] on span "Embed forms in your website, or directly inside Safari Portal Itineraries, Look…" at bounding box center [366, 249] width 379 height 24
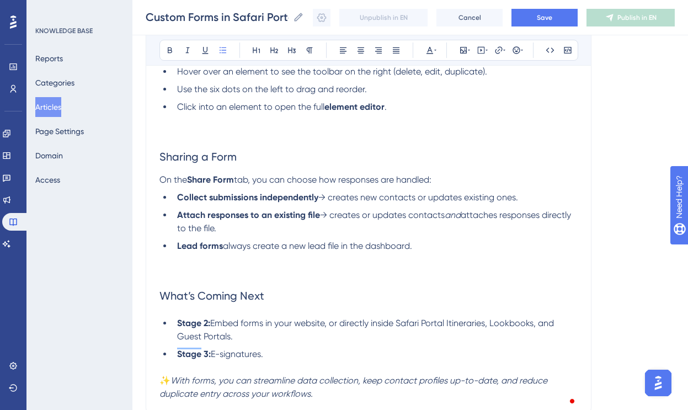
scroll to position [940, 0]
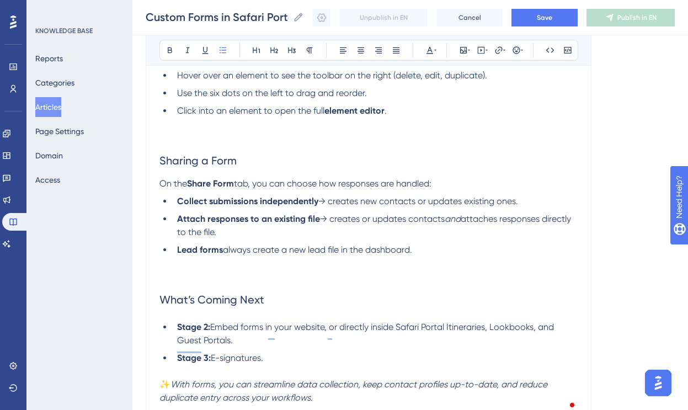
click at [243, 281] on li "Lead forms always create a new lead file in the dashboard." at bounding box center [375, 263] width 405 height 40
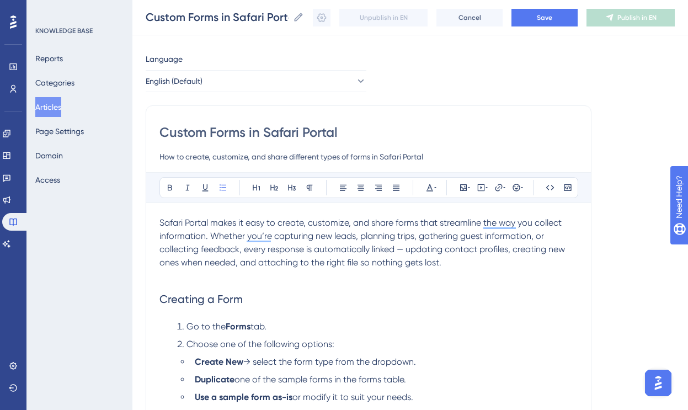
scroll to position [0, 0]
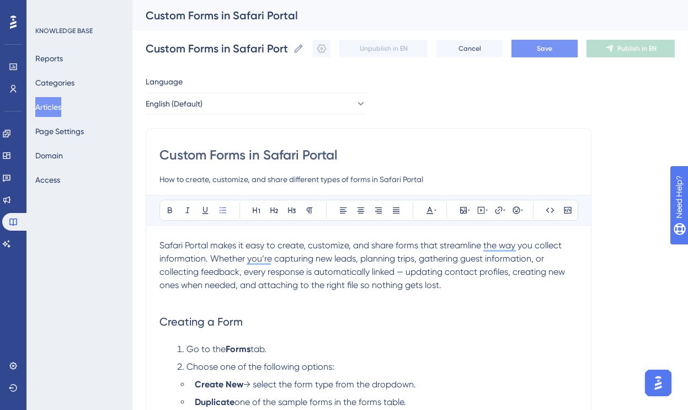
click at [534, 44] on button "Save" at bounding box center [544, 49] width 66 height 18
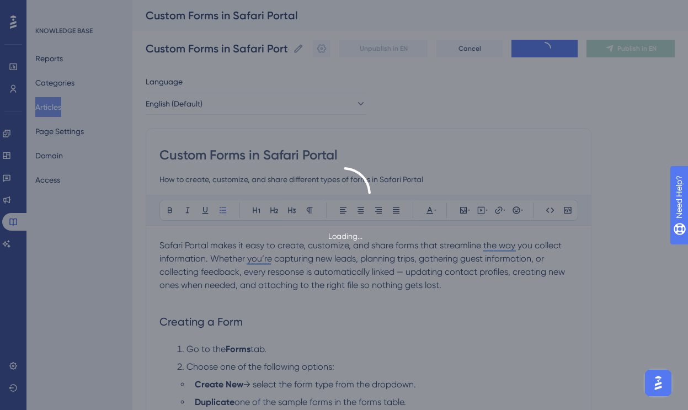
scroll to position [944, 0]
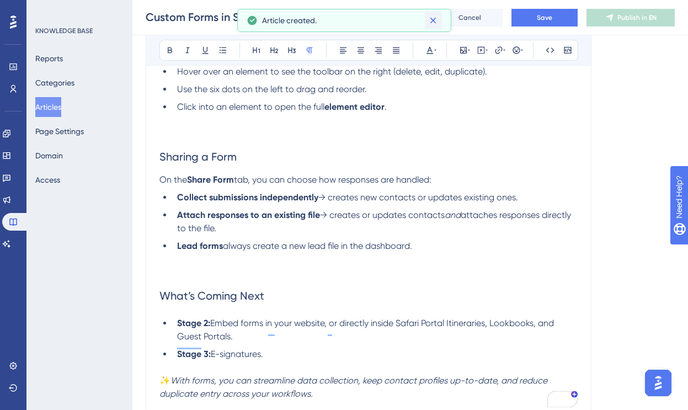
click at [432, 19] on icon at bounding box center [433, 21] width 6 height 6
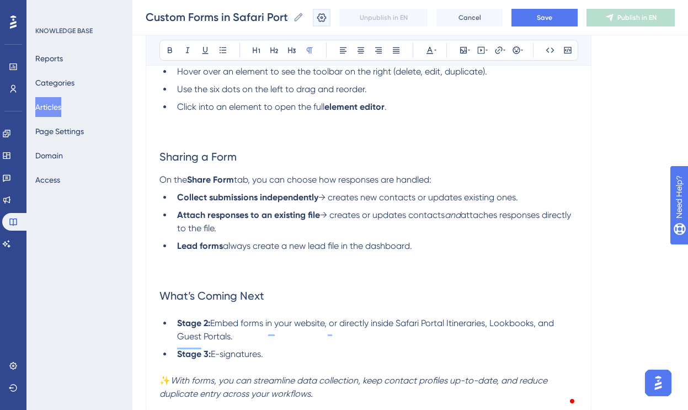
click at [320, 18] on icon at bounding box center [321, 17] width 11 height 11
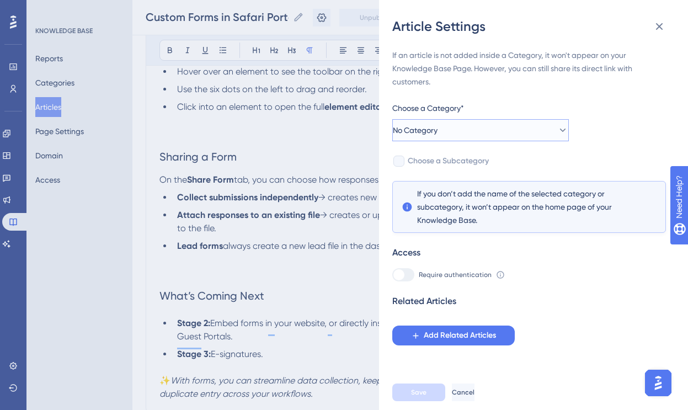
click at [437, 129] on span "No Category" at bounding box center [415, 130] width 45 height 13
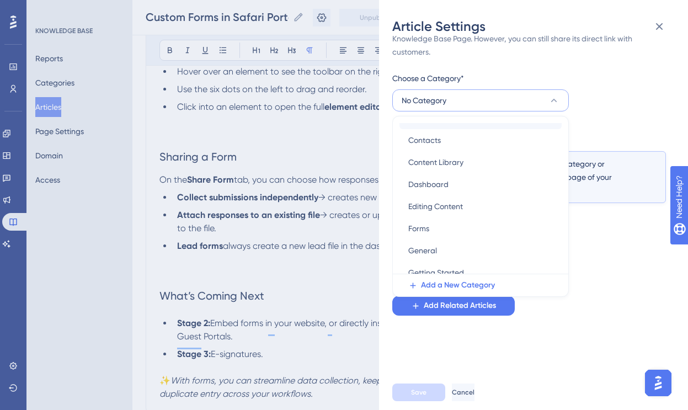
scroll to position [152, 0]
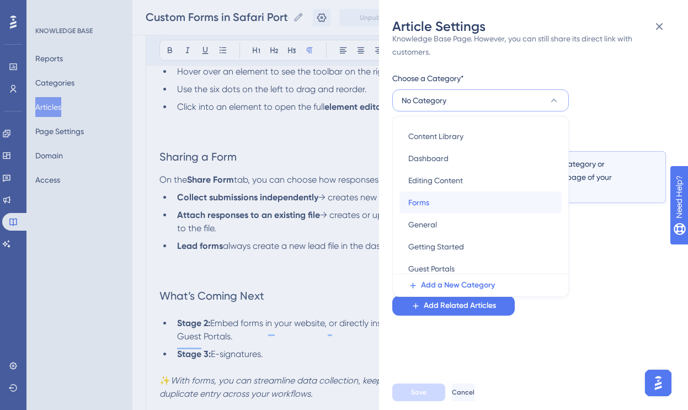
click at [432, 205] on div "Forms Forms" at bounding box center [480, 202] width 145 height 22
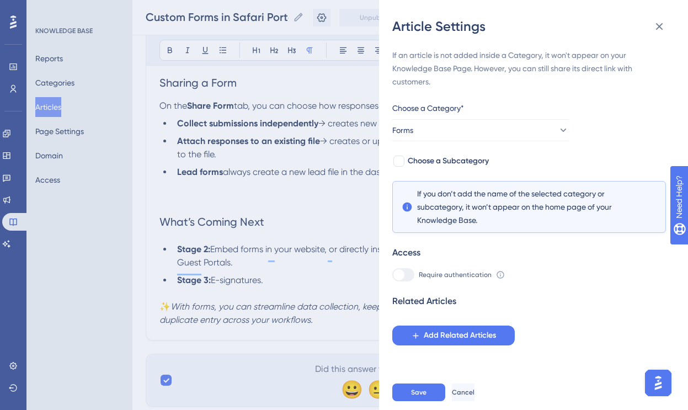
scroll to position [1038, 0]
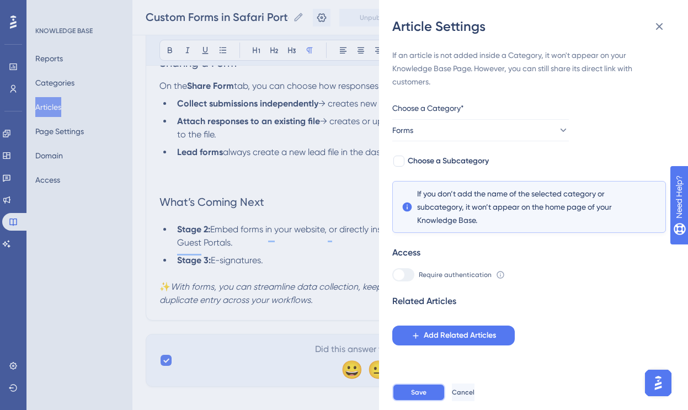
click at [421, 388] on span "Save" at bounding box center [418, 392] width 15 height 9
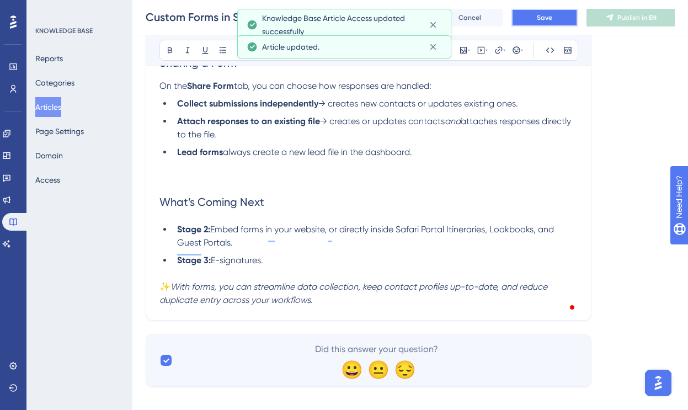
click at [552, 17] on span "Save" at bounding box center [544, 17] width 15 height 9
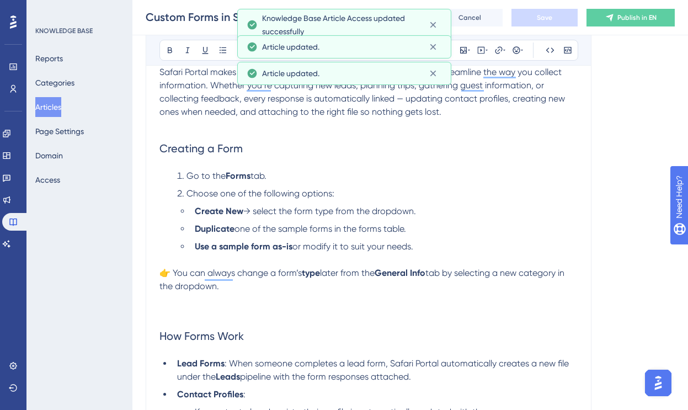
scroll to position [0, 0]
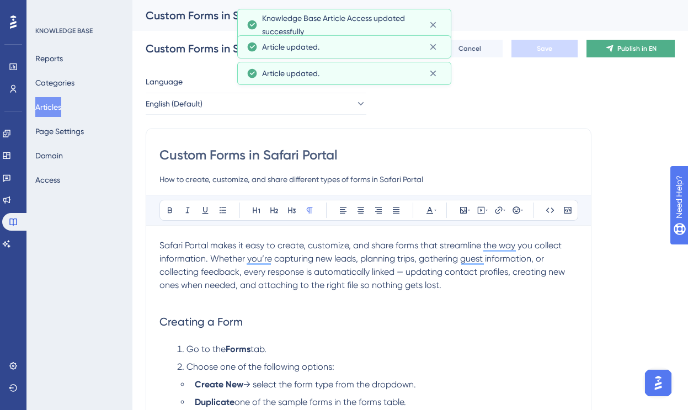
click at [624, 45] on span "Publish in EN" at bounding box center [636, 48] width 39 height 9
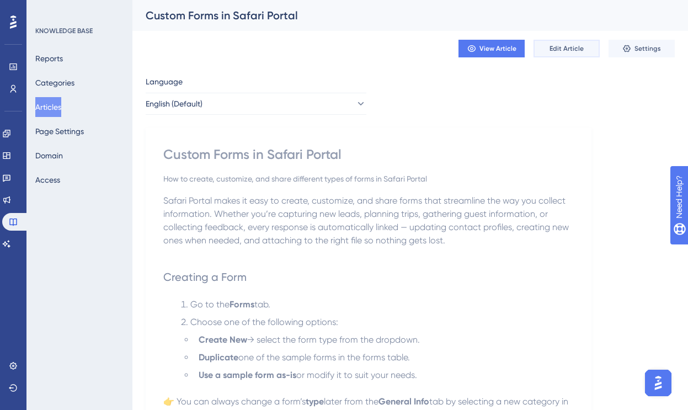
click at [554, 48] on span "Edit Article" at bounding box center [566, 48] width 34 height 9
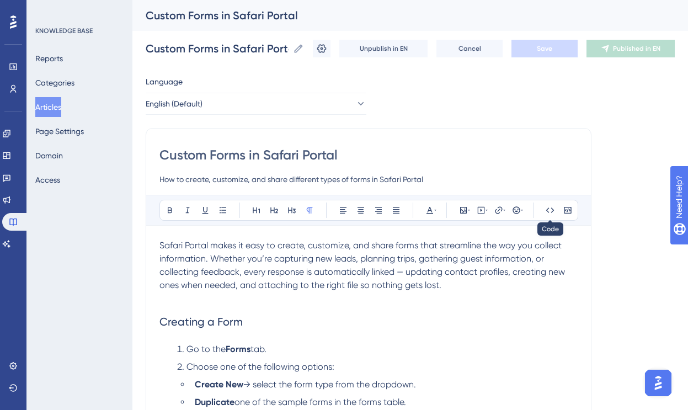
scroll to position [944, 0]
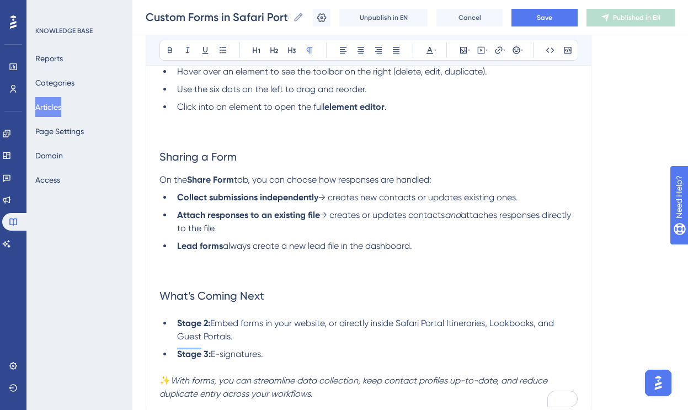
click at [376, 169] on h2 "Sharing a Form" at bounding box center [368, 156] width 418 height 33
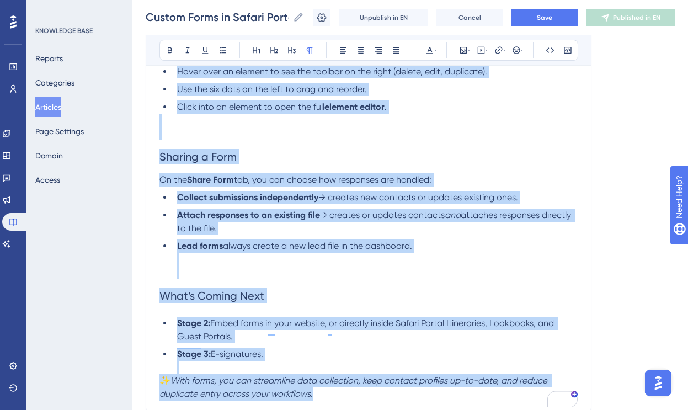
copy div "Loremi Dolors ametc ad elit se doeius, temporinc, utl etdol magna aliq enimadmi…"
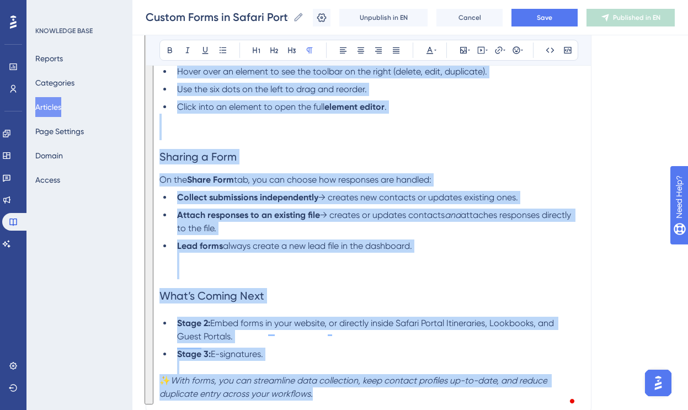
click at [303, 162] on h2 "Sharing a Form" at bounding box center [368, 156] width 418 height 33
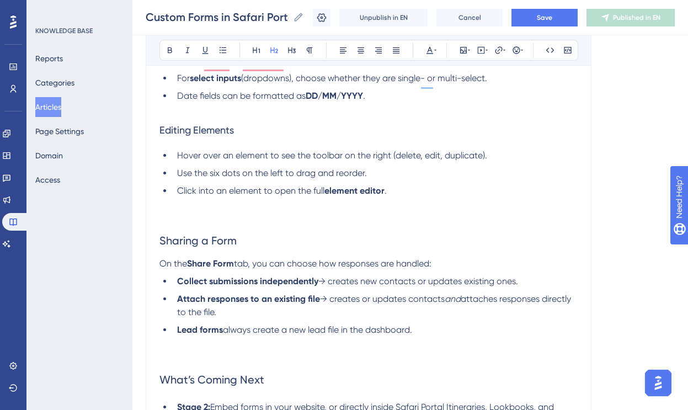
scroll to position [837, 0]
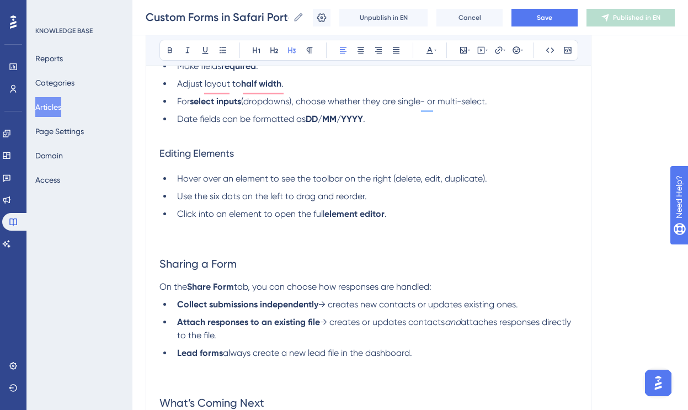
click at [194, 158] on span "Editing Elements" at bounding box center [196, 153] width 74 height 12
click at [403, 217] on li "Click into an element to open the full element editor ." at bounding box center [375, 213] width 405 height 13
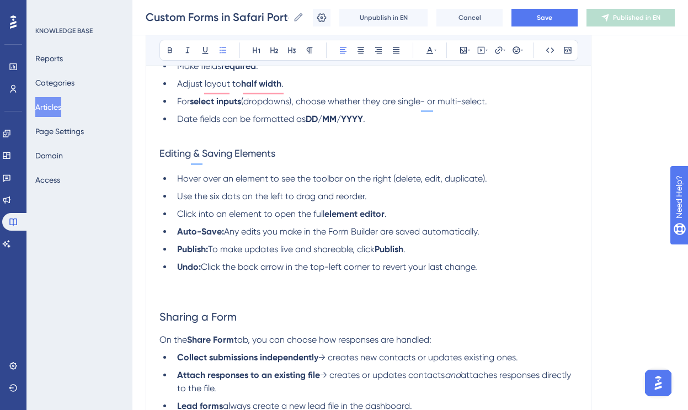
click at [437, 252] on li "Publish: To make updates live and shareable, click Publish ." at bounding box center [375, 249] width 405 height 13
click at [506, 274] on li "Undo: Click the back arrow in the top-left corner to revert your last change." at bounding box center [375, 266] width 405 height 13
click at [546, 11] on button "Save" at bounding box center [544, 18] width 66 height 18
click at [196, 272] on strong "Undo:" at bounding box center [189, 266] width 24 height 10
click at [288, 272] on span "Click the back arrow in the top-left corner to revert your last change." at bounding box center [369, 266] width 276 height 10
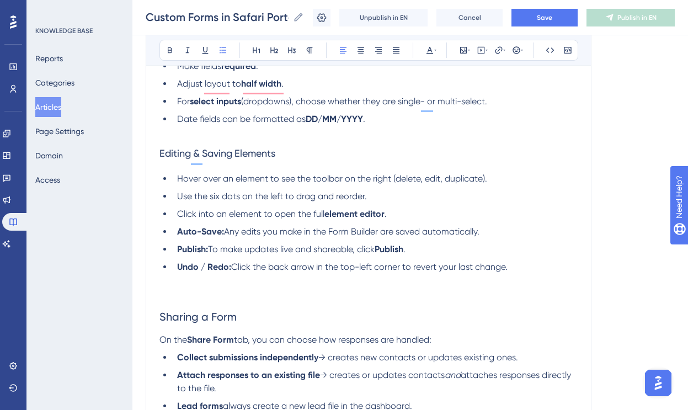
click at [520, 274] on li "Undo / Redo: Click the back arrow in the top-left corner to revert your last ch…" at bounding box center [375, 266] width 405 height 13
click at [227, 272] on strong "Undo / Redo:" at bounding box center [204, 266] width 54 height 10
click at [541, 18] on span "Save" at bounding box center [544, 17] width 15 height 9
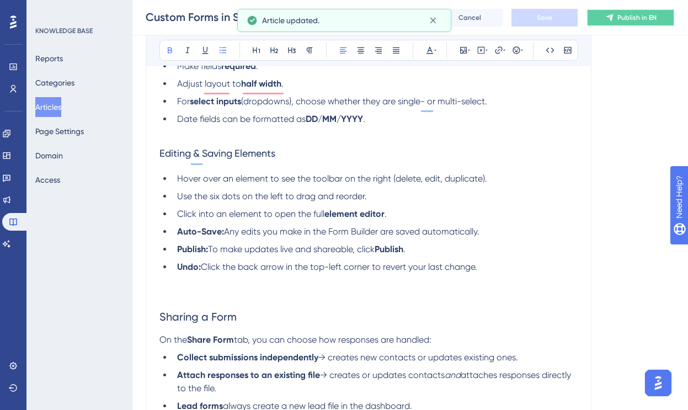
click at [619, 16] on span "Publish in EN" at bounding box center [636, 17] width 39 height 9
